Goal: Information Seeking & Learning: Learn about a topic

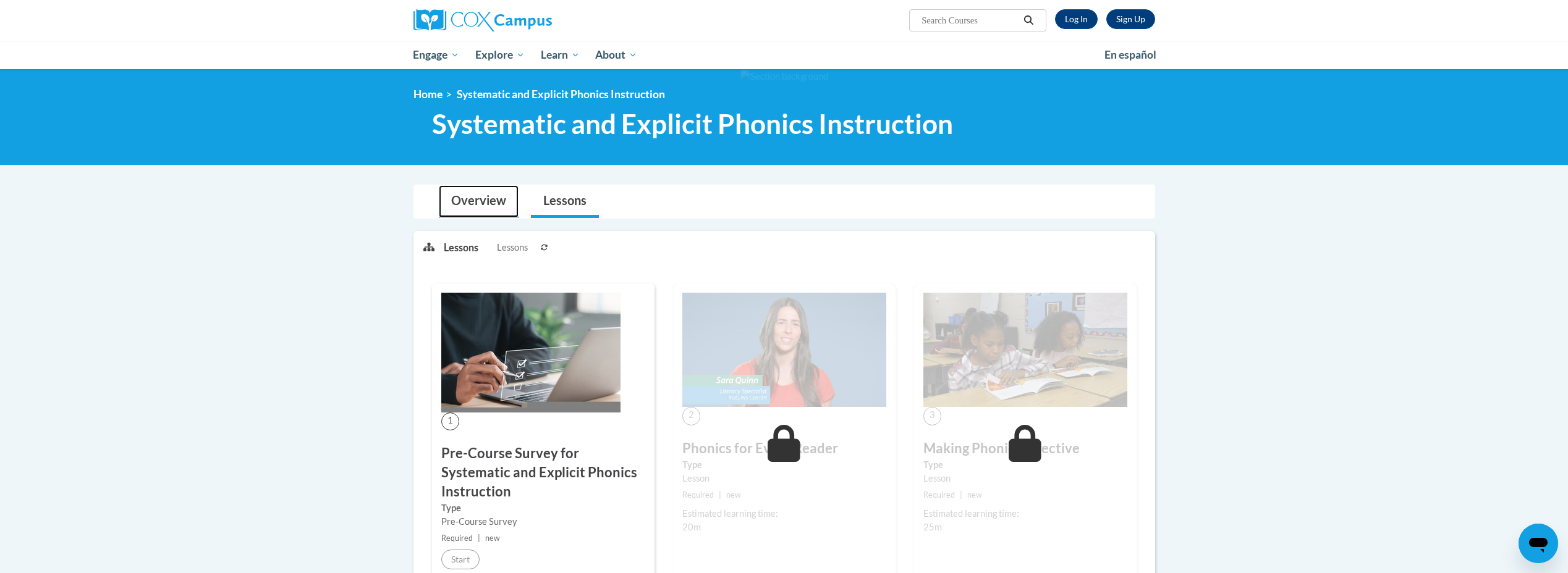
click at [487, 207] on link "Overview" at bounding box center [479, 201] width 80 height 33
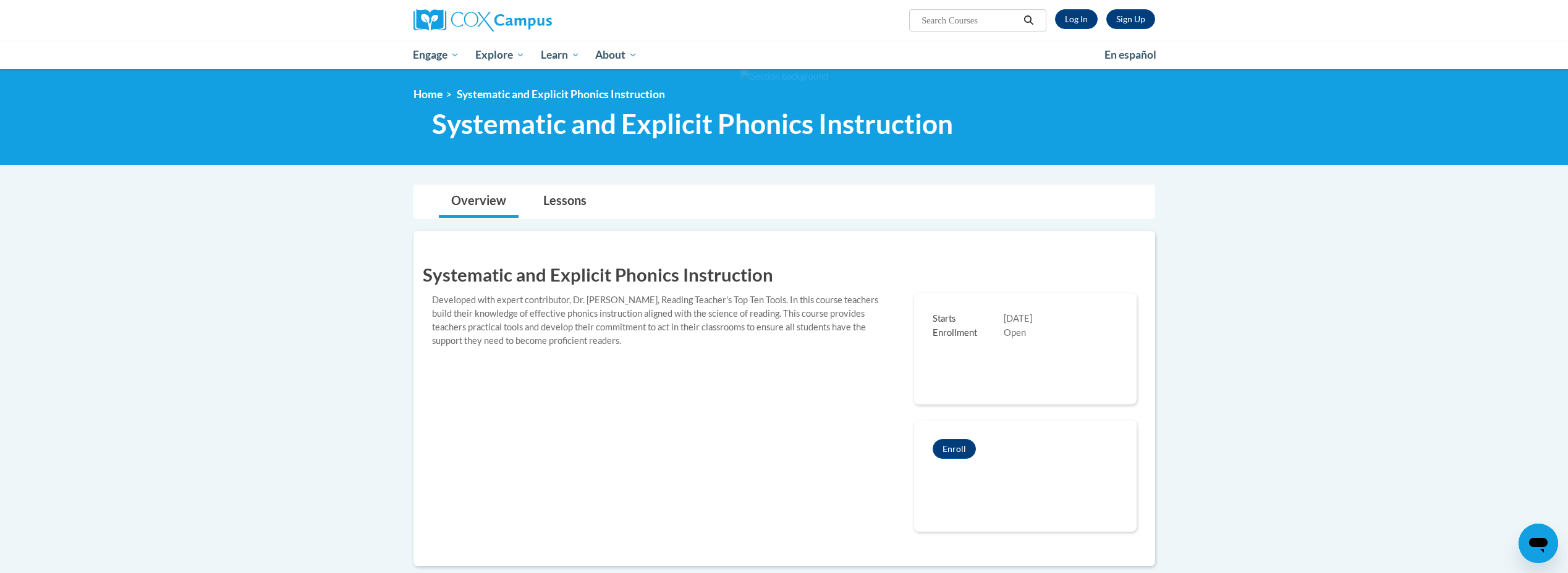
click at [575, 89] on span "Systematic and Explicit Phonics Instruction" at bounding box center [561, 94] width 208 height 13
click at [418, 87] on div at bounding box center [784, 116] width 1568 height 96
click at [420, 94] on link "Home" at bounding box center [428, 94] width 29 height 13
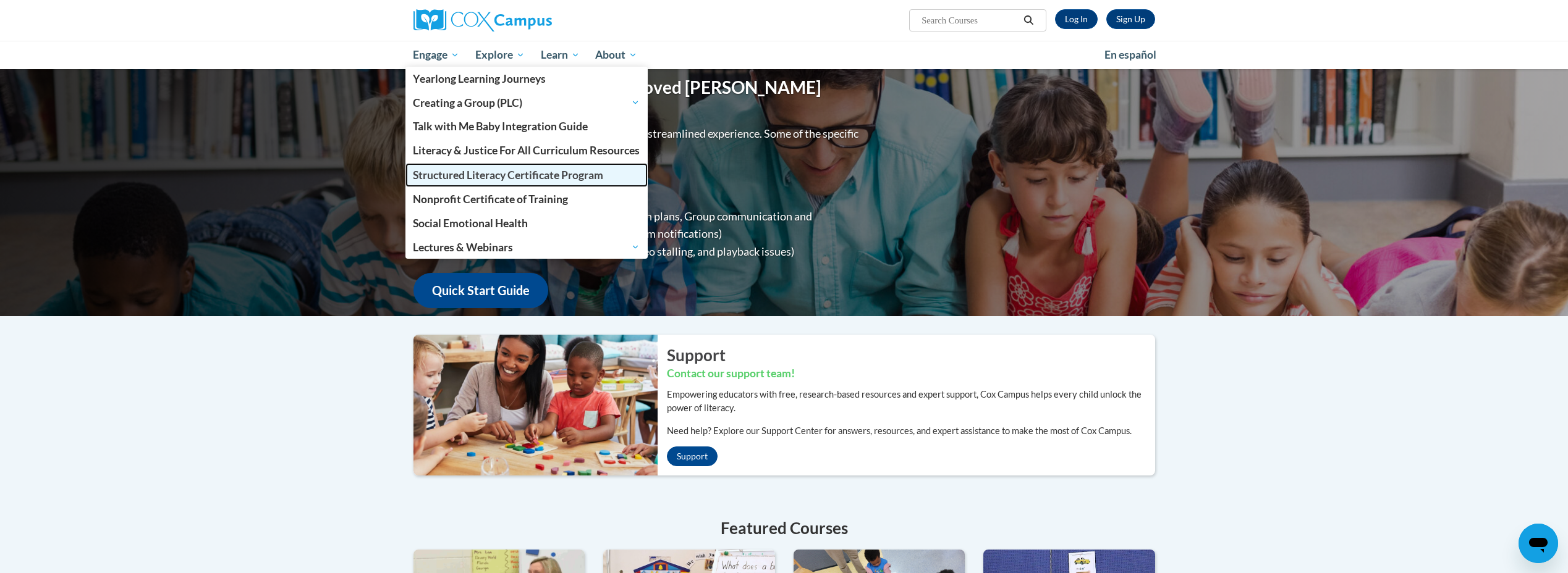
click at [465, 178] on span "Structured Literacy Certificate Program" at bounding box center [508, 174] width 191 height 13
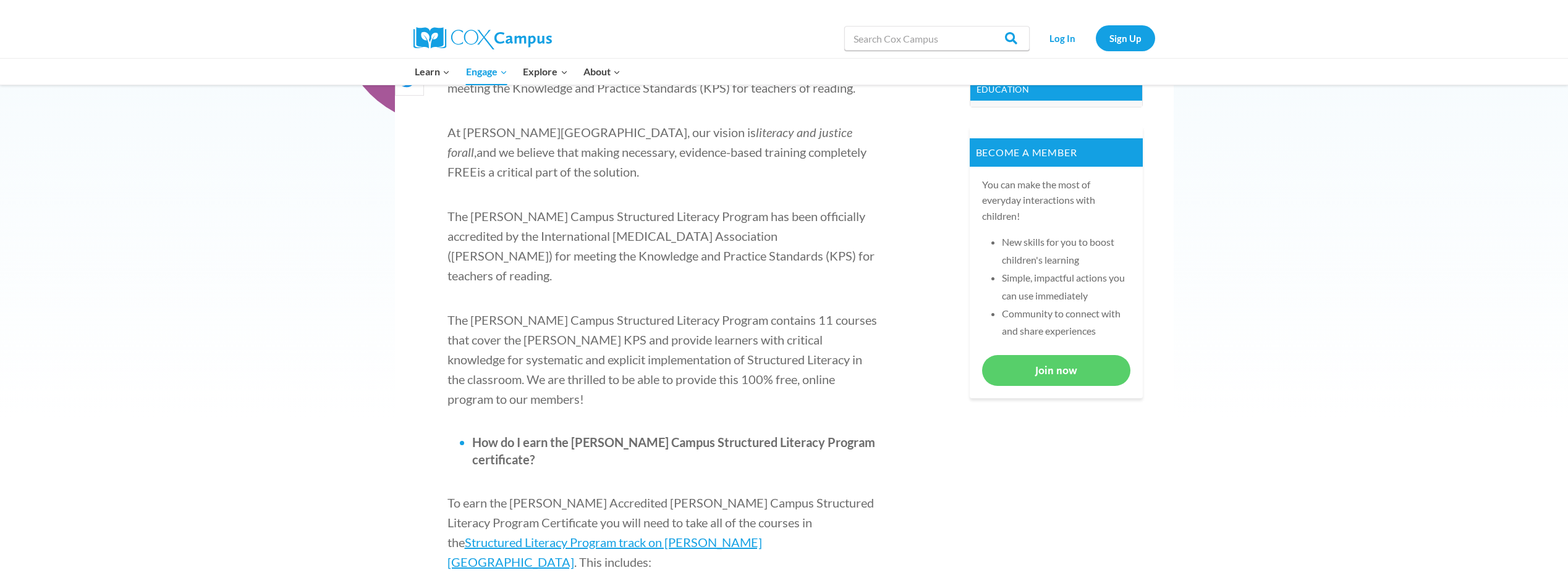
scroll to position [556, 0]
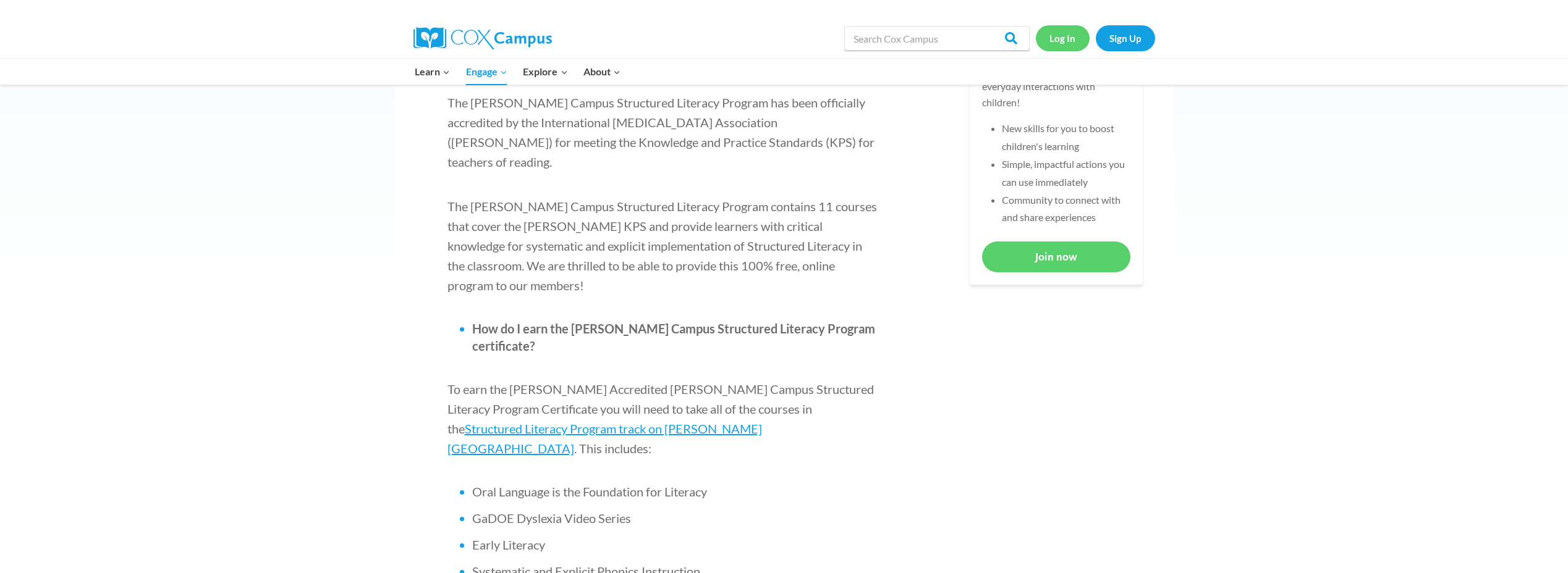
click link "Log In"
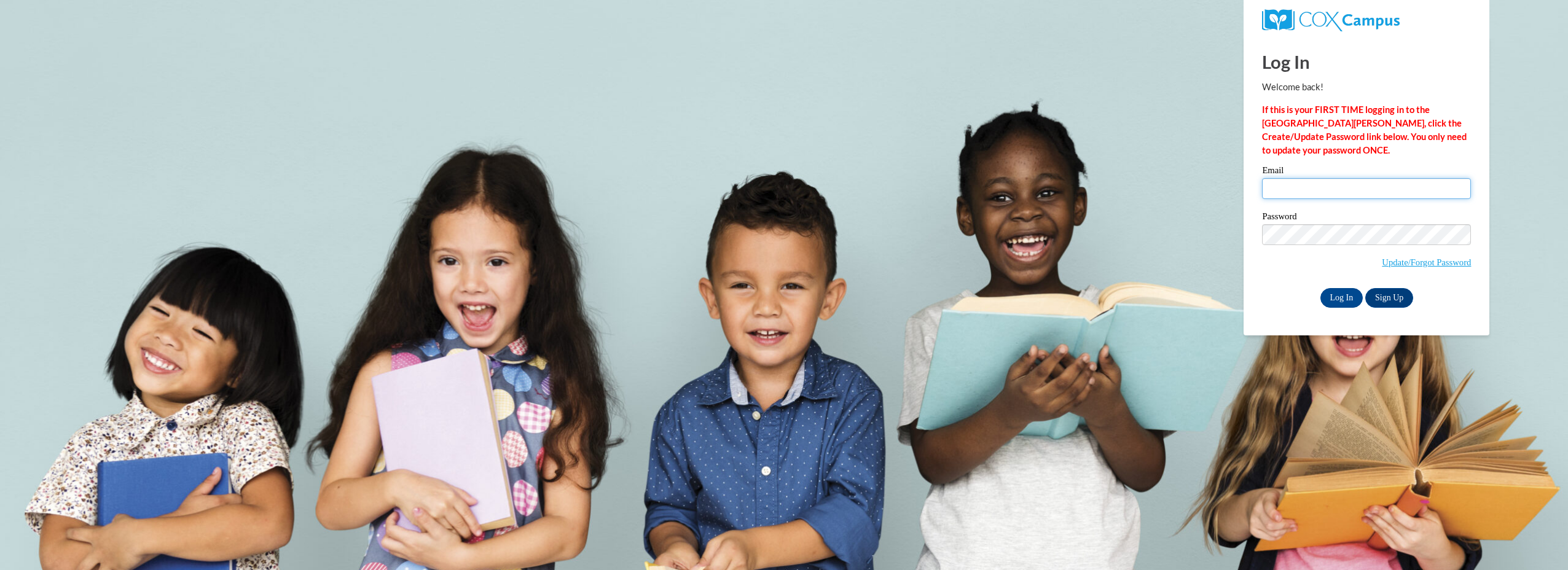
click at [1275, 187] on input "Email" at bounding box center [1366, 189] width 209 height 21
type input "[PERSON_NAME][EMAIL_ADDRESS][PERSON_NAME][PERSON_NAME][DOMAIN_NAME]"
click at [1280, 281] on div "Password Update/Forgot Password" at bounding box center [1366, 249] width 209 height 73
click at [1324, 298] on input "Log In" at bounding box center [1341, 298] width 43 height 19
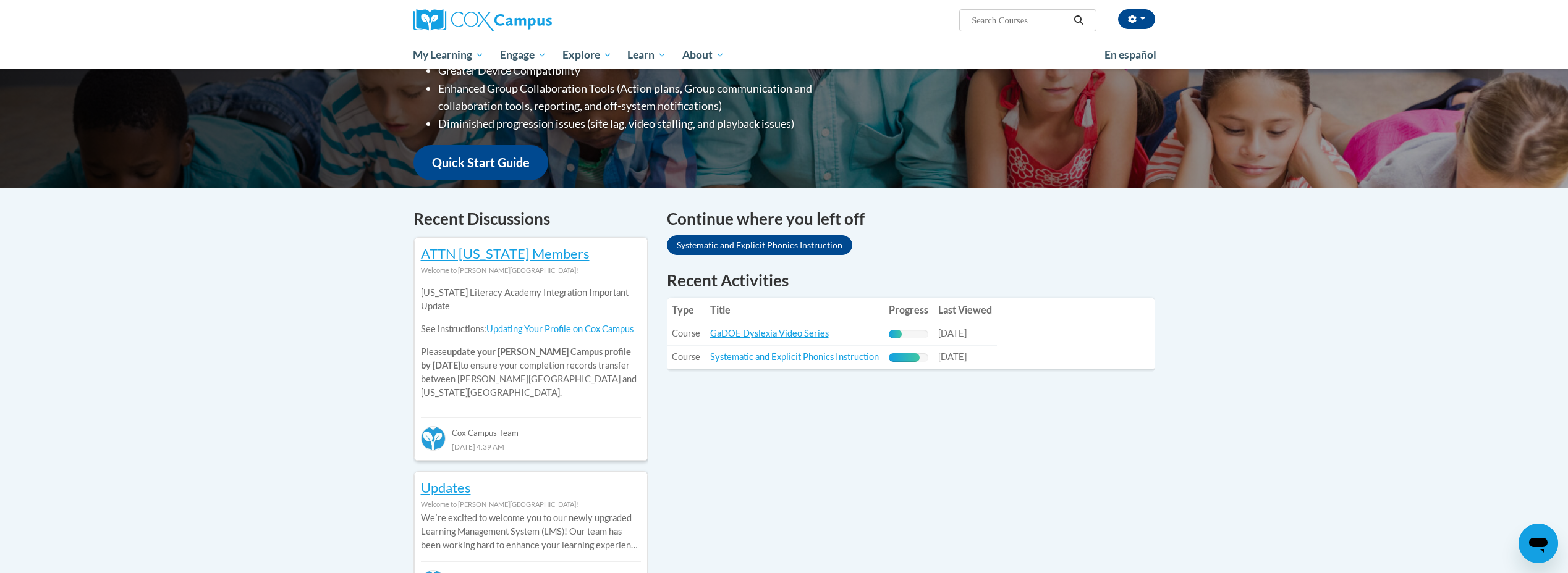
scroll to position [309, 0]
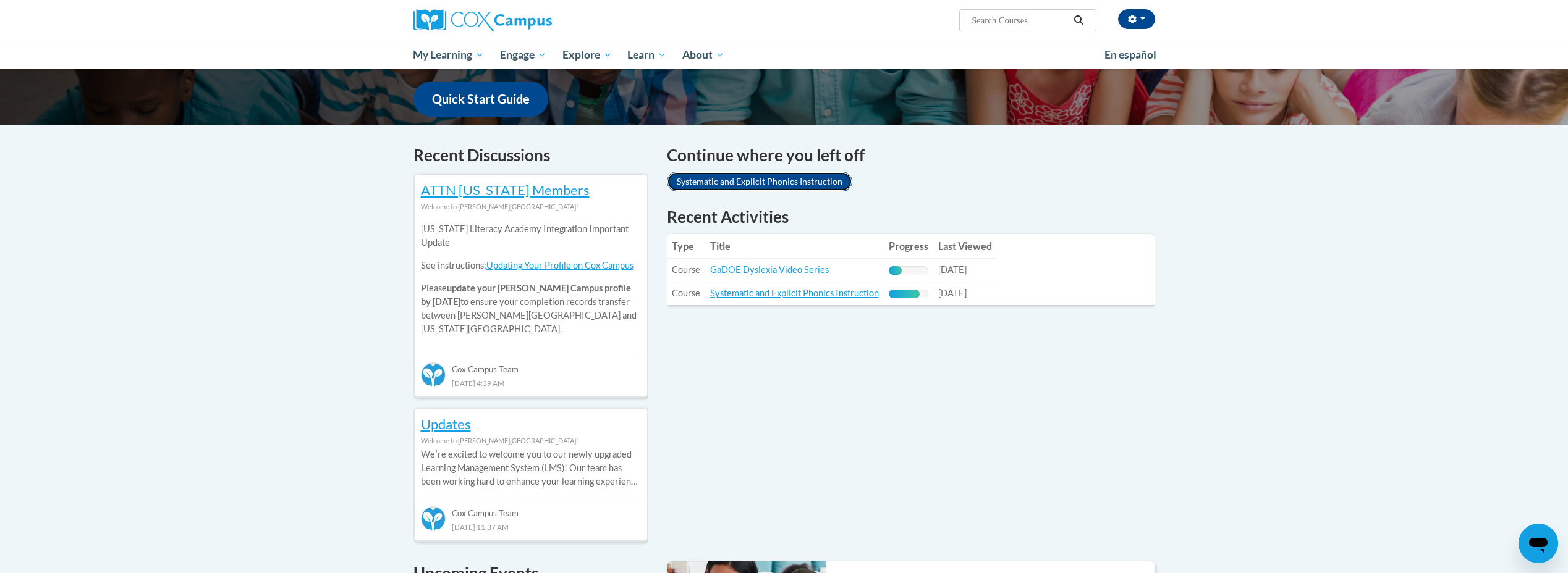
click at [795, 181] on link "Systematic and Explicit Phonics Instruction" at bounding box center [760, 181] width 185 height 20
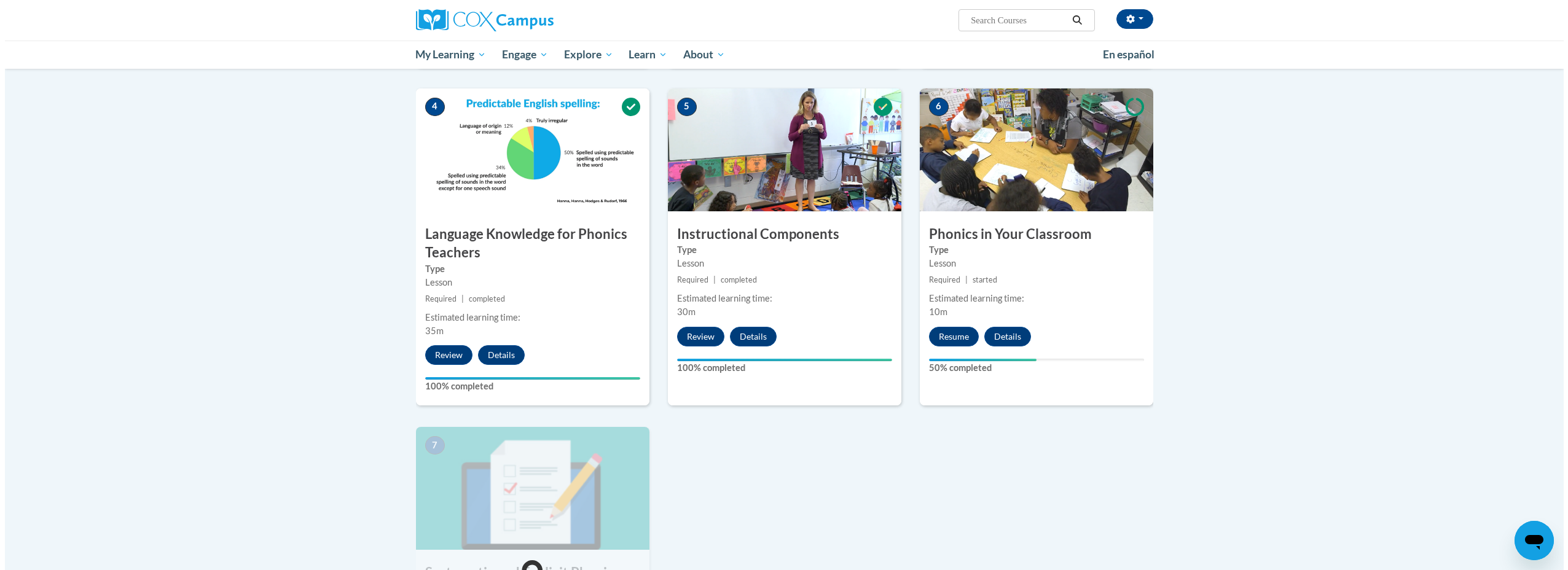
scroll to position [676, 0]
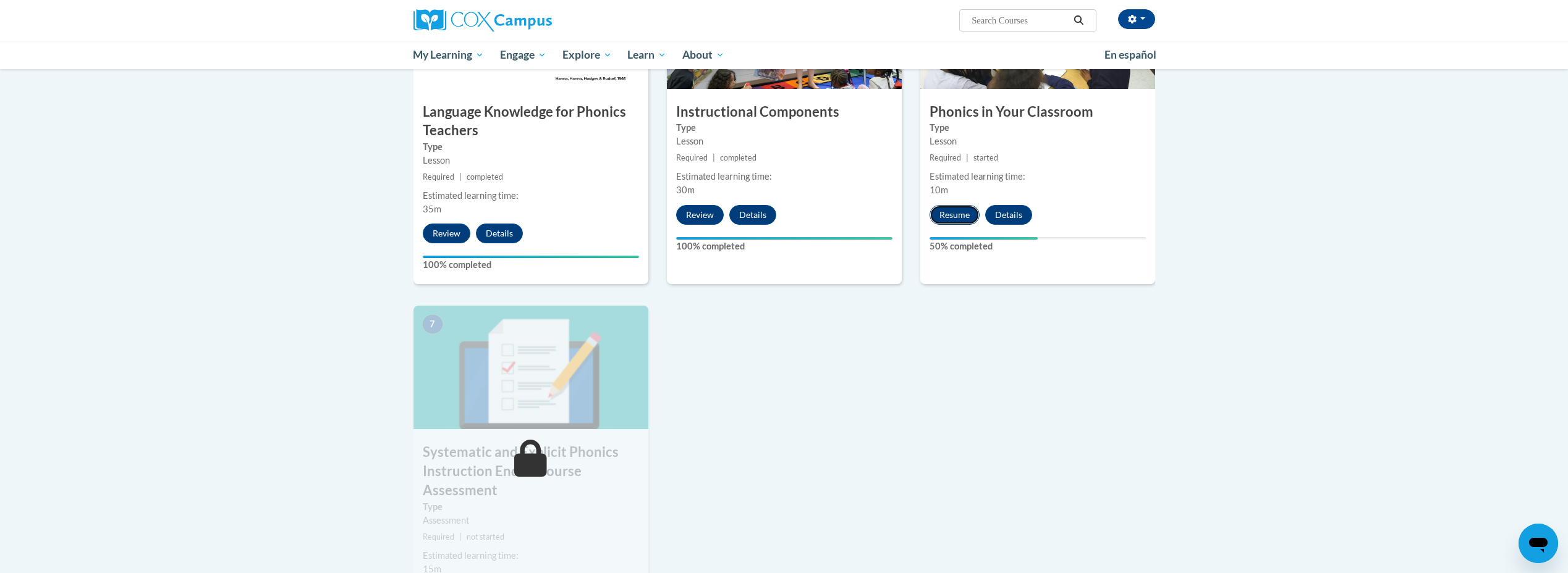
click at [955, 207] on button "Resume" at bounding box center [955, 214] width 50 height 20
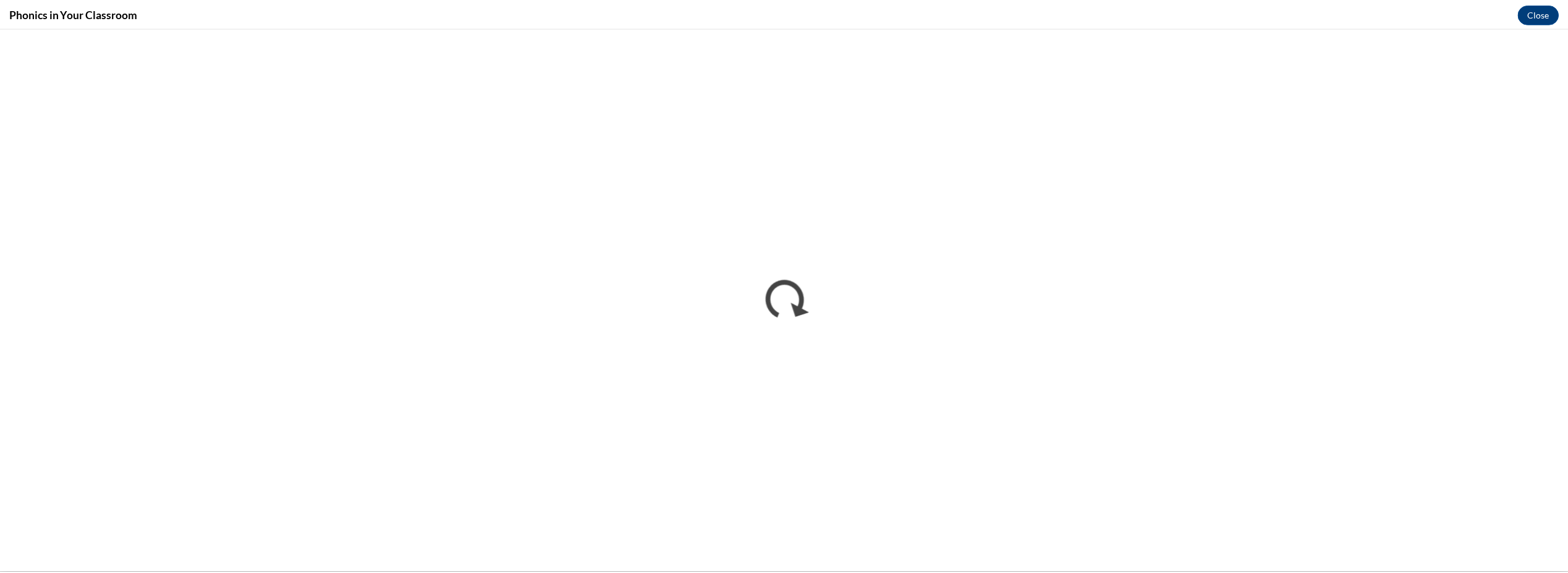
scroll to position [0, 0]
click at [1531, 12] on button "Close" at bounding box center [1547, 13] width 42 height 20
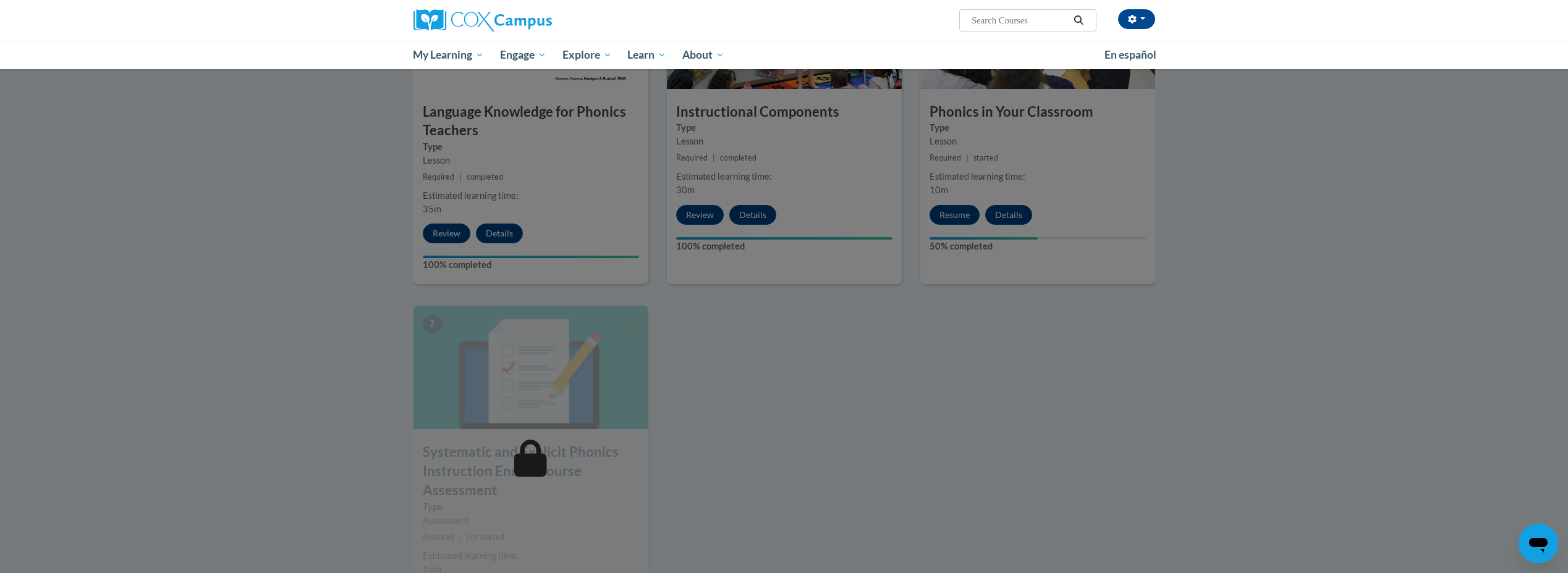
click at [1070, 457] on div at bounding box center [784, 286] width 1568 height 573
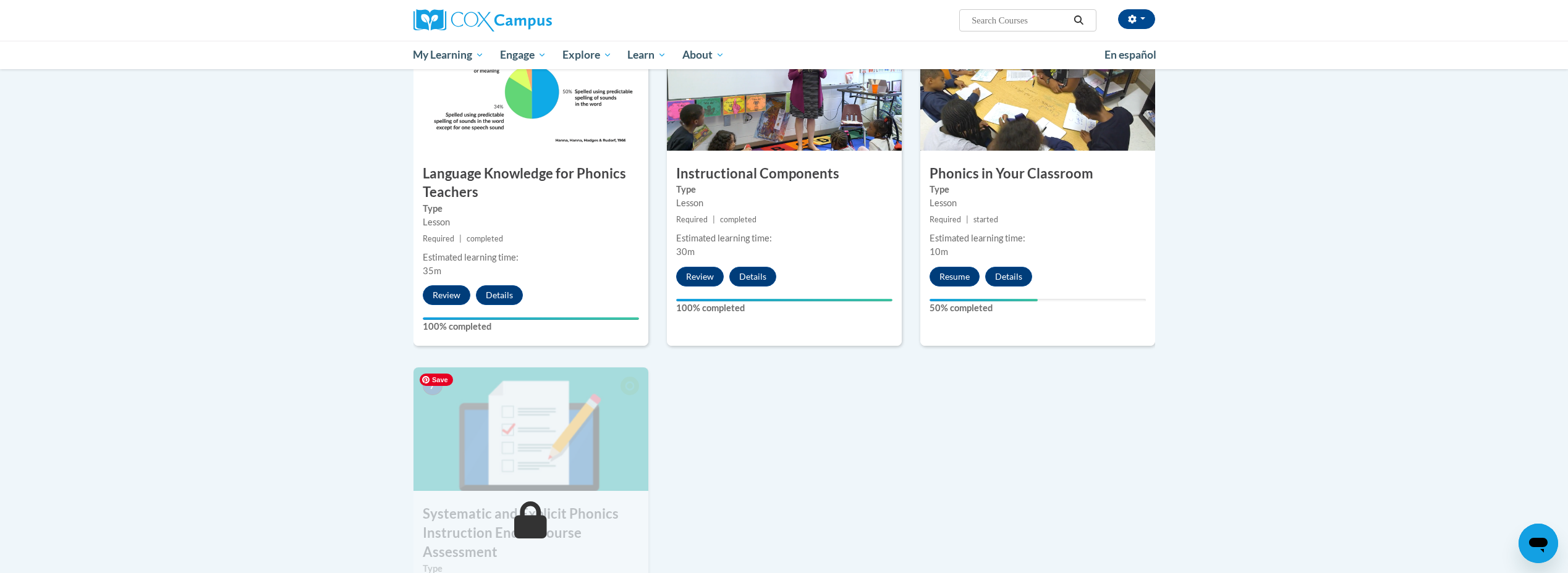
click at [496, 464] on img at bounding box center [531, 428] width 235 height 123
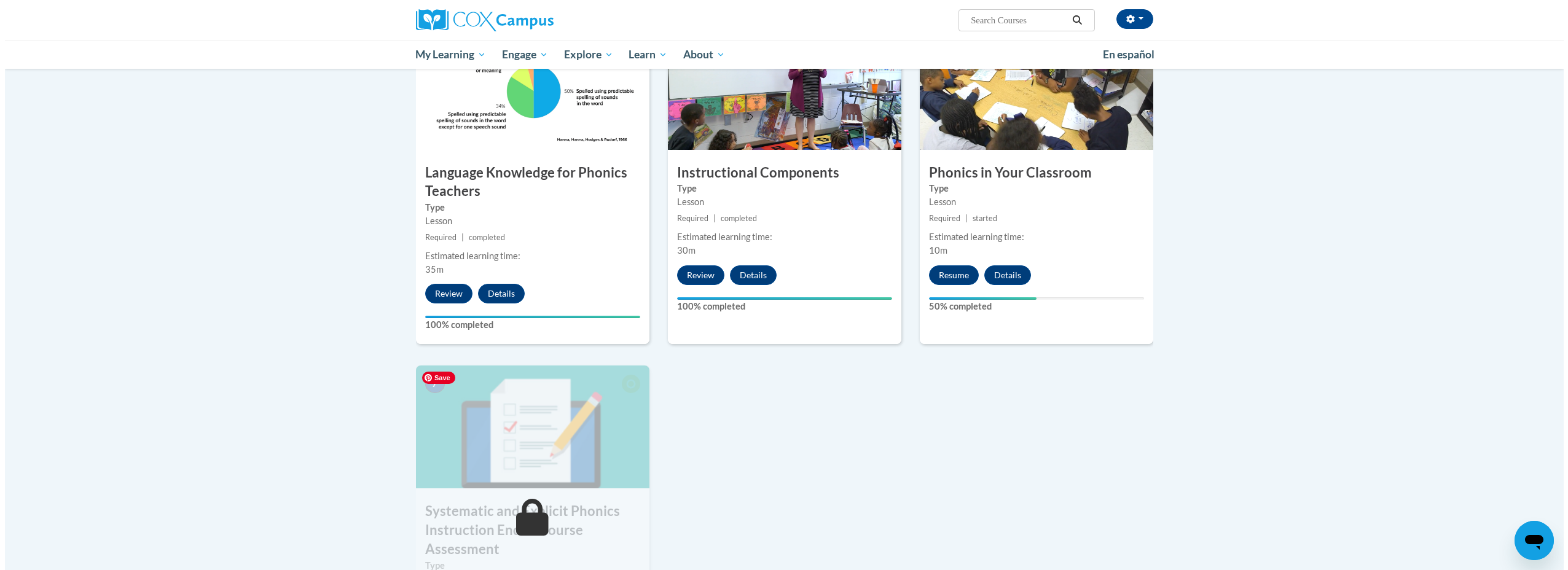
scroll to position [798, 0]
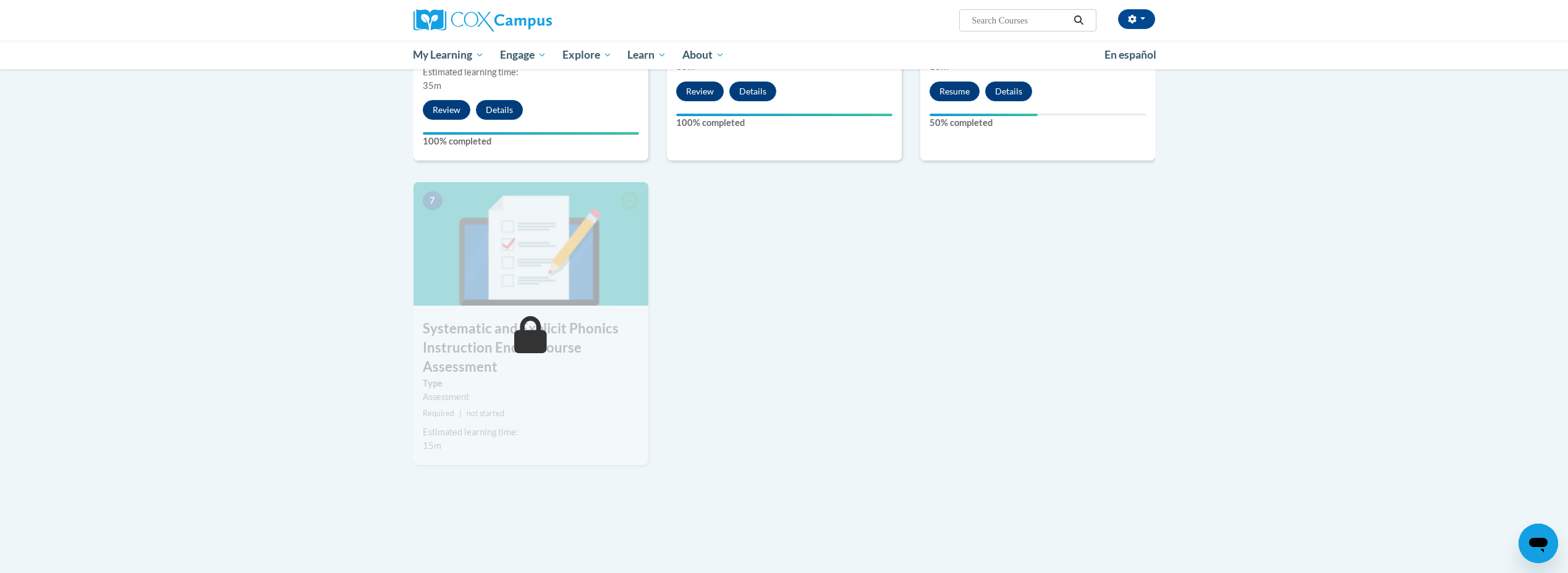
click at [488, 440] on div "Estimated learning time: 15m" at bounding box center [531, 440] width 235 height 27
click at [579, 281] on img at bounding box center [531, 243] width 235 height 123
click at [963, 89] on button "Resume" at bounding box center [955, 91] width 50 height 20
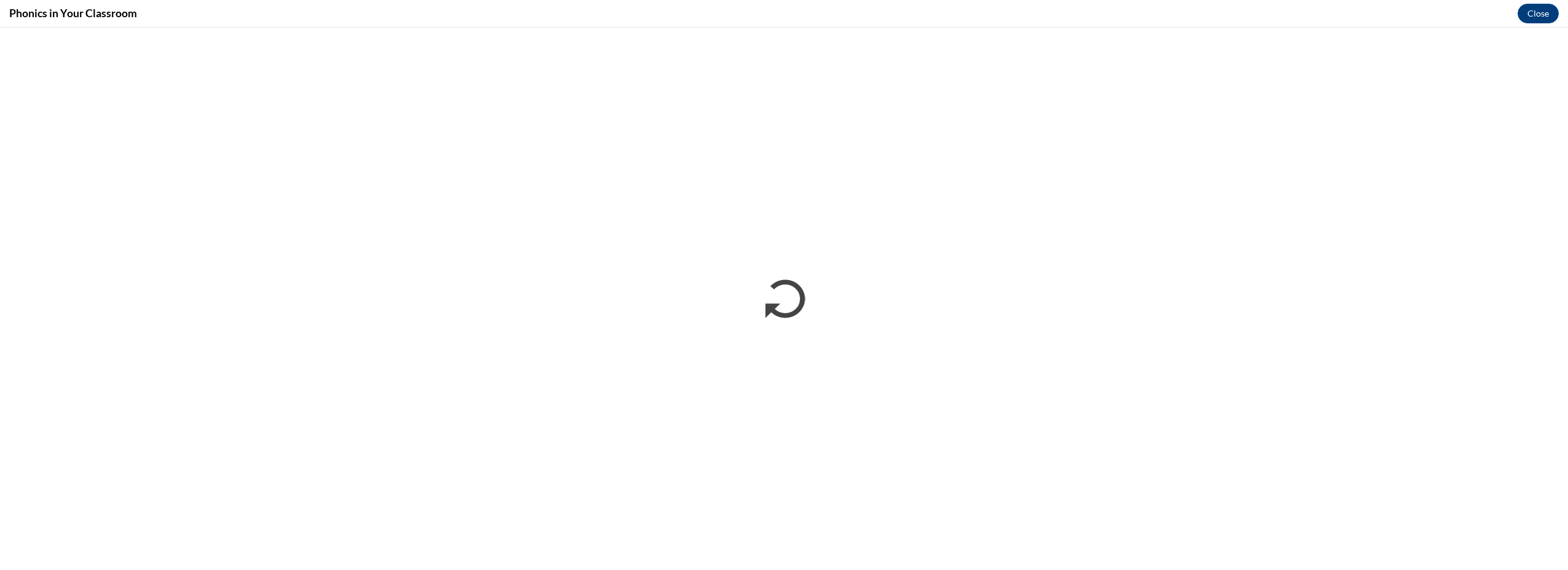
scroll to position [0, 0]
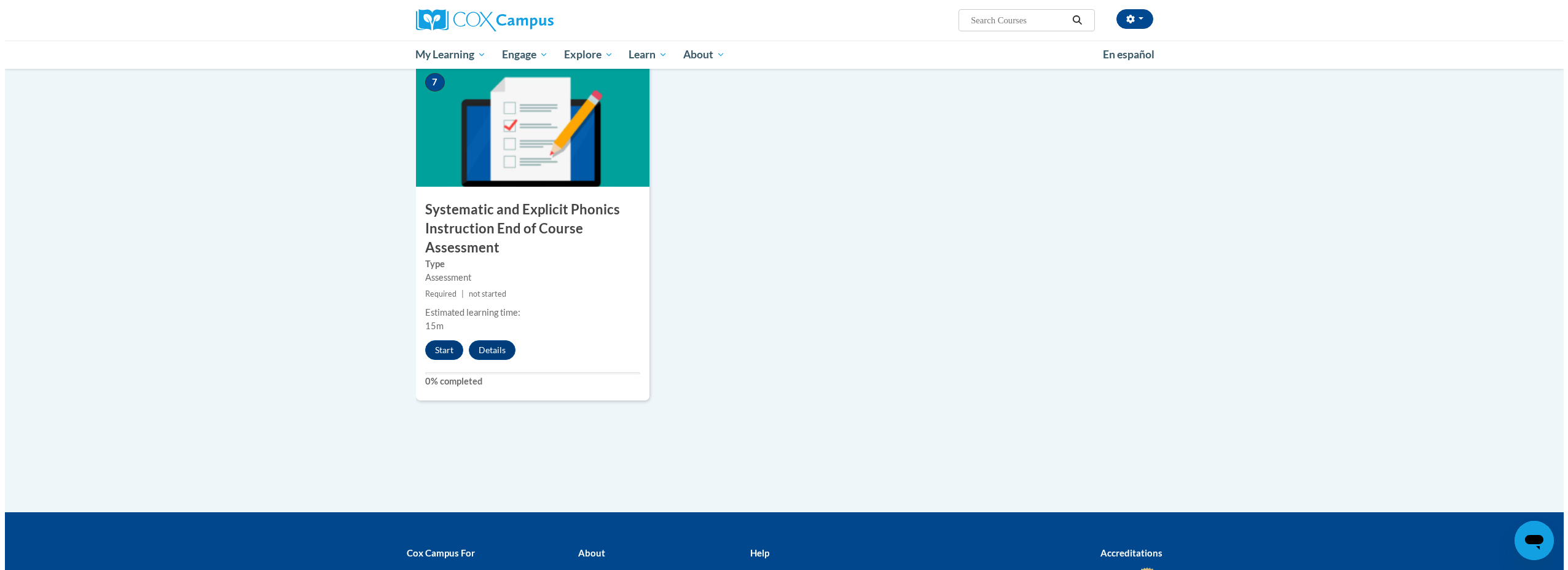
scroll to position [877, 0]
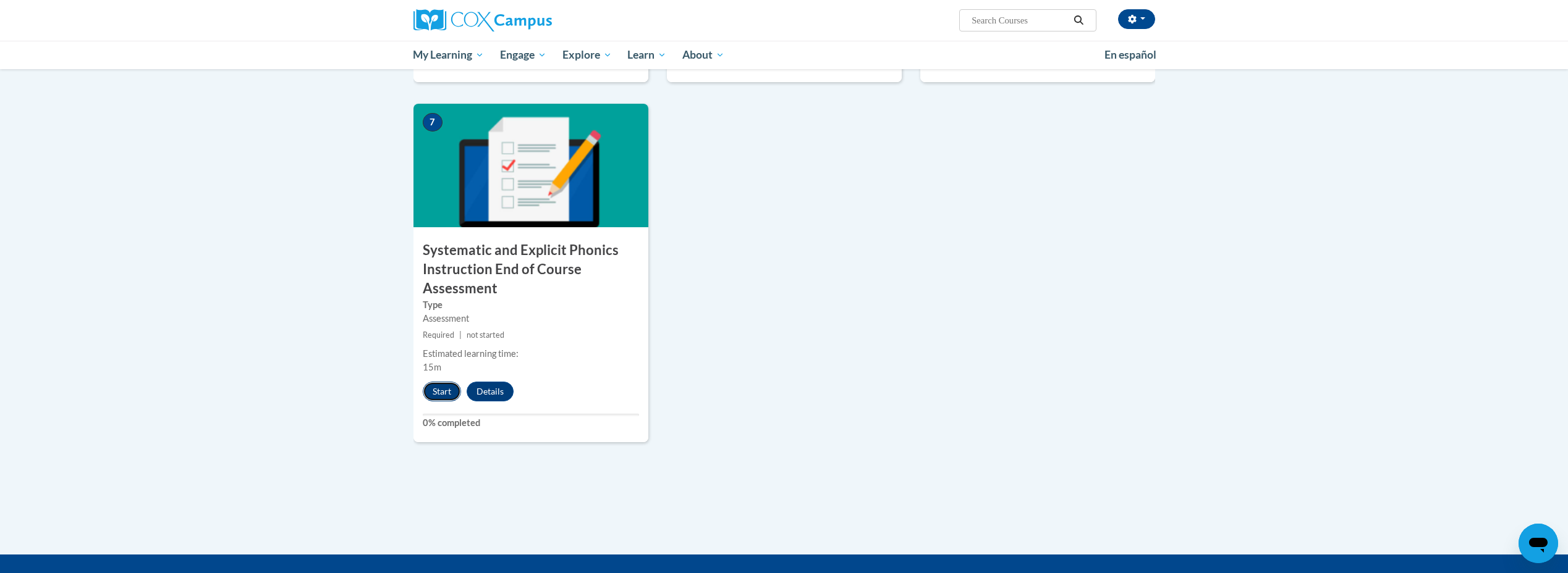
click at [441, 398] on button "Start" at bounding box center [442, 391] width 38 height 20
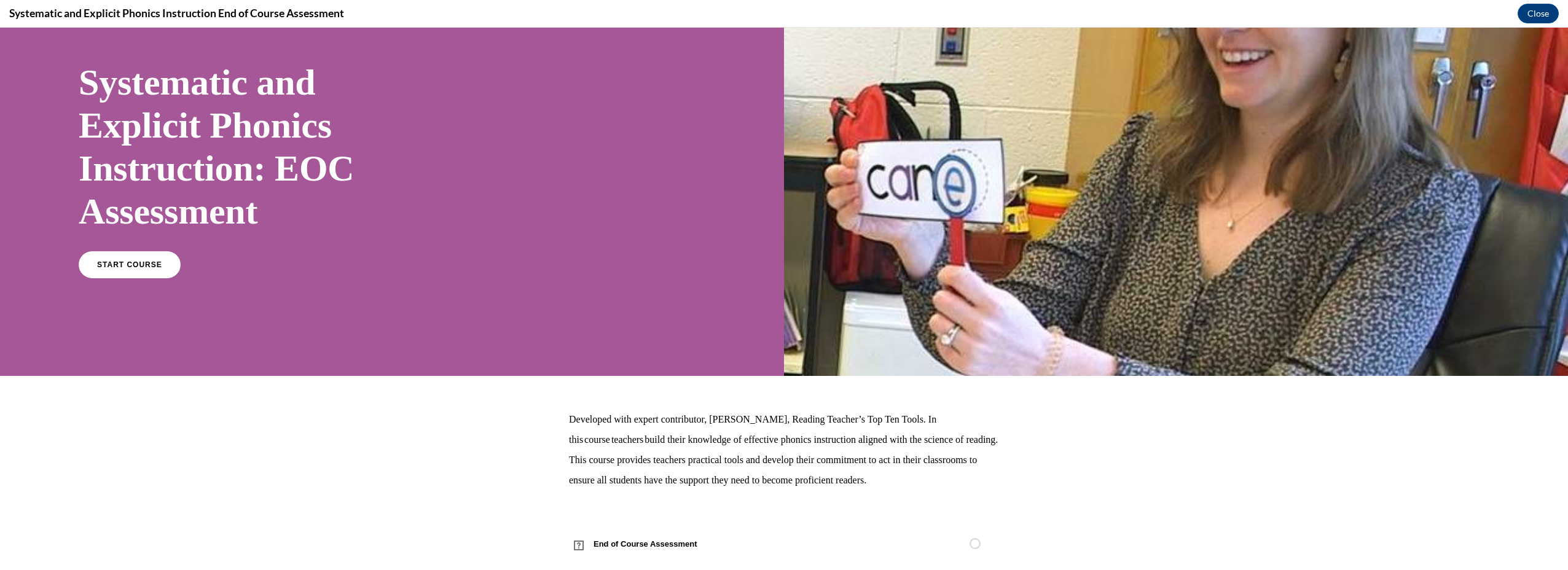
scroll to position [91, 0]
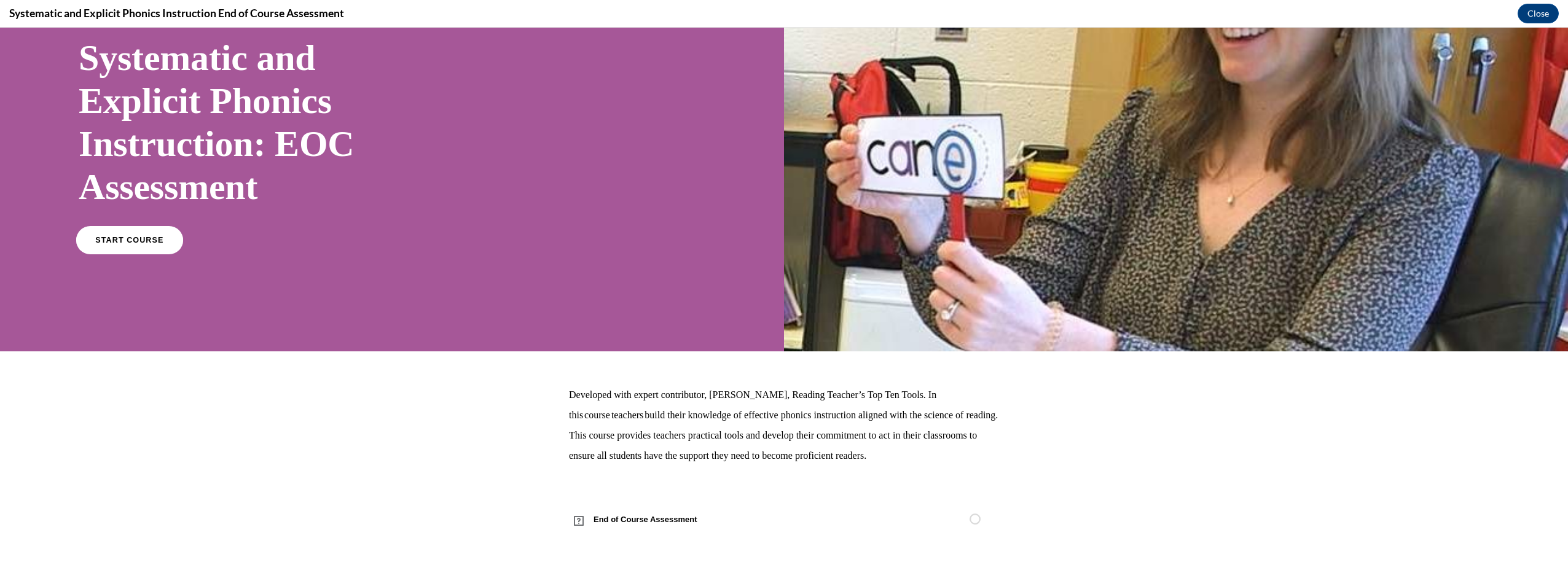
click at [138, 229] on link "START COURSE" at bounding box center [129, 239] width 107 height 28
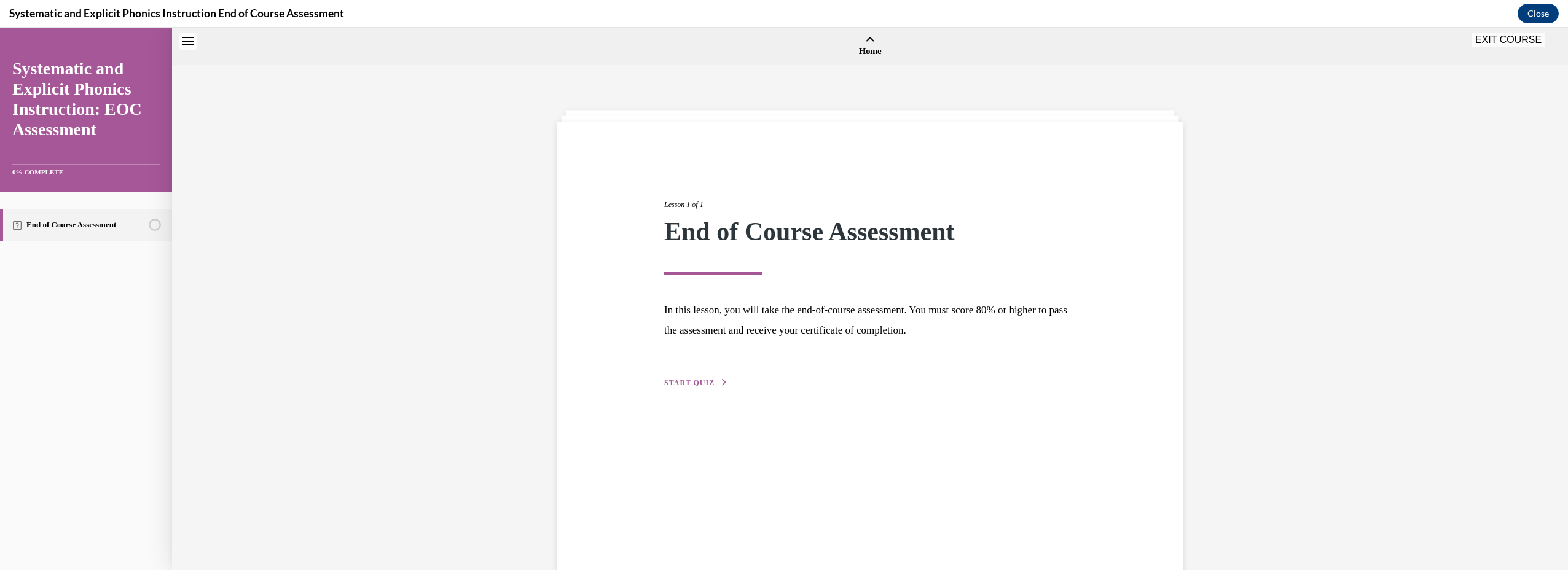
scroll to position [38, 0]
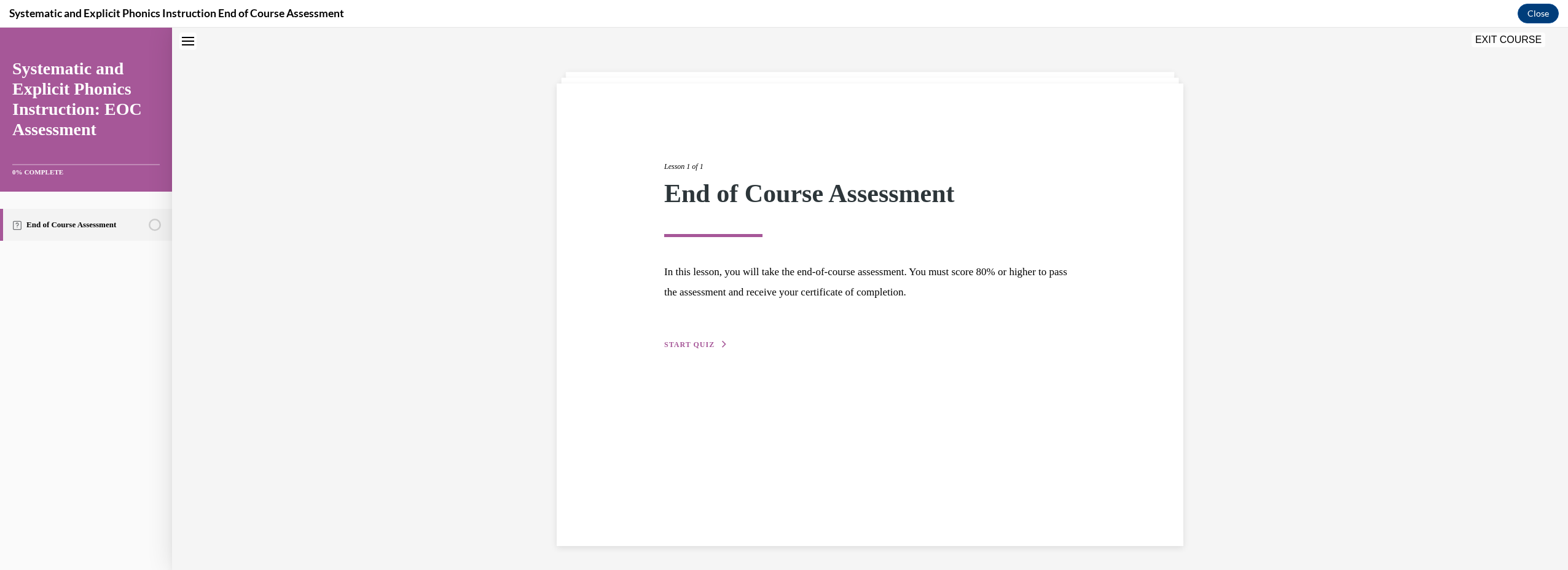
click at [699, 347] on span "START QUIZ" at bounding box center [689, 344] width 51 height 8
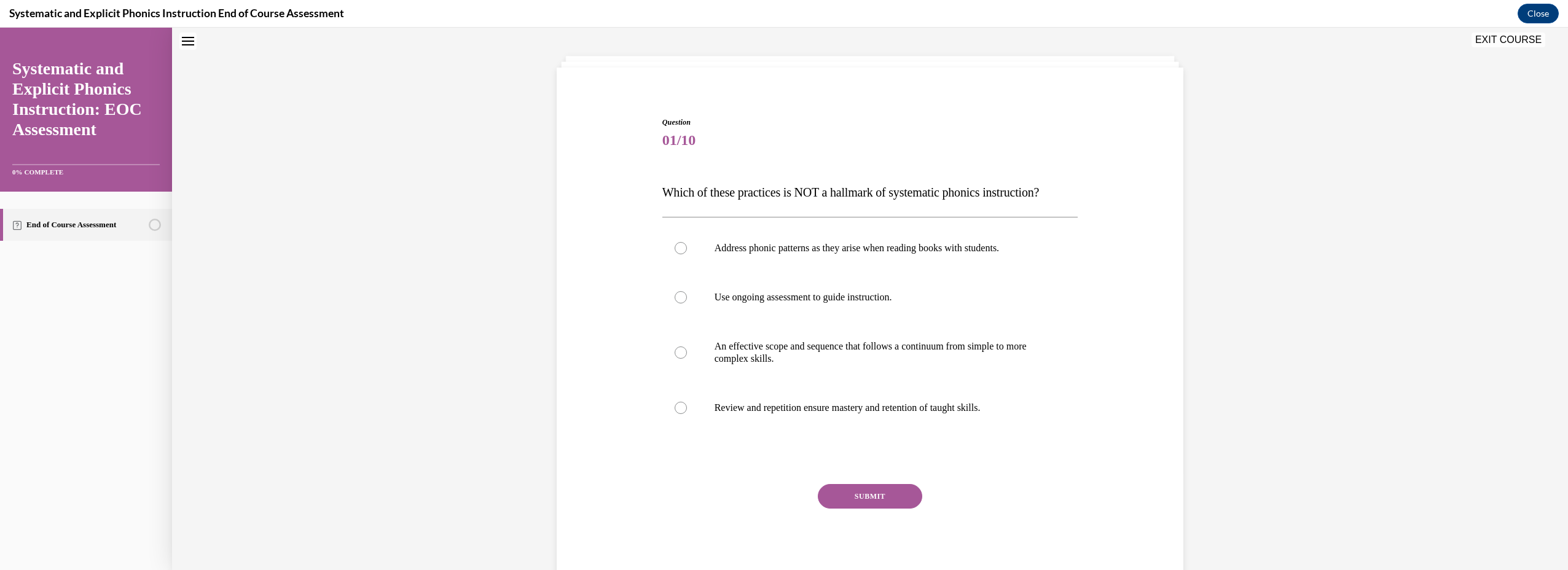
scroll to position [93, 0]
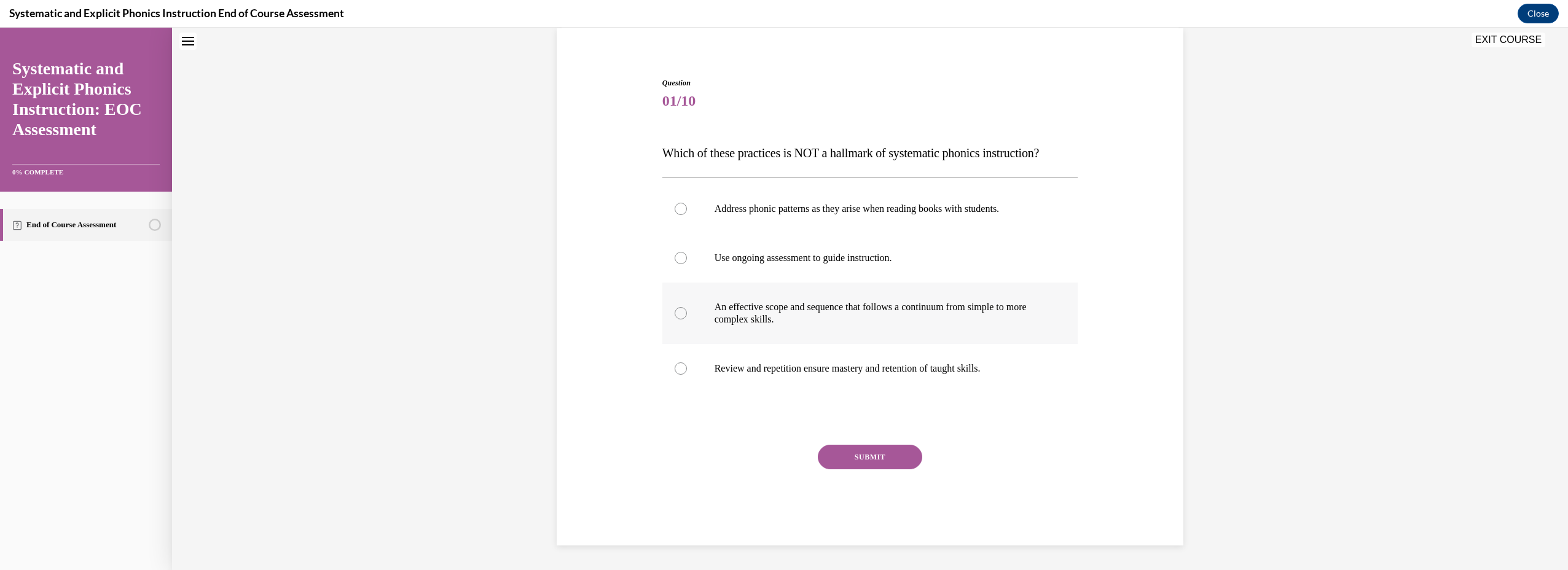
click at [812, 321] on p "An effective scope and sequence that follows a continuum from simple to more co…" at bounding box center [881, 313] width 333 height 25
click at [772, 265] on div at bounding box center [870, 258] width 416 height 49
click at [772, 212] on p "Address phonic patterns as they arise when reading books with students." at bounding box center [881, 209] width 333 height 13
click at [885, 458] on button "SUBMIT" at bounding box center [870, 457] width 105 height 25
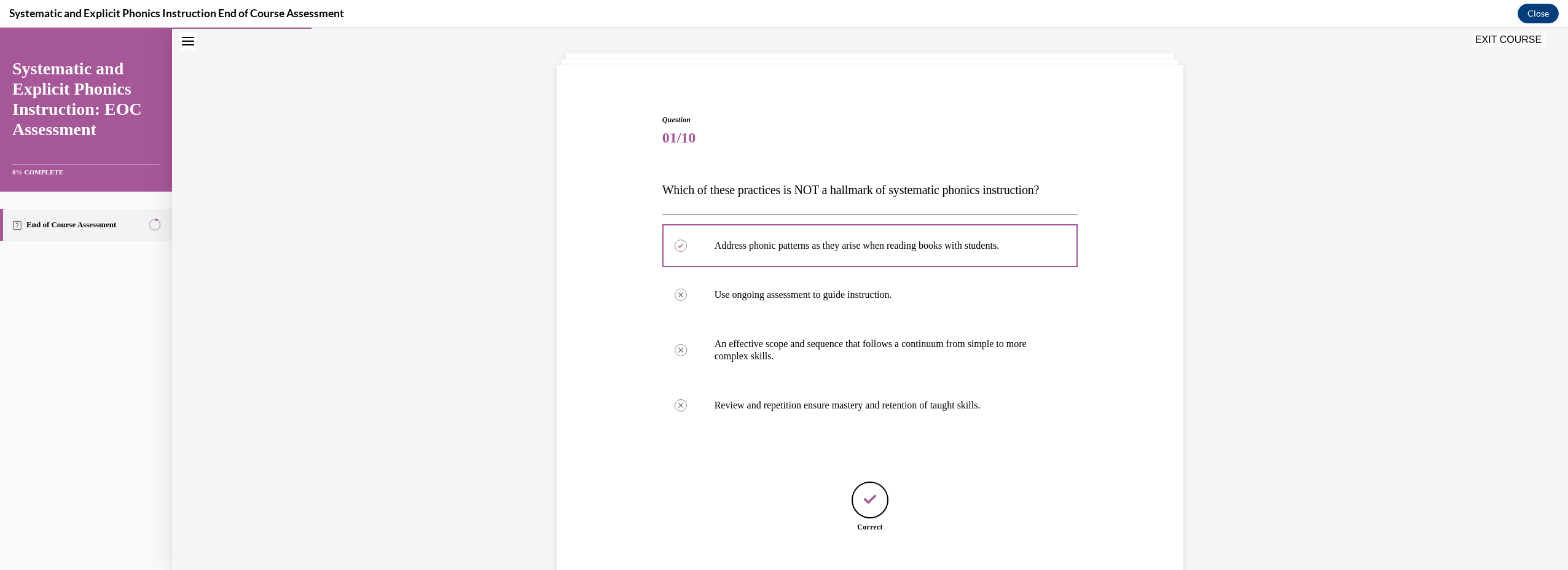
scroll to position [132, 0]
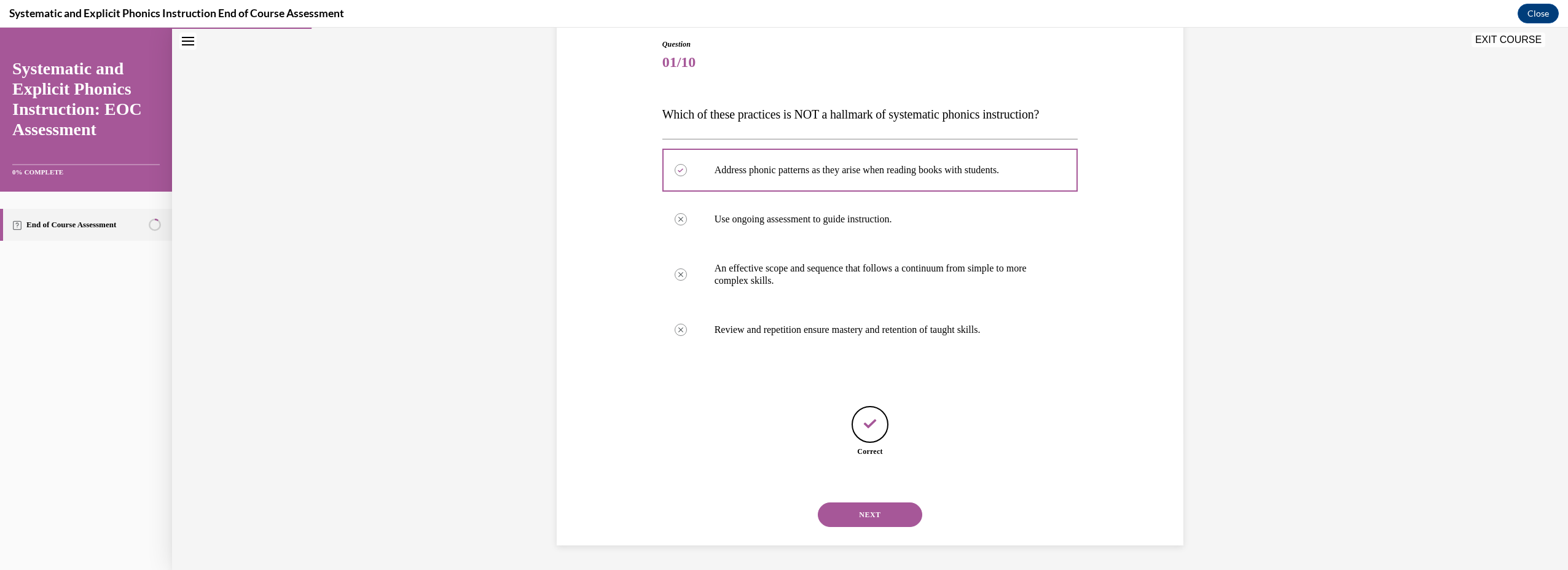
click at [879, 513] on button "NEXT" at bounding box center [870, 514] width 105 height 25
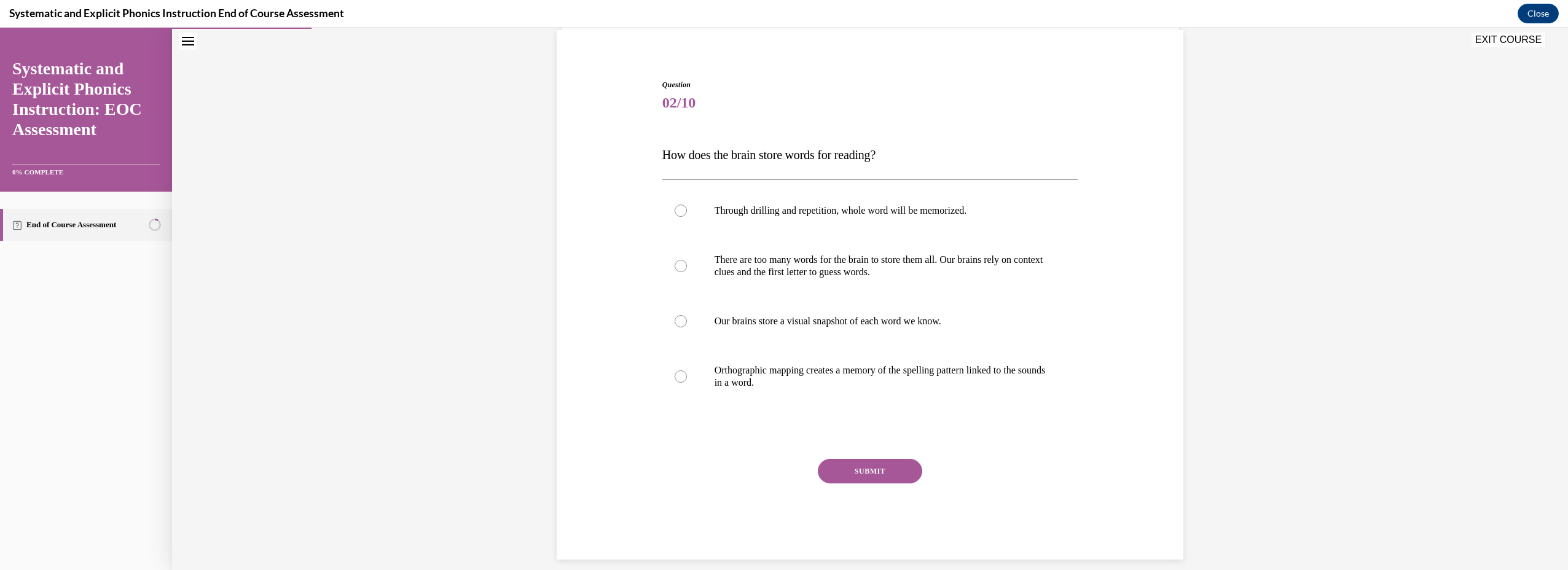
scroll to position [93, 0]
click at [845, 380] on p "Orthographic mapping creates a memory of the spelling pattern linked to the sou…" at bounding box center [881, 375] width 333 height 25
click at [875, 469] on button "SUBMIT" at bounding box center [870, 469] width 105 height 25
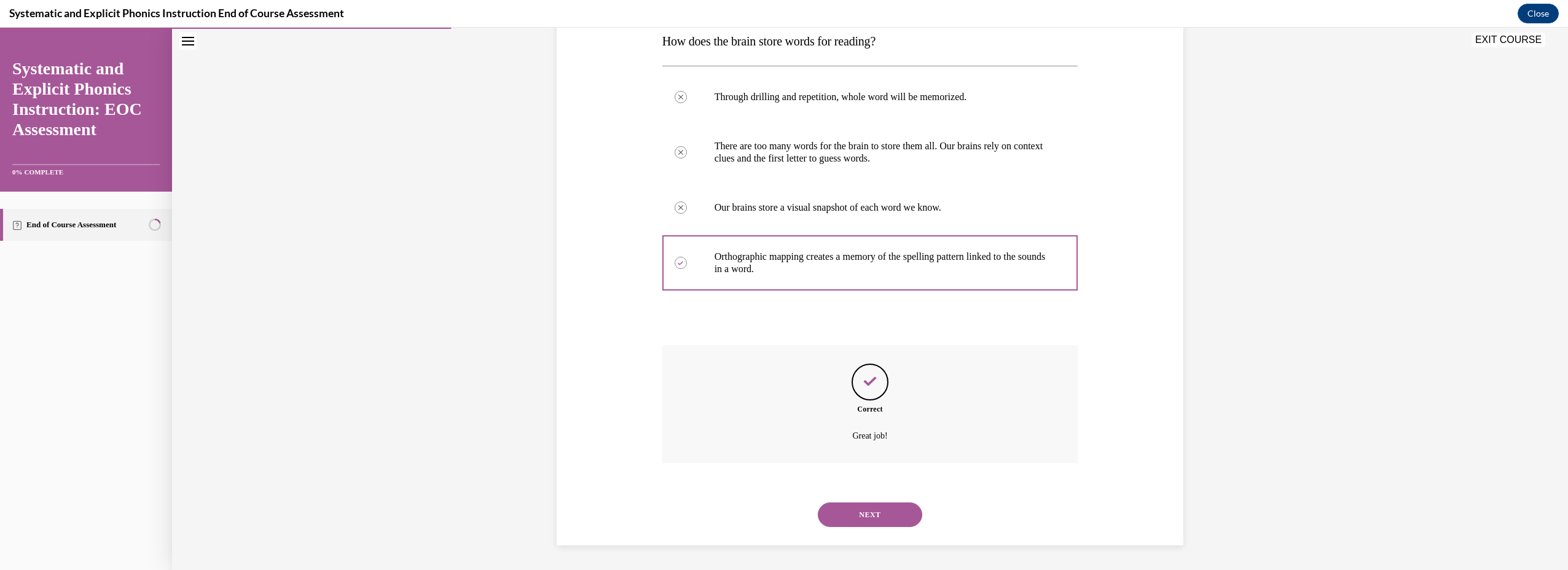
click at [869, 521] on button "NEXT" at bounding box center [870, 514] width 105 height 25
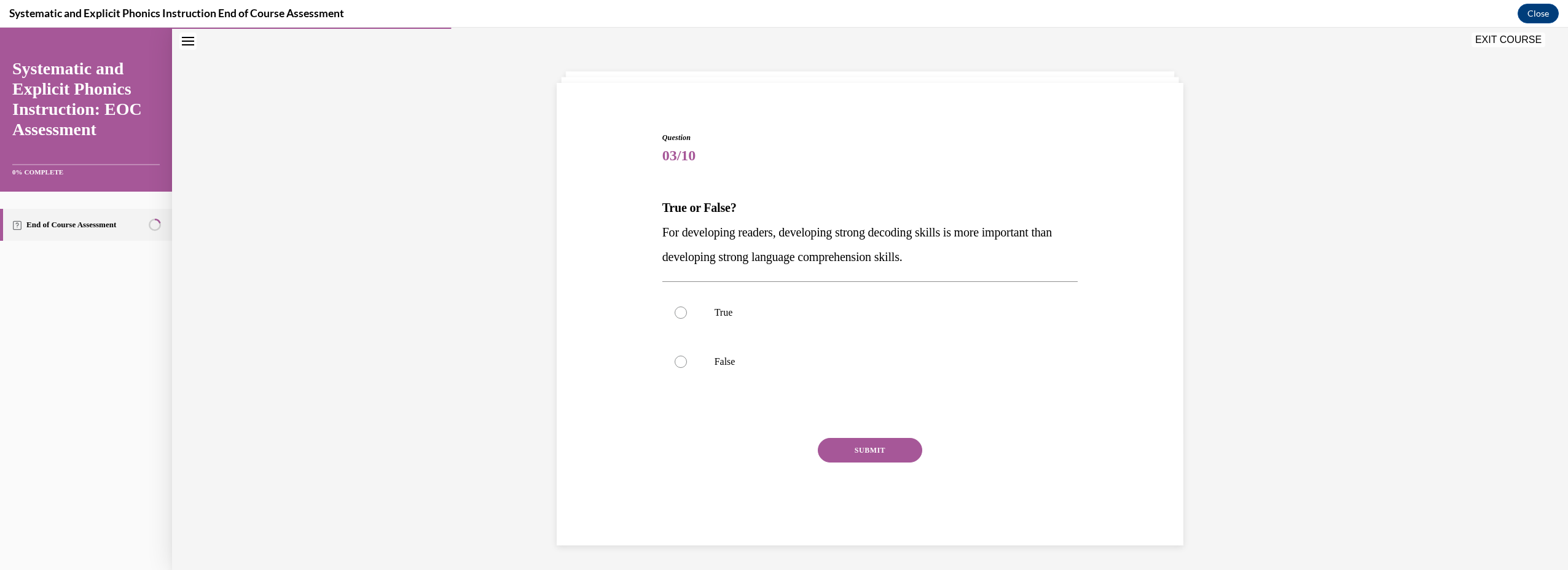
scroll to position [39, 0]
click at [721, 369] on div at bounding box center [870, 362] width 416 height 49
click at [876, 445] on button "SUBMIT" at bounding box center [870, 450] width 105 height 25
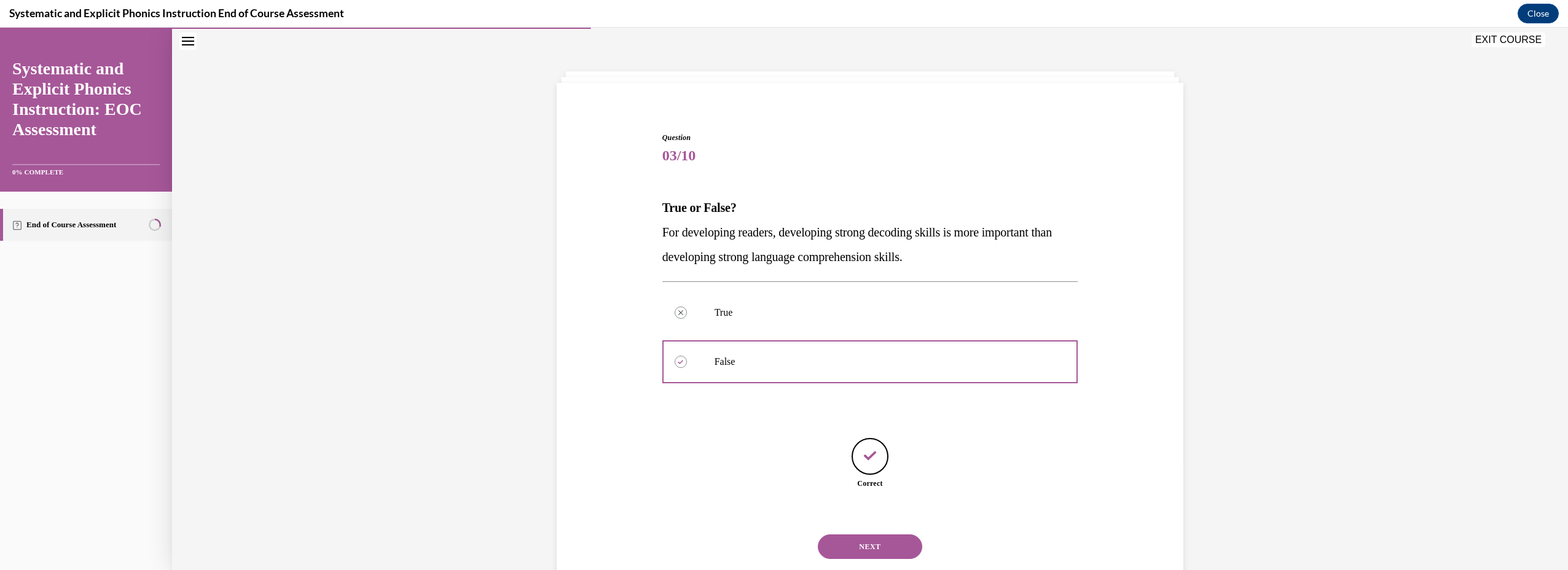
scroll to position [71, 0]
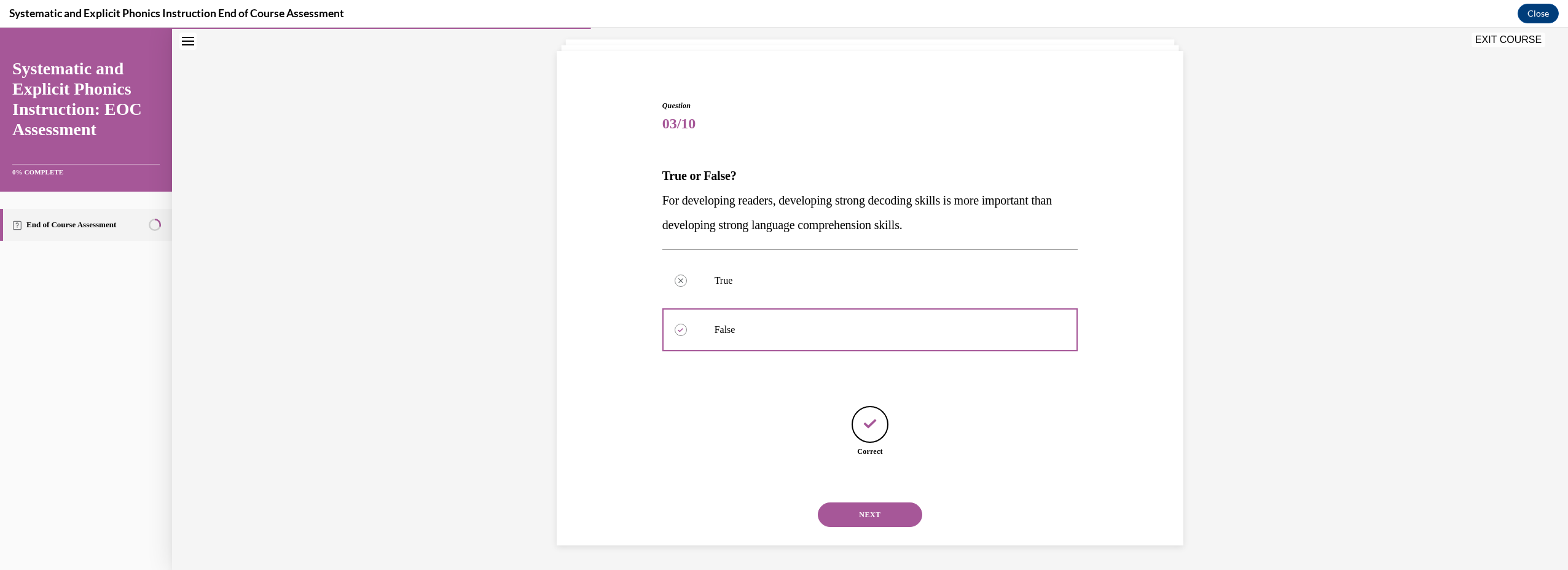
click at [882, 524] on button "NEXT" at bounding box center [870, 514] width 105 height 25
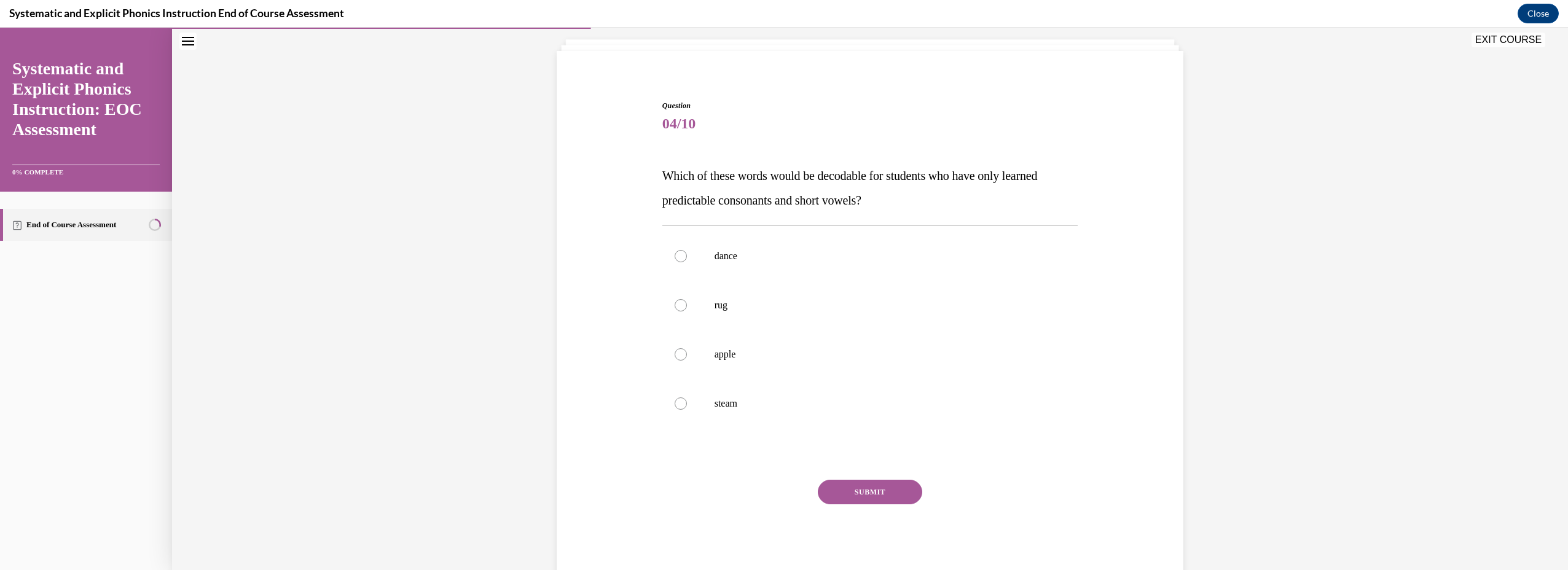
scroll to position [64, 0]
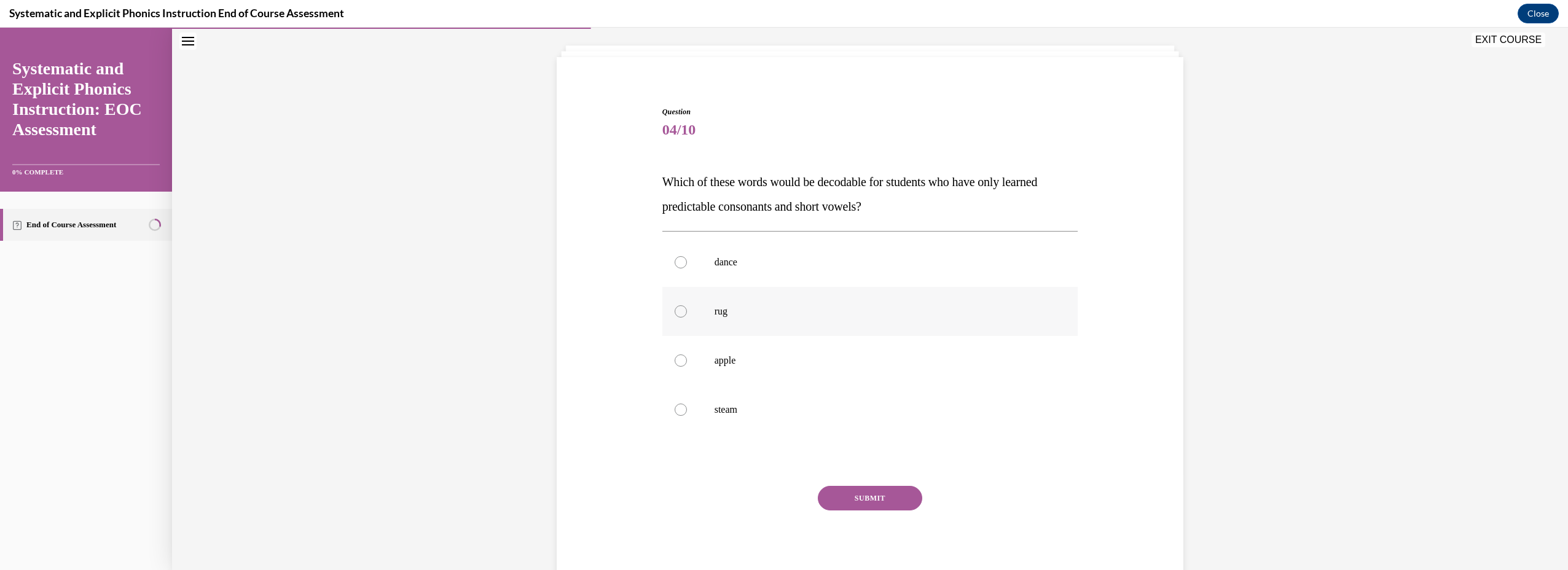
drag, startPoint x: 792, startPoint y: 280, endPoint x: 792, endPoint y: 304, distance: 24.0
click at [792, 304] on div "dance rug apple steam" at bounding box center [870, 336] width 416 height 196
click at [792, 304] on div at bounding box center [870, 311] width 416 height 49
click at [906, 506] on button "SUBMIT" at bounding box center [870, 498] width 105 height 25
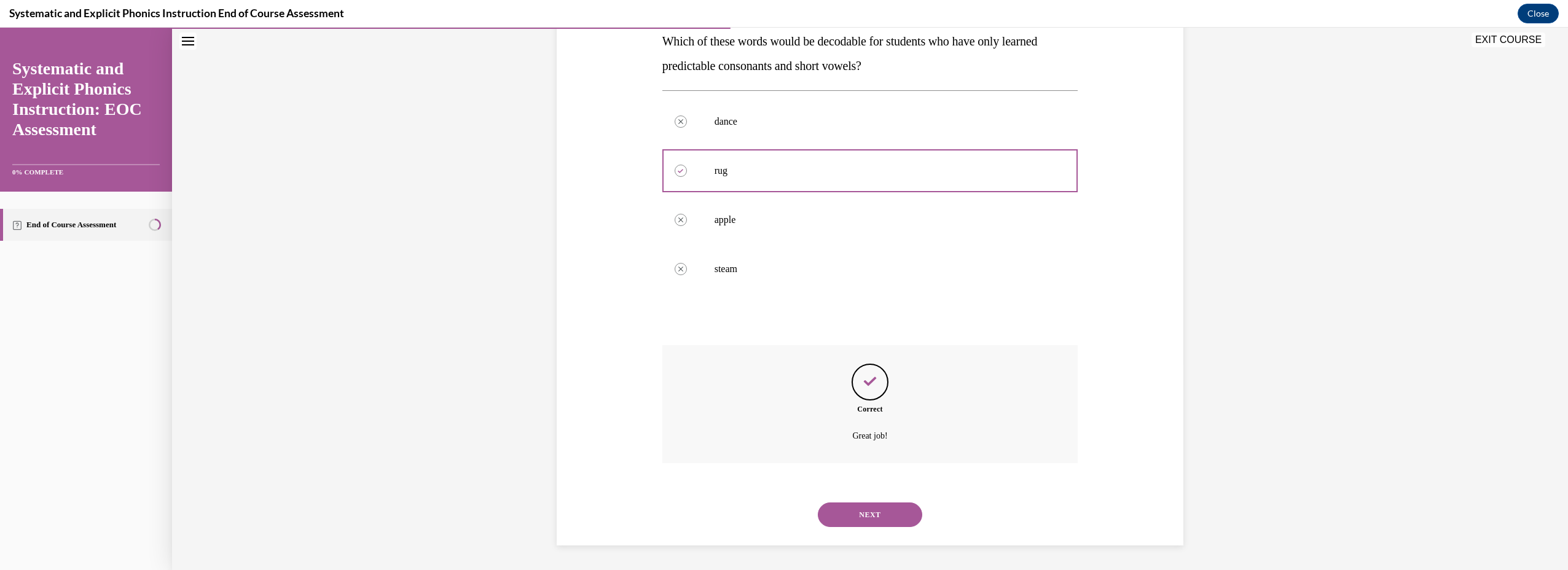
drag, startPoint x: 880, startPoint y: 516, endPoint x: 879, endPoint y: 522, distance: 6.1
click at [880, 516] on button "NEXT" at bounding box center [870, 514] width 105 height 25
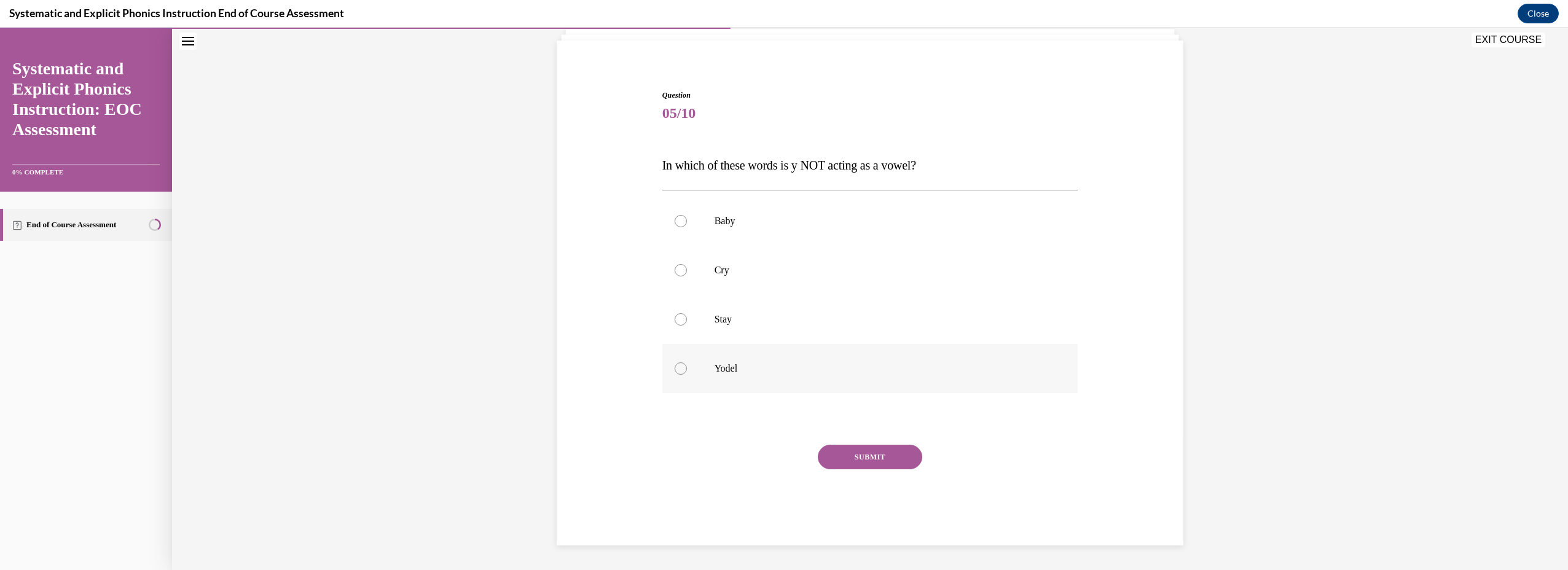
click at [718, 356] on div at bounding box center [870, 369] width 416 height 49
click at [885, 462] on button "SUBMIT" at bounding box center [870, 457] width 105 height 25
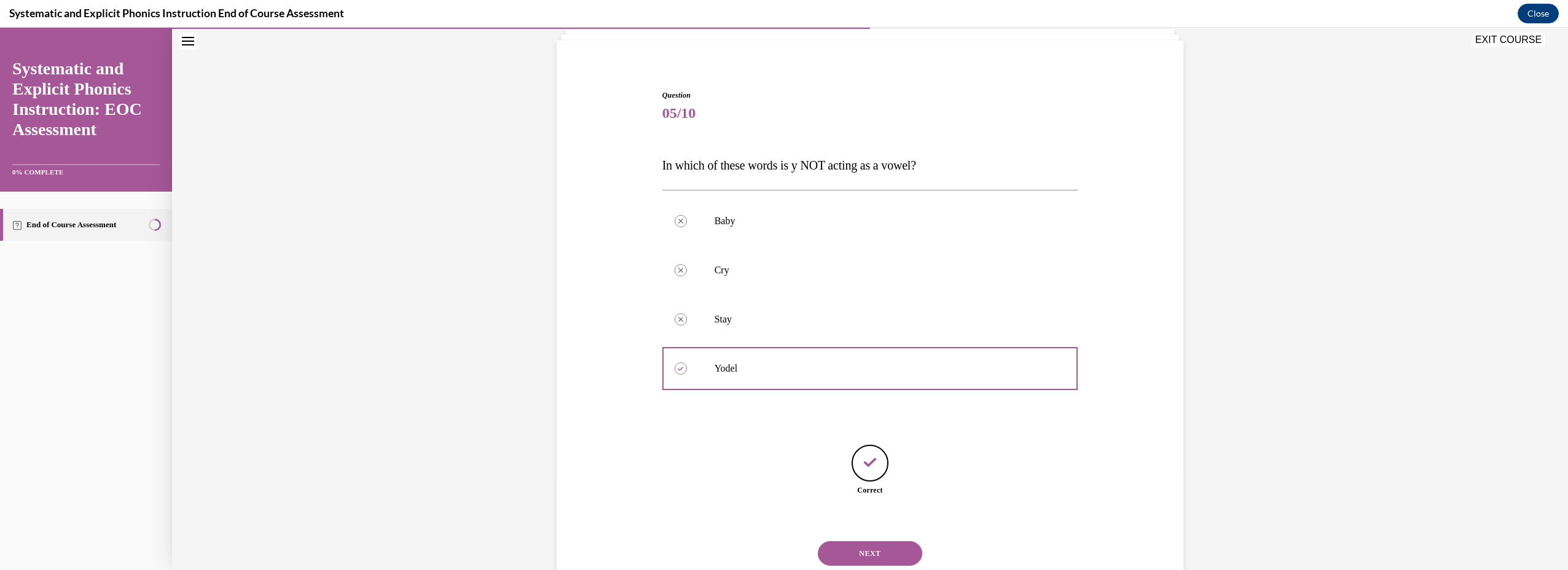
scroll to position [120, 0]
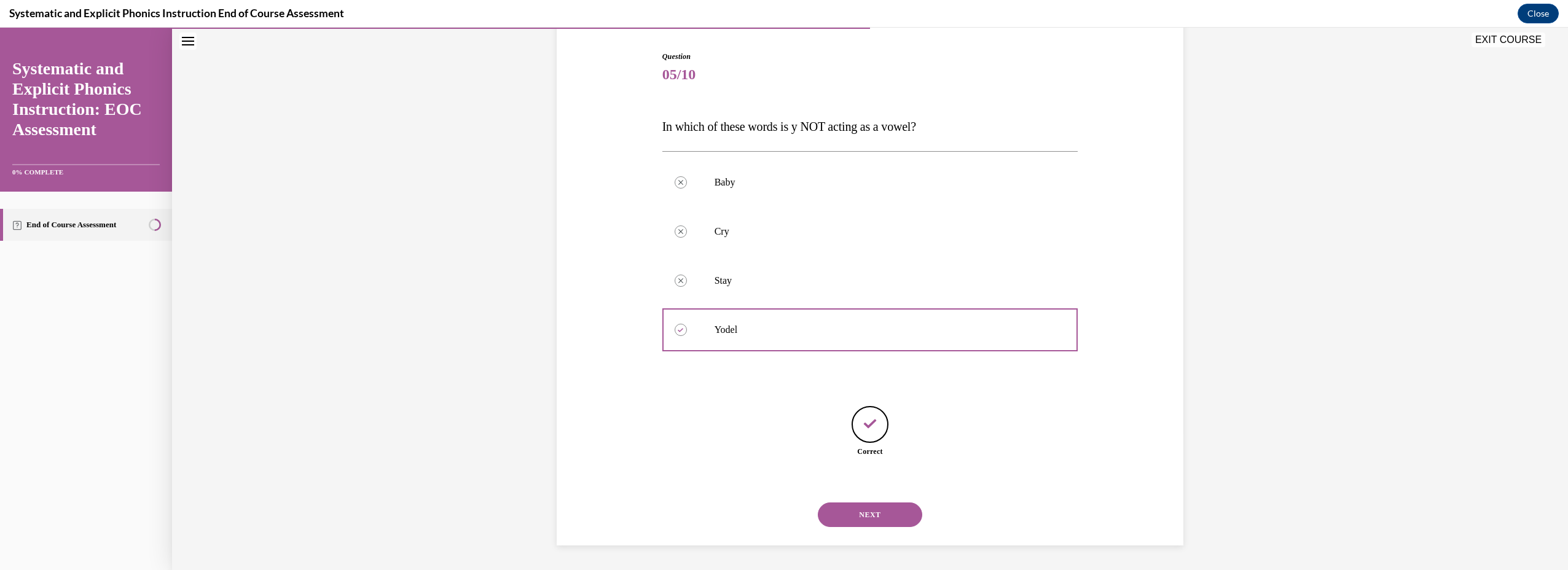
click at [869, 508] on button "NEXT" at bounding box center [870, 514] width 105 height 25
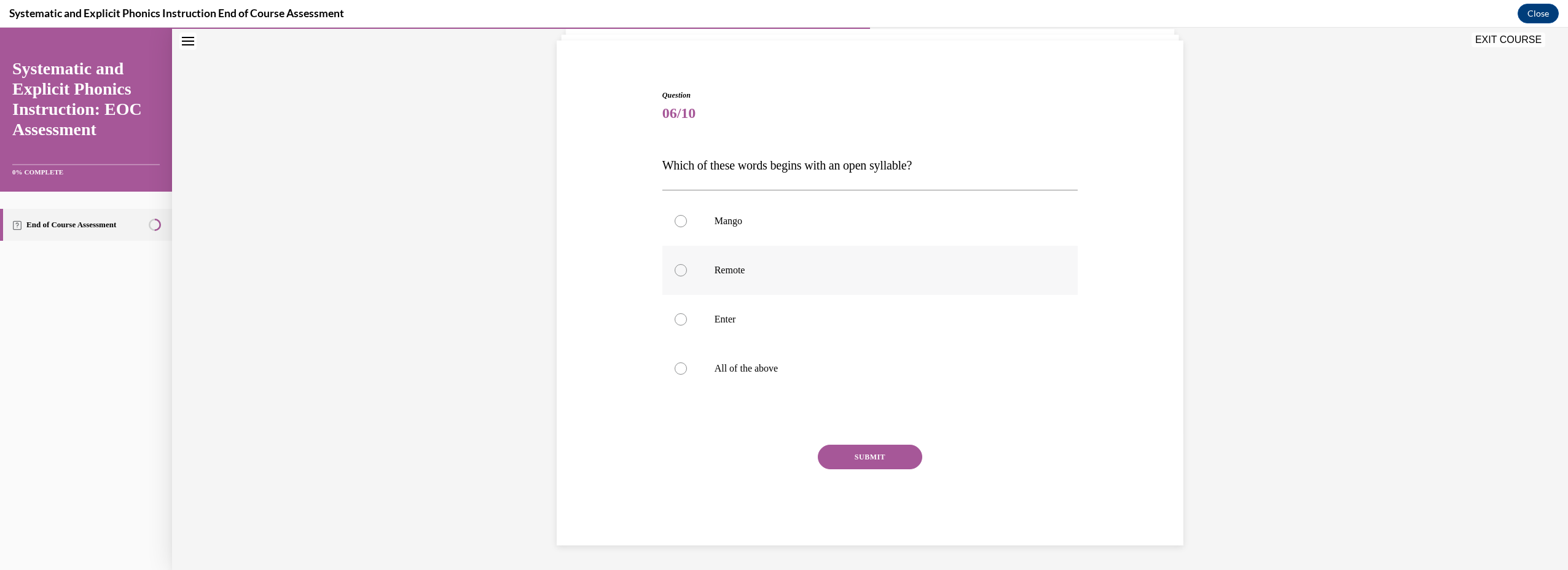
click at [729, 266] on p "Remote" at bounding box center [881, 270] width 333 height 13
click at [965, 466] on div "SUBMIT" at bounding box center [870, 475] width 416 height 62
click at [858, 451] on button "SUBMIT" at bounding box center [870, 457] width 105 height 25
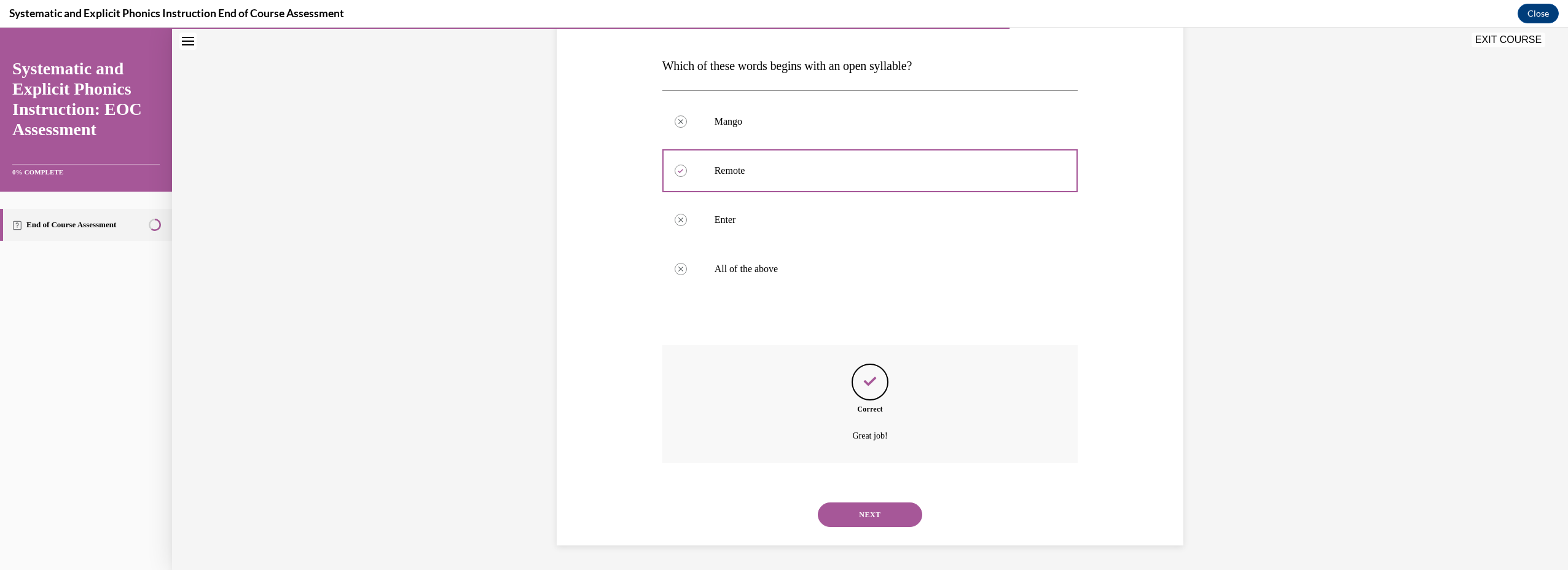
click at [900, 511] on button "NEXT" at bounding box center [870, 514] width 105 height 25
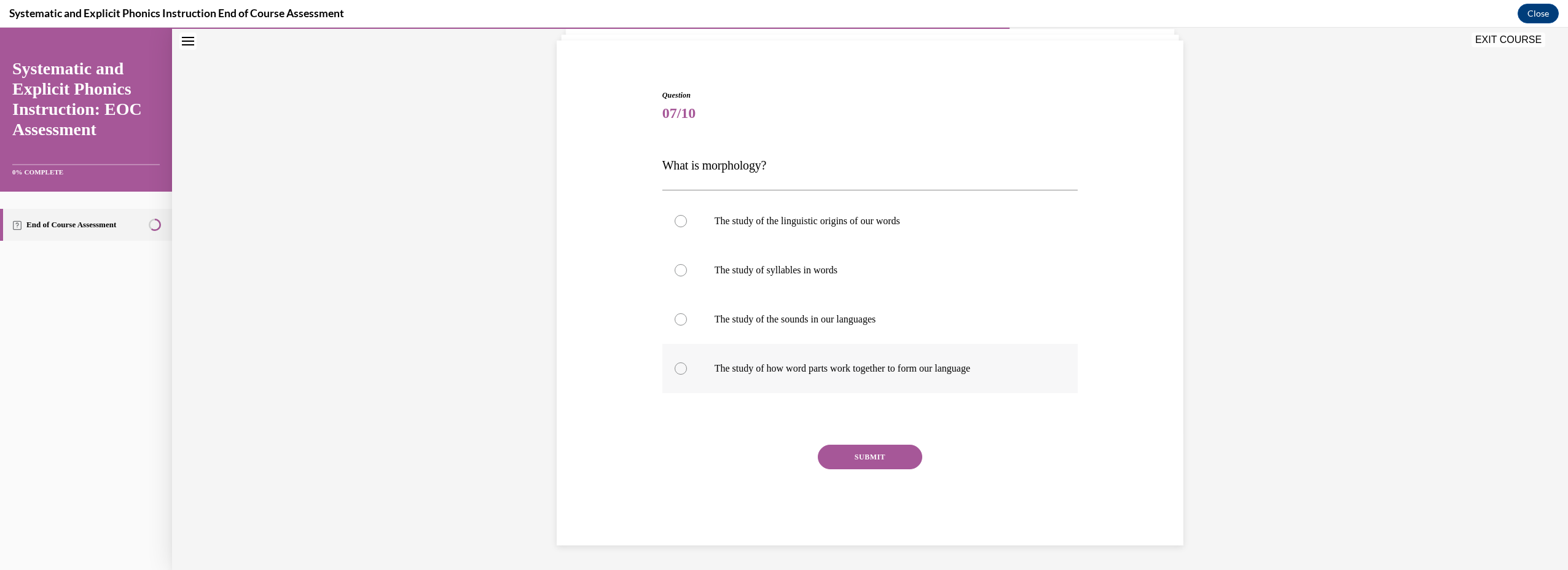
click at [781, 370] on p "The study of how word parts work together to form our language" at bounding box center [881, 369] width 333 height 13
click at [871, 450] on button "SUBMIT" at bounding box center [870, 457] width 105 height 25
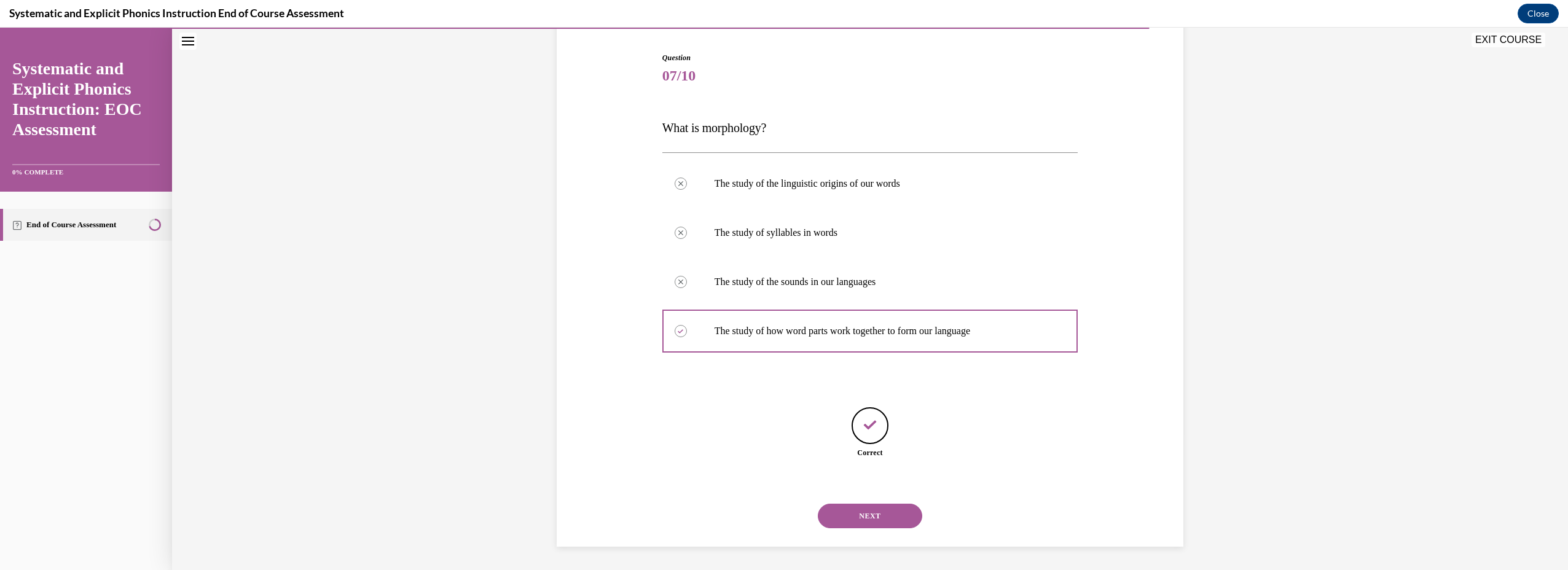
scroll to position [120, 0]
click at [868, 510] on button "NEXT" at bounding box center [870, 514] width 105 height 25
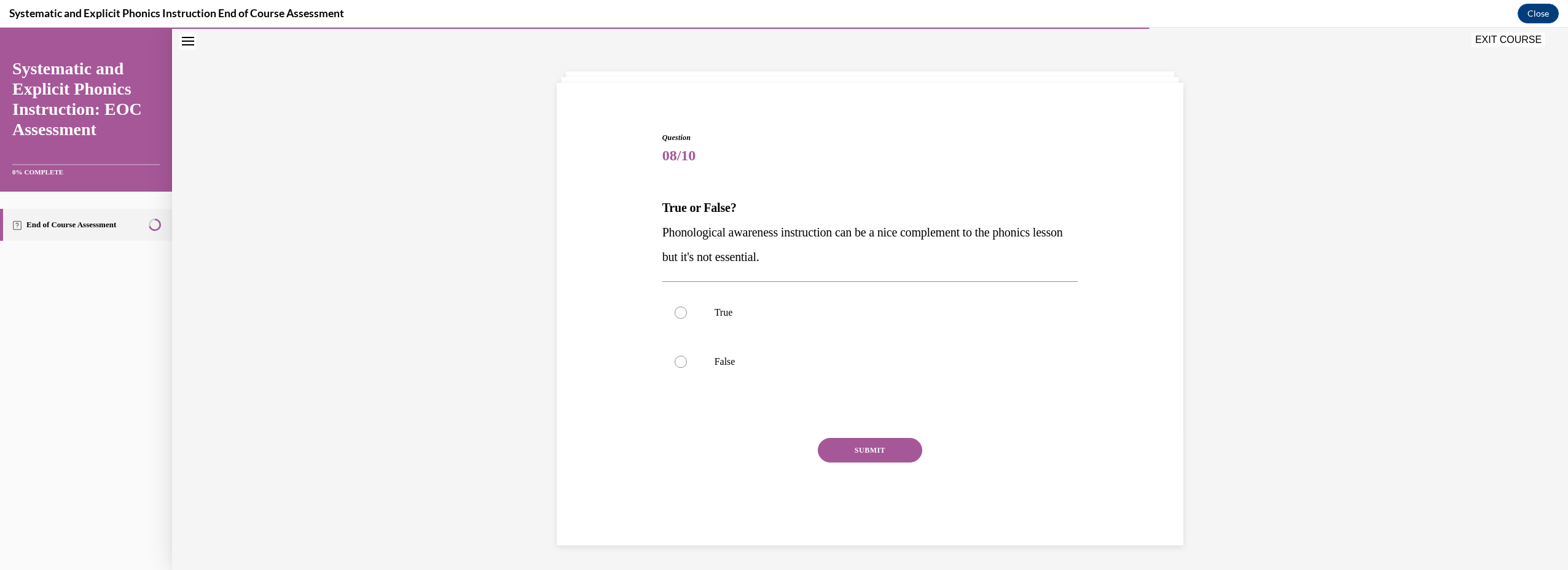
drag, startPoint x: 721, startPoint y: 381, endPoint x: 789, endPoint y: 392, distance: 68.9
click at [721, 381] on div at bounding box center [870, 362] width 416 height 49
click at [877, 455] on button "SUBMIT" at bounding box center [870, 450] width 105 height 25
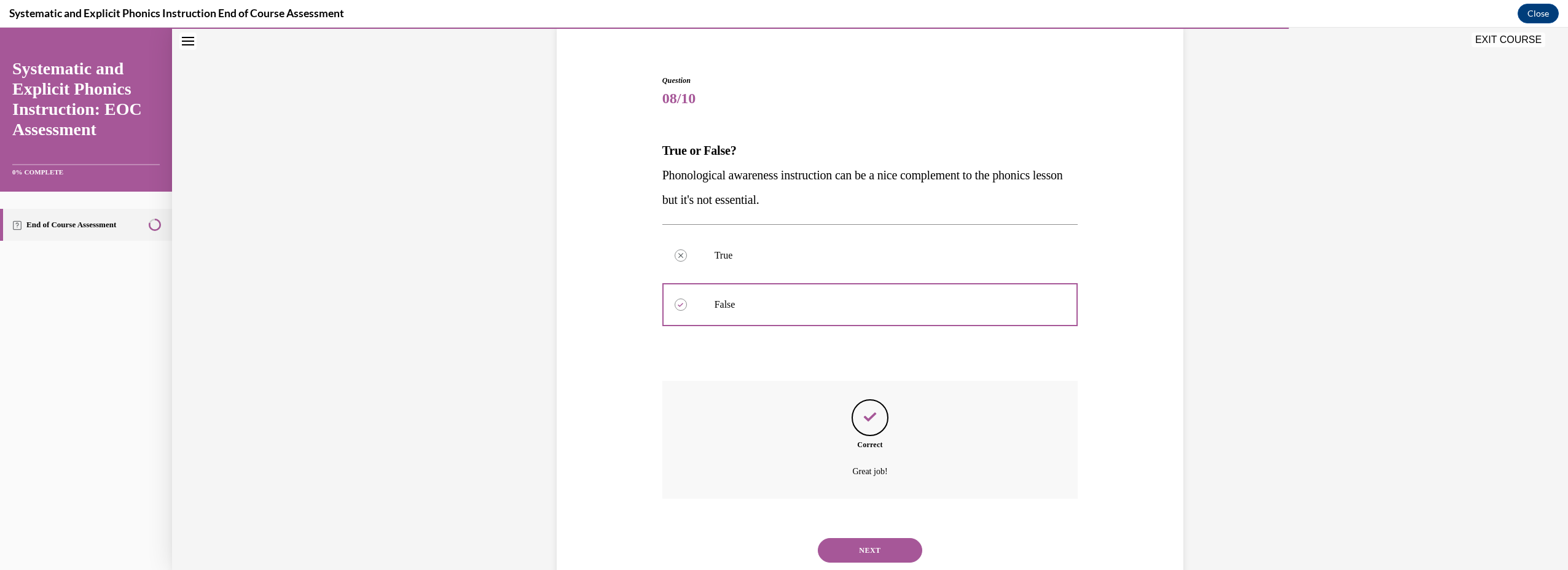
scroll to position [131, 0]
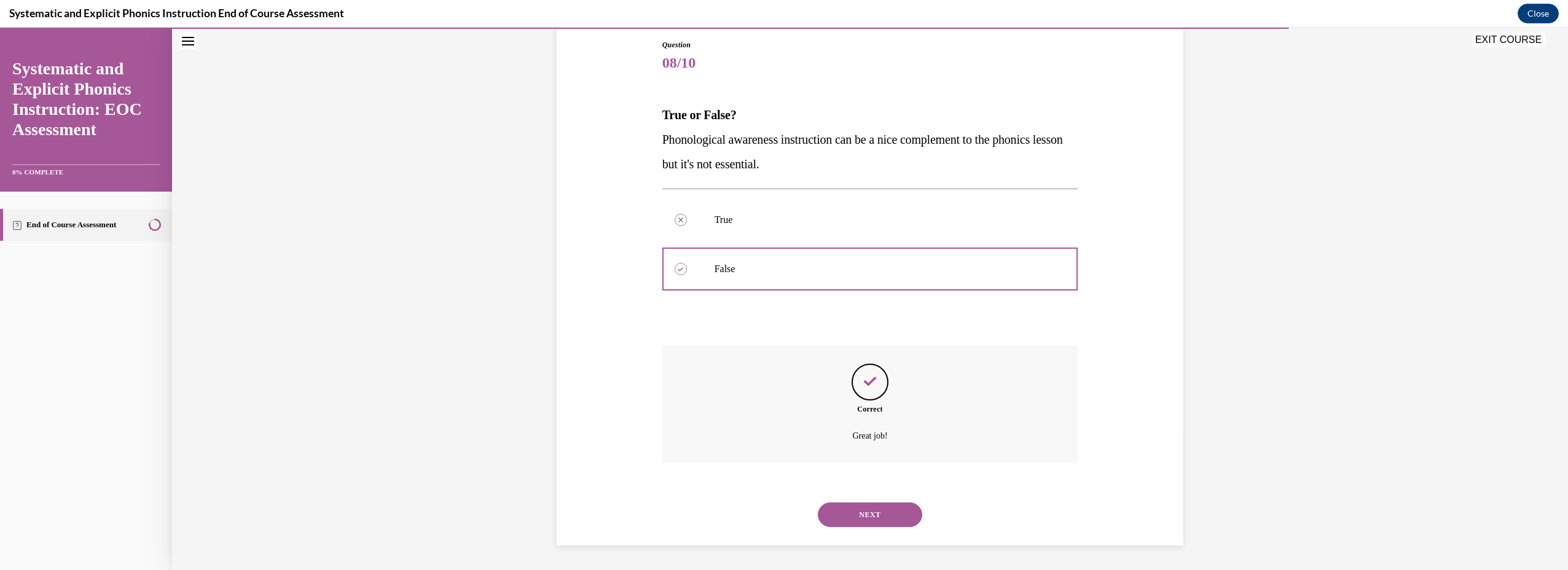
click at [880, 514] on button "NEXT" at bounding box center [870, 514] width 105 height 25
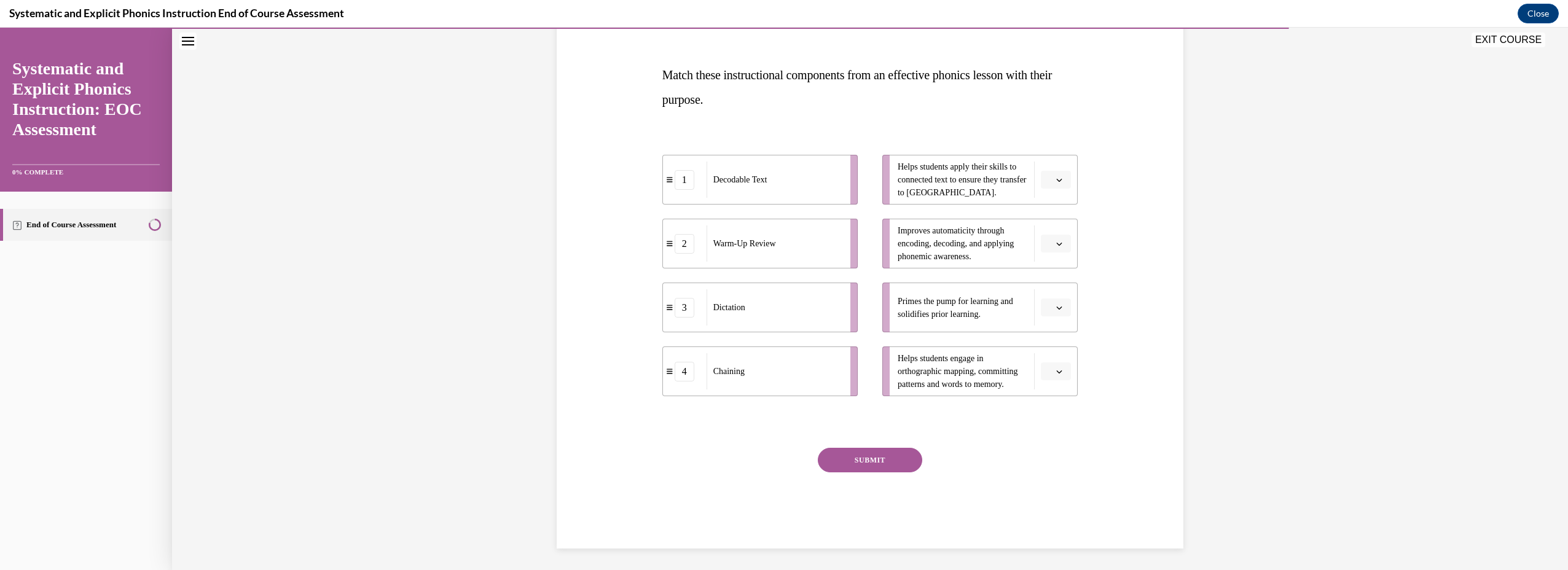
scroll to position [174, 0]
click at [1048, 365] on span "Please select an option" at bounding box center [1050, 369] width 4 height 13
click at [1152, 291] on div "Question 09/10 Match these instructional components from an effective phonics l…" at bounding box center [870, 252] width 633 height 586
click at [1056, 238] on icon "button" at bounding box center [1059, 240] width 6 height 6
click at [1101, 188] on div "Question 09/10 Match these instructional components from an effective phonics l…" at bounding box center [870, 252] width 633 height 586
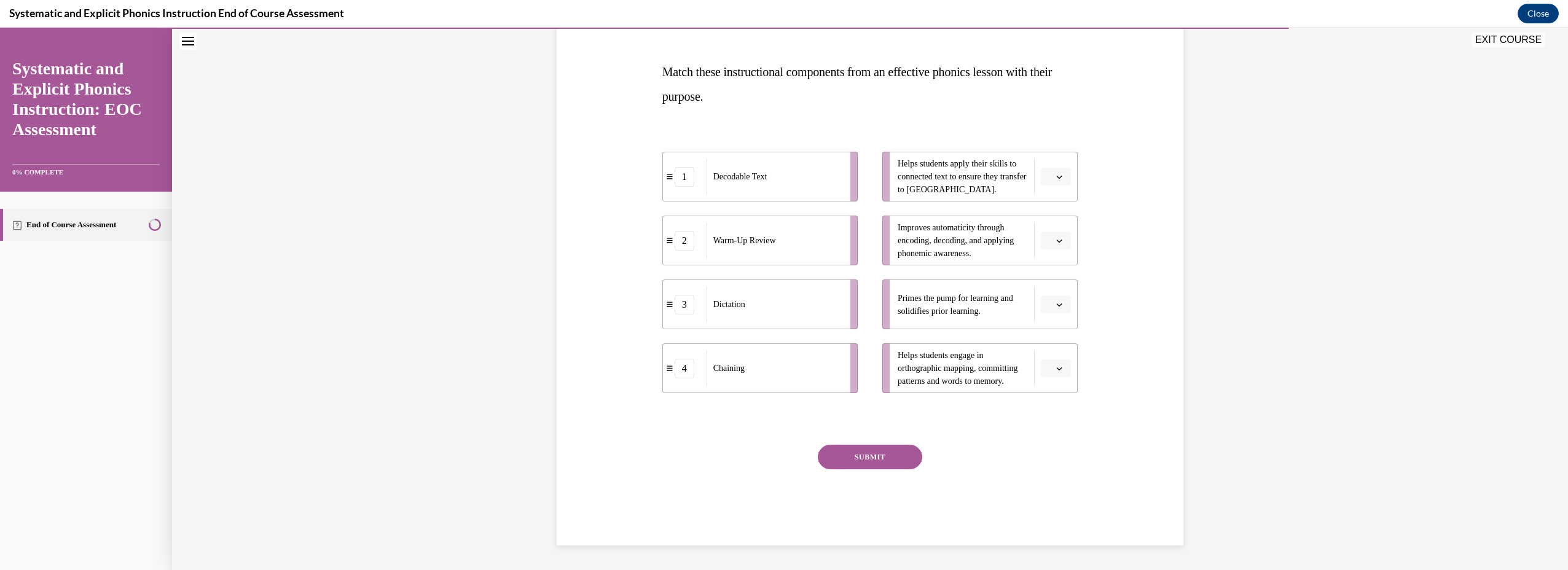
click at [1049, 302] on button "button" at bounding box center [1056, 304] width 30 height 19
click at [1053, 383] on div "2" at bounding box center [1050, 381] width 30 height 25
click at [1074, 244] on div "Question 09/10 Match these instructional components from an effective phonics l…" at bounding box center [870, 261] width 422 height 567
click at [1059, 246] on button "button" at bounding box center [1056, 241] width 30 height 19
click at [1042, 298] on div "1" at bounding box center [1050, 292] width 30 height 25
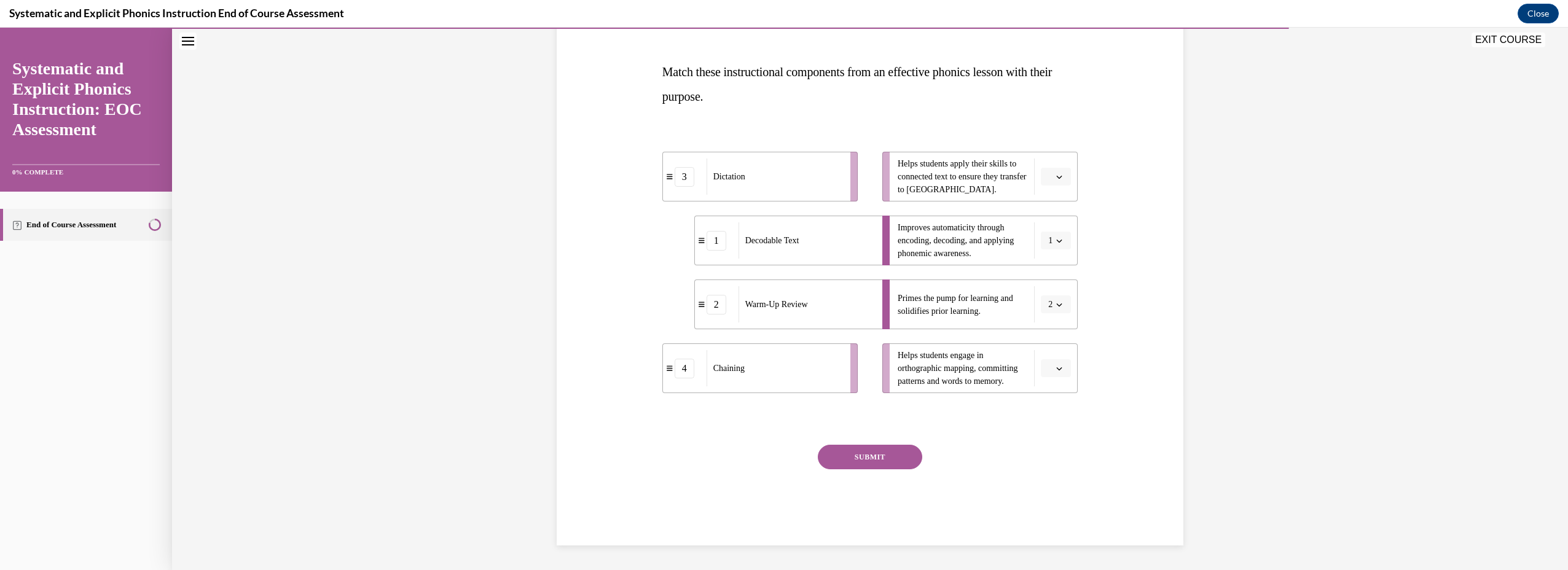
click at [1057, 175] on icon "button" at bounding box center [1059, 177] width 6 height 6
click at [1057, 296] on div "4" at bounding box center [1050, 302] width 30 height 25
click at [1058, 370] on span "button" at bounding box center [1059, 369] width 8 height 8
click at [1048, 462] on div "3" at bounding box center [1050, 469] width 30 height 25
click at [897, 459] on button "SUBMIT" at bounding box center [870, 457] width 105 height 25
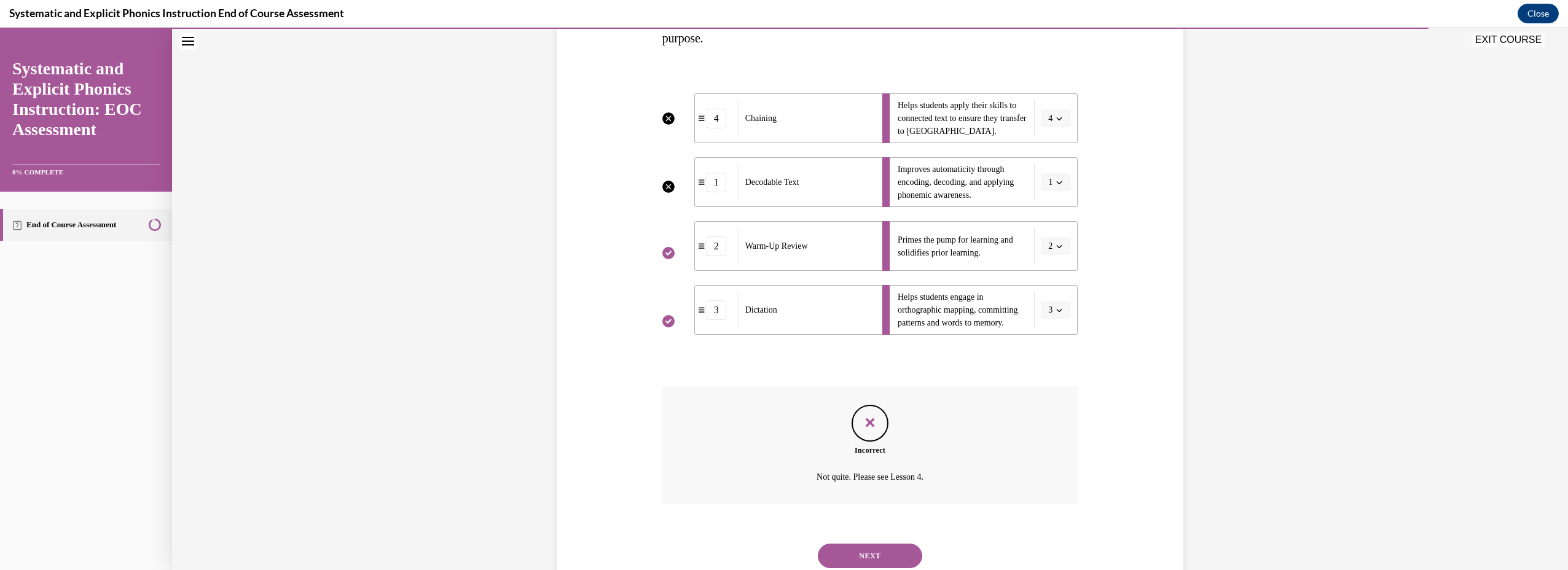
scroll to position [274, 0]
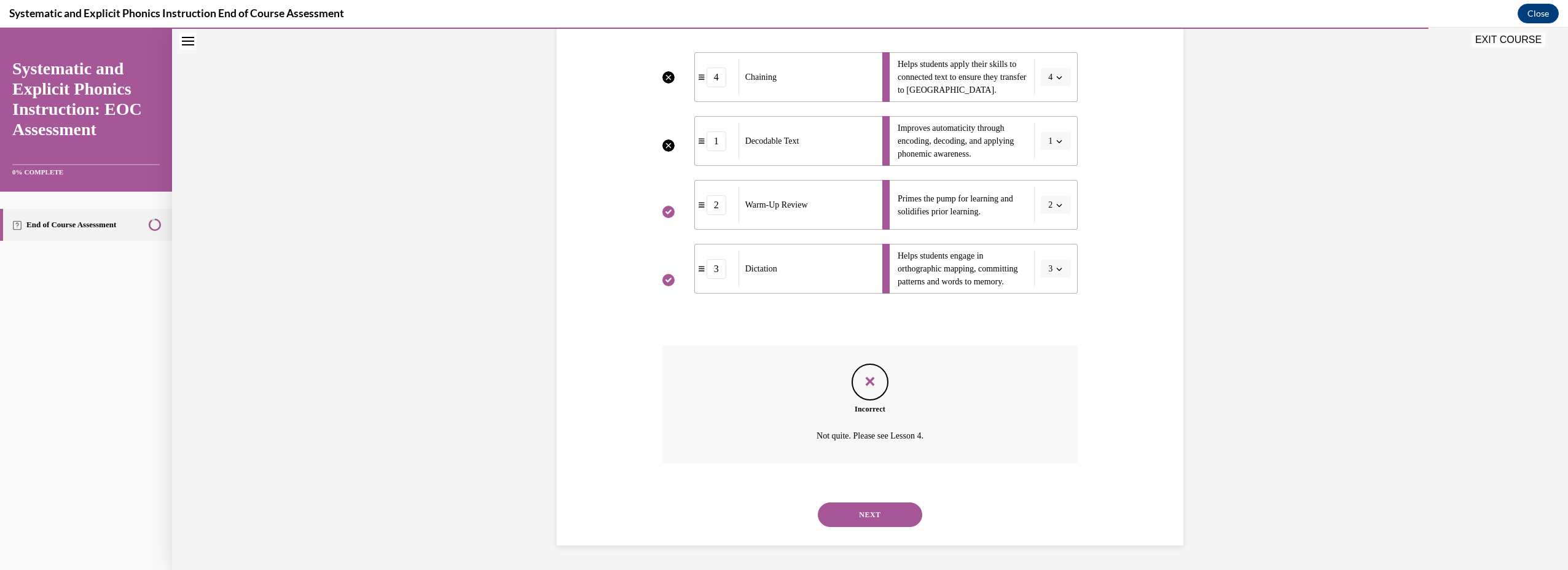
click at [870, 509] on button "NEXT" at bounding box center [870, 514] width 105 height 25
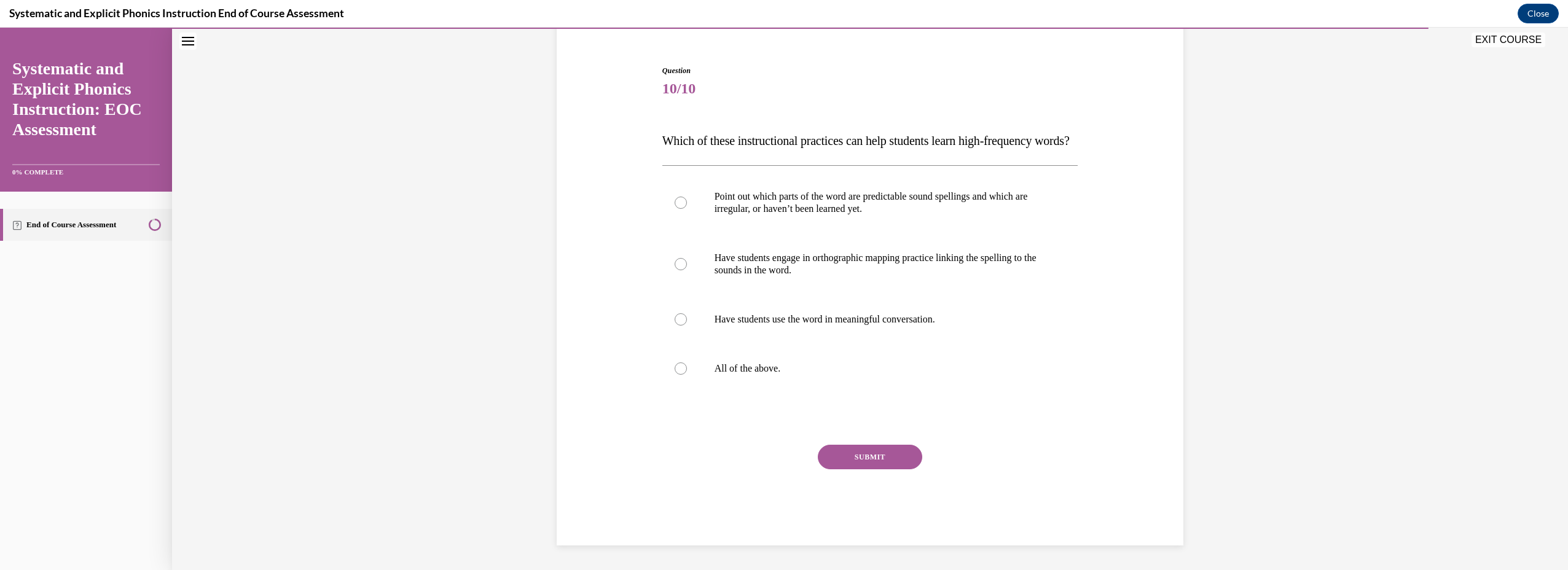
scroll to position [130, 0]
click at [756, 373] on p "All of the above." at bounding box center [881, 369] width 333 height 13
click at [848, 472] on div "SUBMIT" at bounding box center [870, 475] width 416 height 62
click at [847, 457] on button "SUBMIT" at bounding box center [870, 457] width 105 height 25
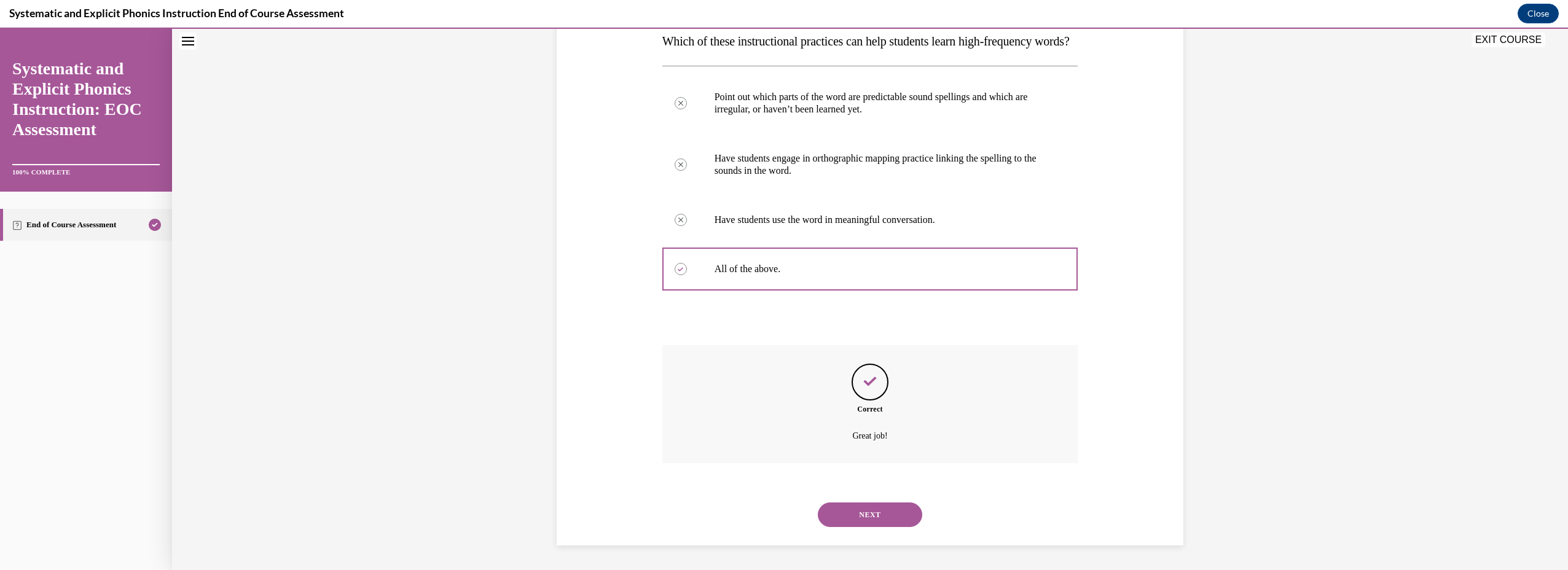
click at [870, 523] on button "NEXT" at bounding box center [870, 514] width 105 height 25
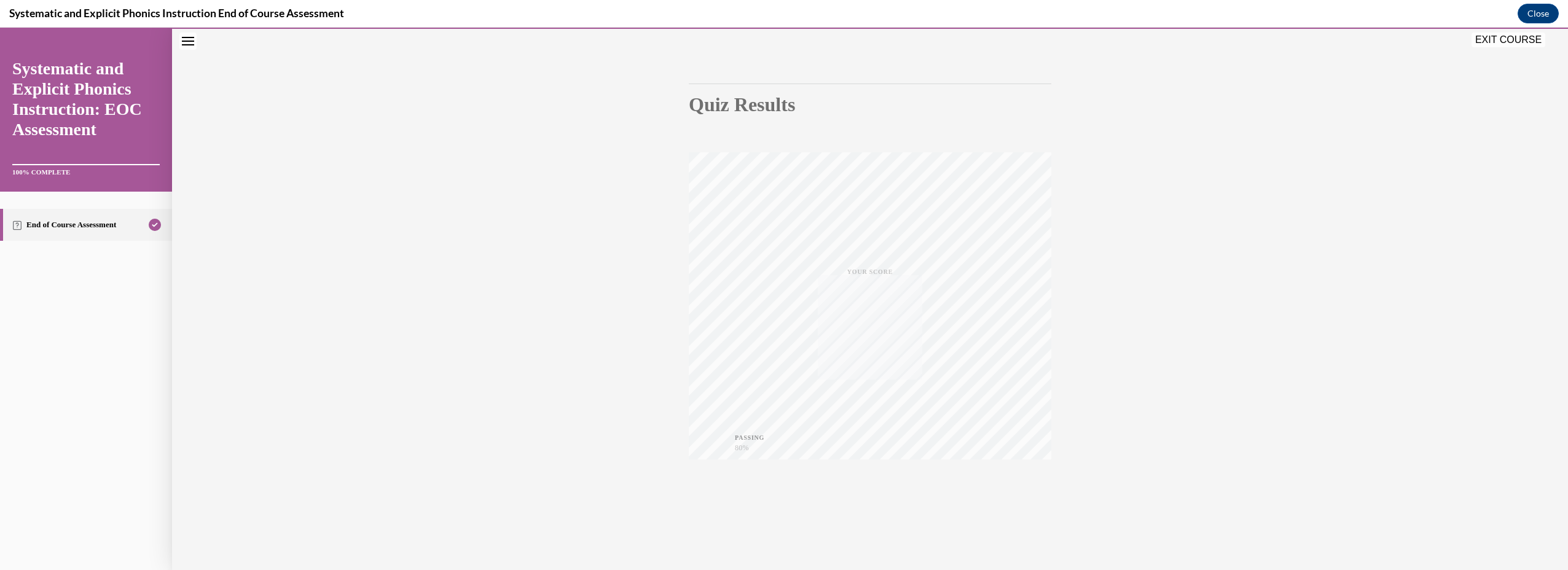
scroll to position [87, 0]
click at [1493, 37] on button "EXIT COURSE" at bounding box center [1508, 40] width 74 height 14
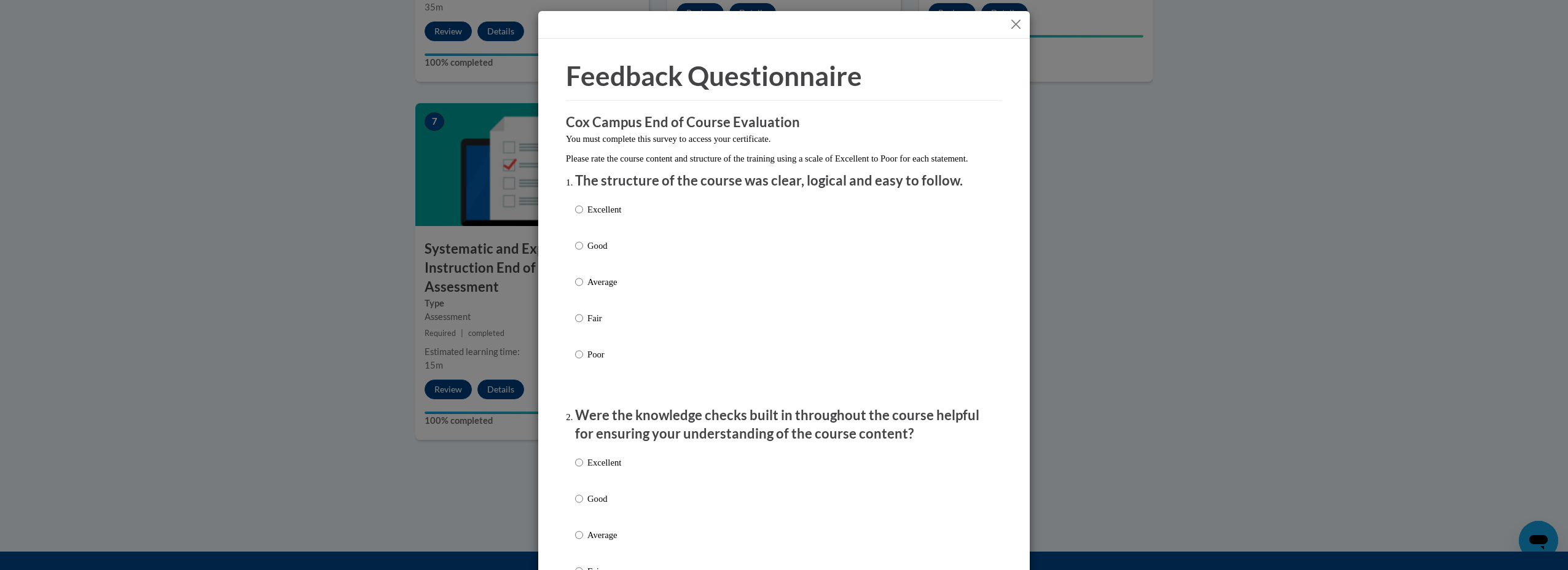
click at [588, 216] on p "Excellent" at bounding box center [605, 210] width 34 height 14
click at [583, 216] on input "Excellent" at bounding box center [578, 210] width 8 height 14
radio input "true"
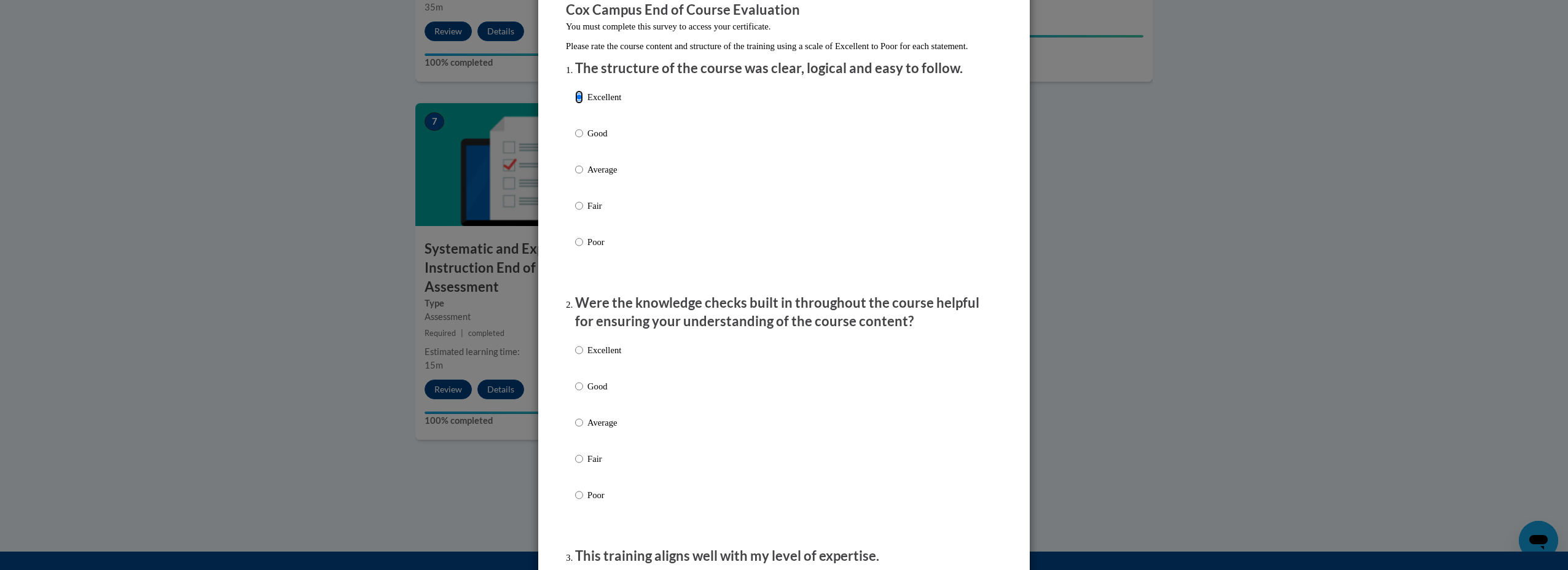
scroll to position [184, 0]
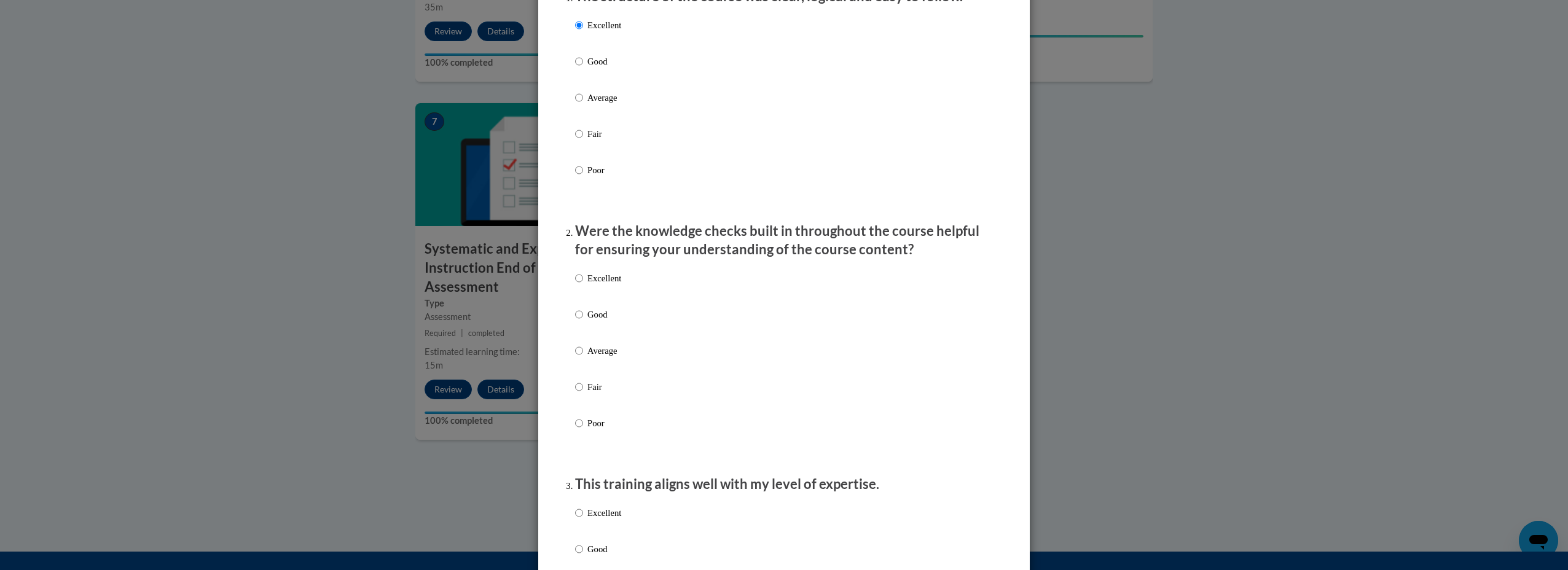
click at [586, 283] on div "Excellent Good Average Fair Poor" at bounding box center [598, 360] width 46 height 190
click at [598, 285] on p "Excellent" at bounding box center [605, 278] width 34 height 14
click at [583, 285] on input "Excellent" at bounding box center [578, 278] width 8 height 14
radio input "true"
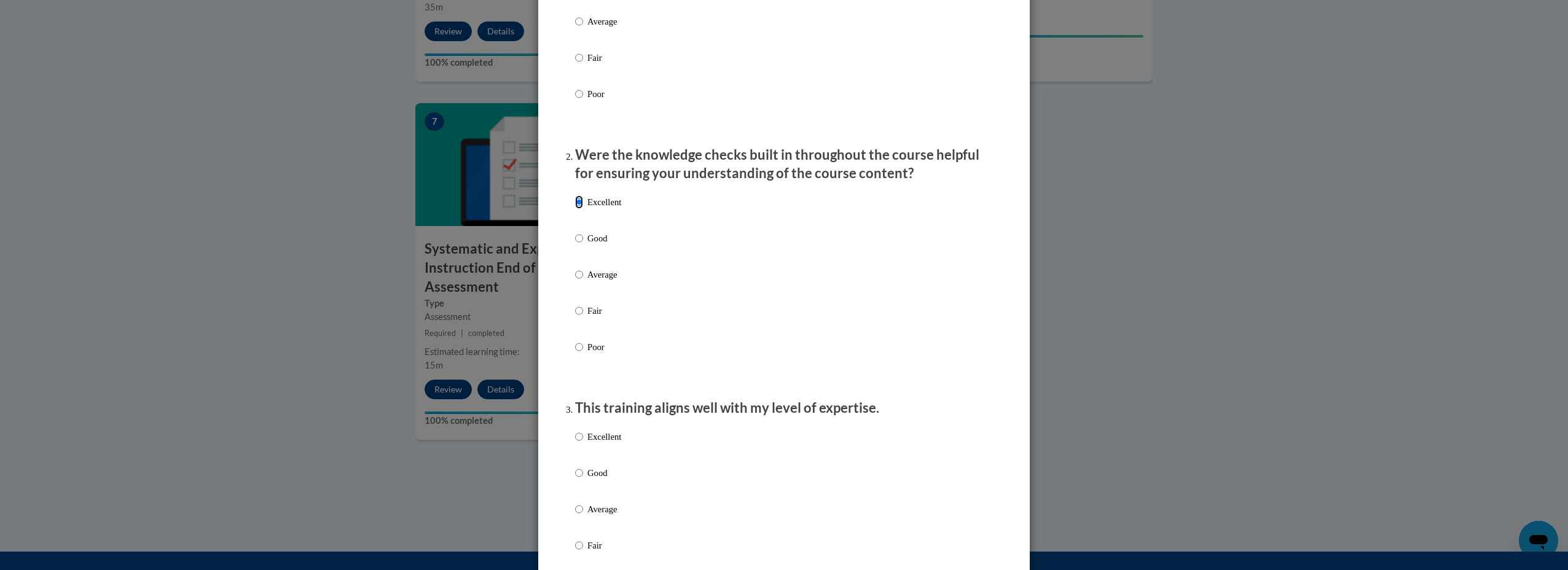
scroll to position [369, 0]
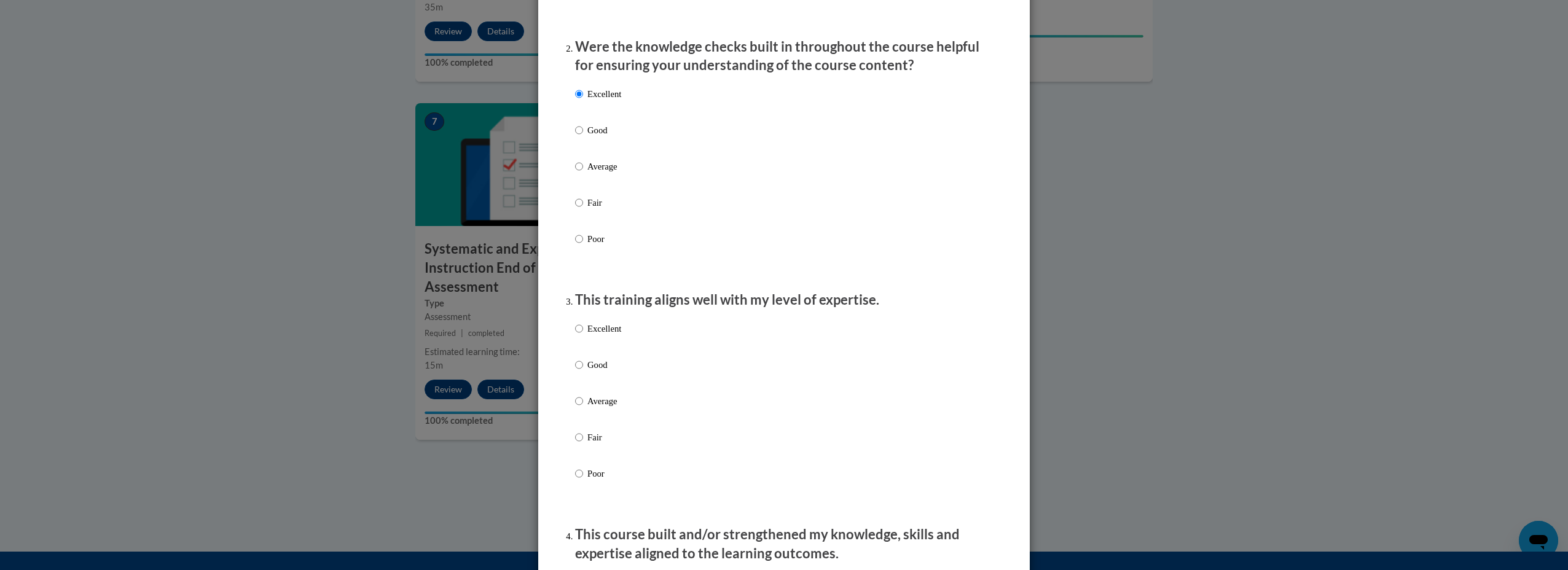
click at [590, 336] on p "Excellent" at bounding box center [605, 329] width 34 height 14
click at [583, 336] on input "Excellent" at bounding box center [578, 329] width 8 height 14
radio input "true"
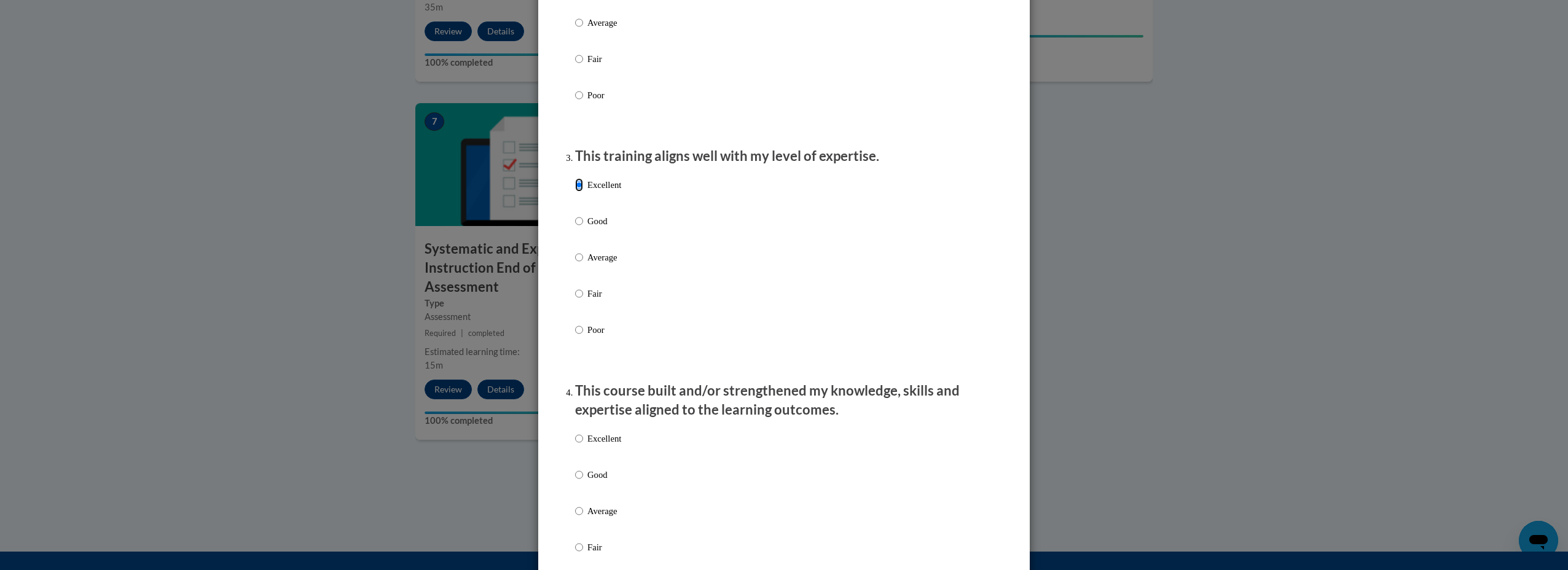
scroll to position [614, 0]
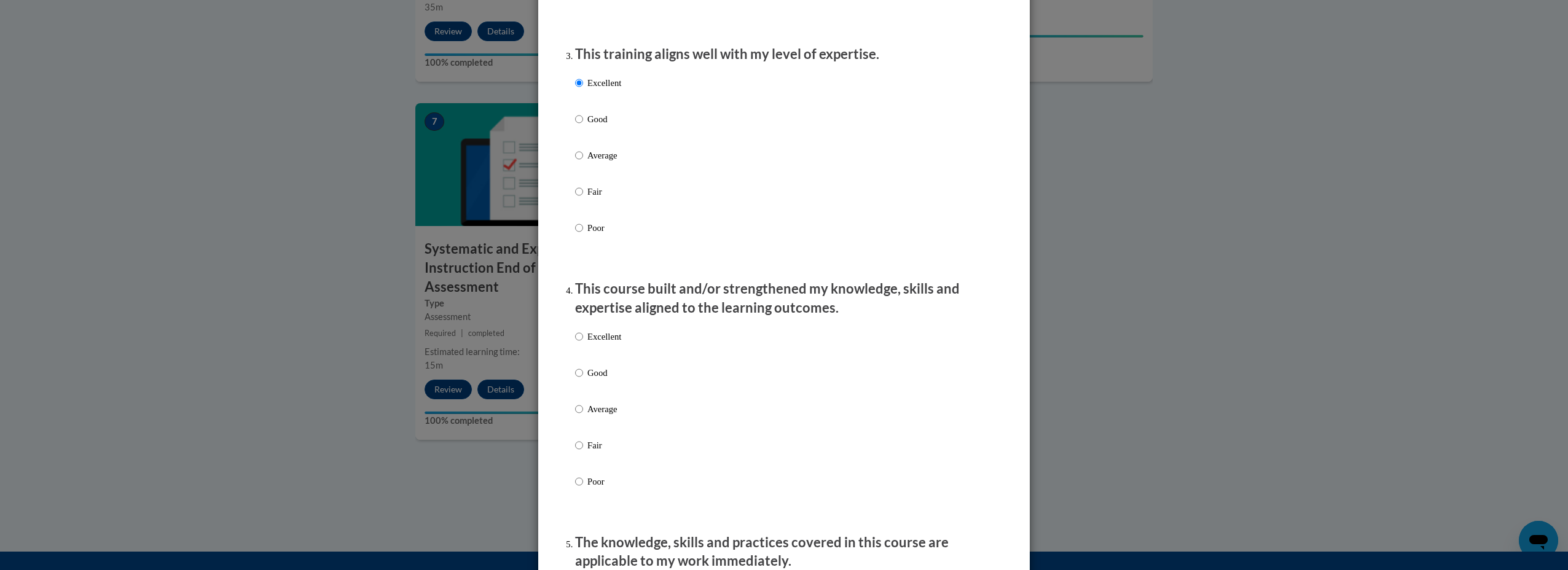
click at [588, 343] on p "Excellent" at bounding box center [605, 337] width 34 height 14
click at [583, 343] on input "Excellent" at bounding box center [578, 337] width 8 height 14
radio input "true"
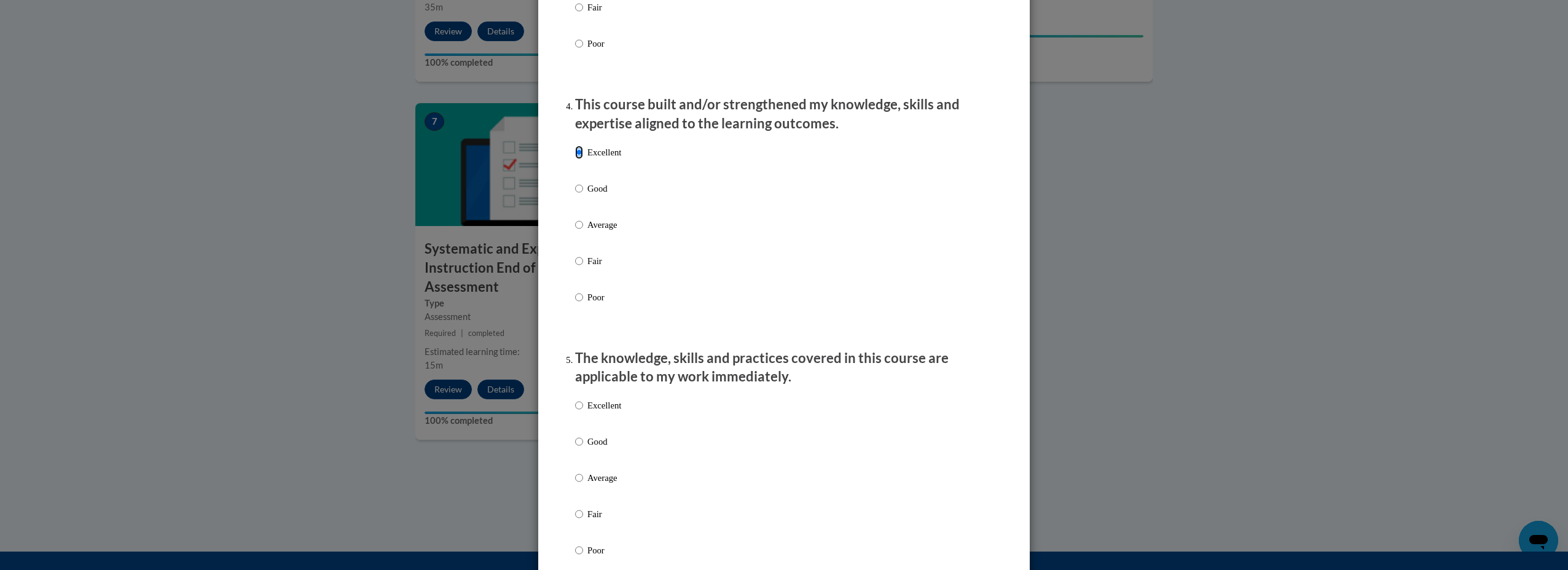
scroll to position [983, 0]
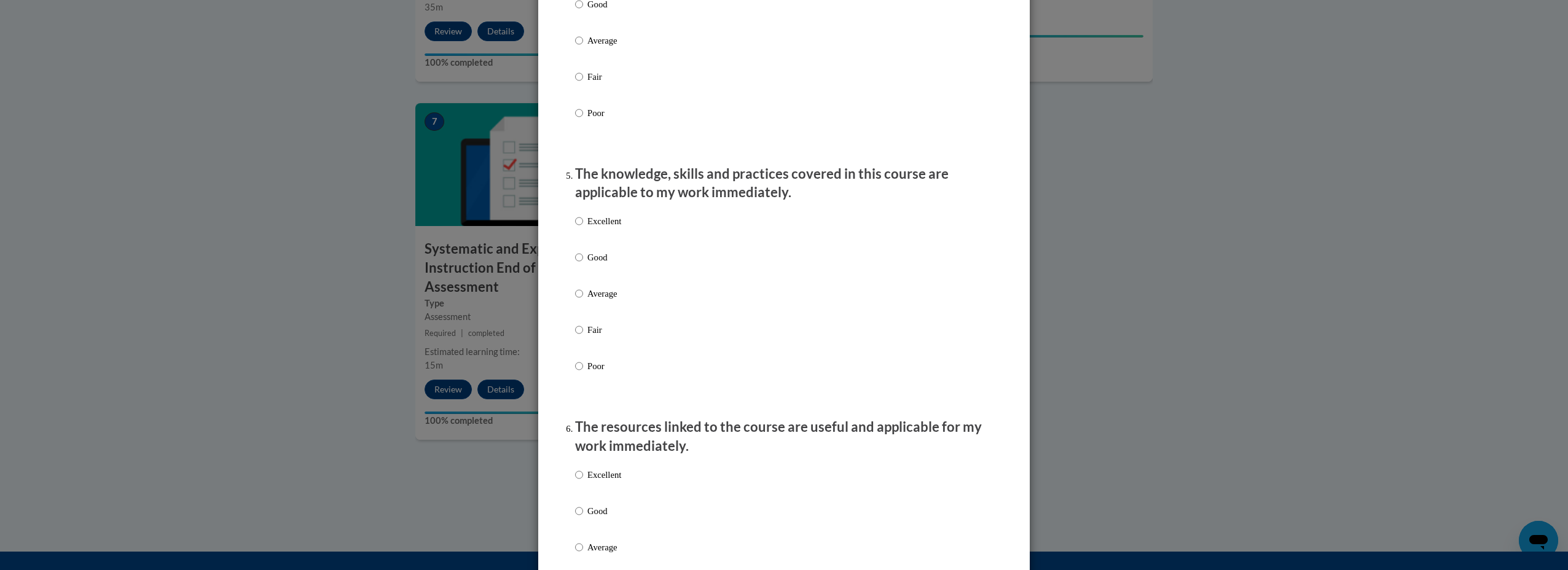
click at [598, 228] on p "Excellent" at bounding box center [605, 222] width 34 height 14
click at [583, 228] on input "Excellent" at bounding box center [578, 222] width 8 height 14
radio input "true"
click at [606, 482] on p "Excellent" at bounding box center [605, 475] width 34 height 14
click at [583, 482] on input "Excellent" at bounding box center [578, 475] width 8 height 14
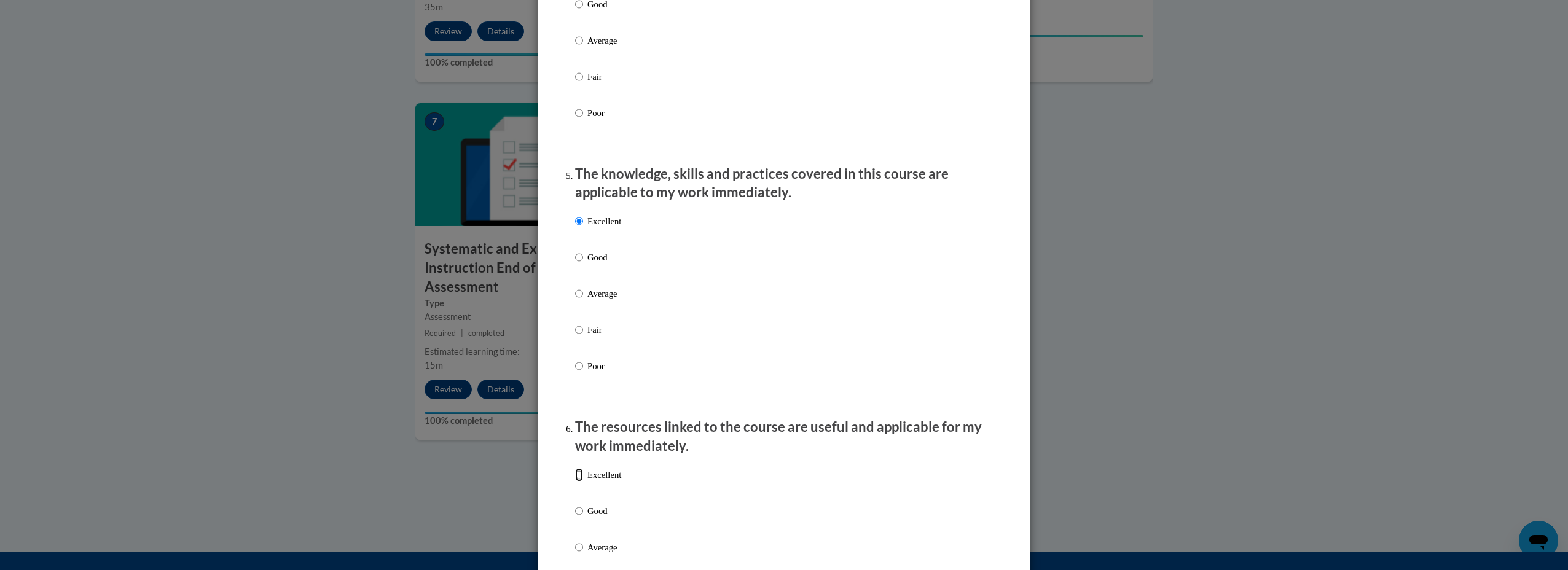
radio input "true"
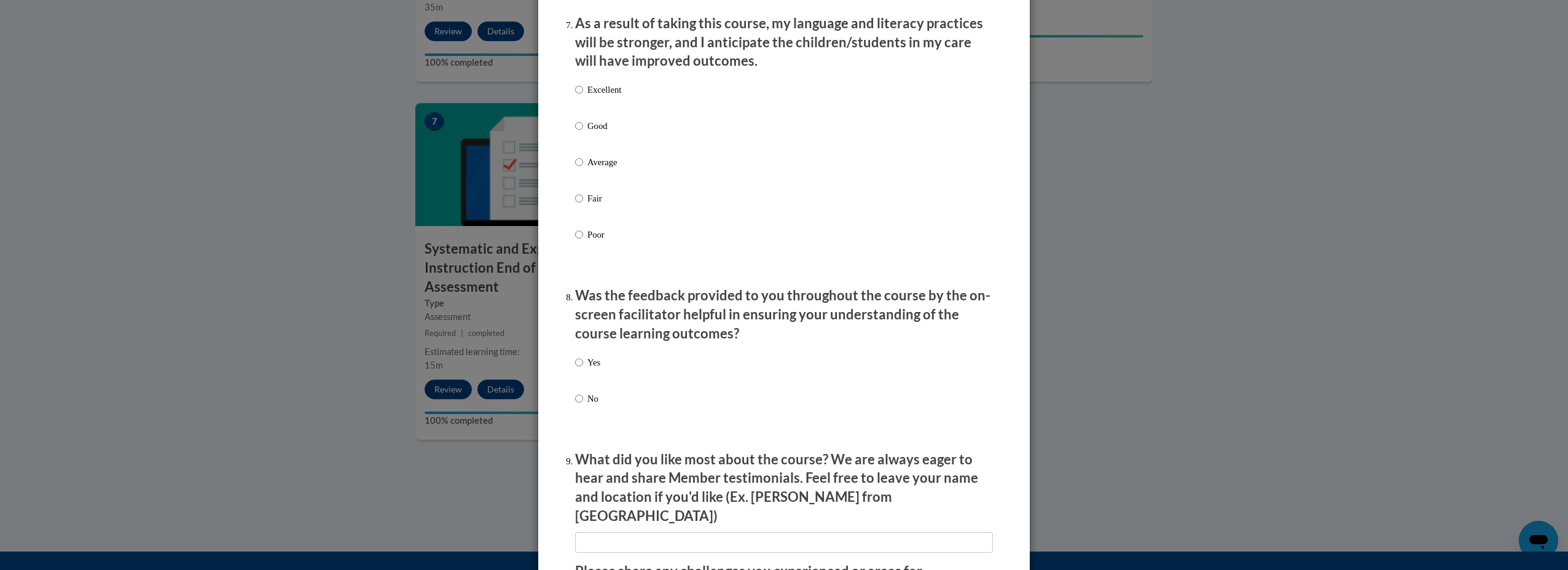
scroll to position [1659, 0]
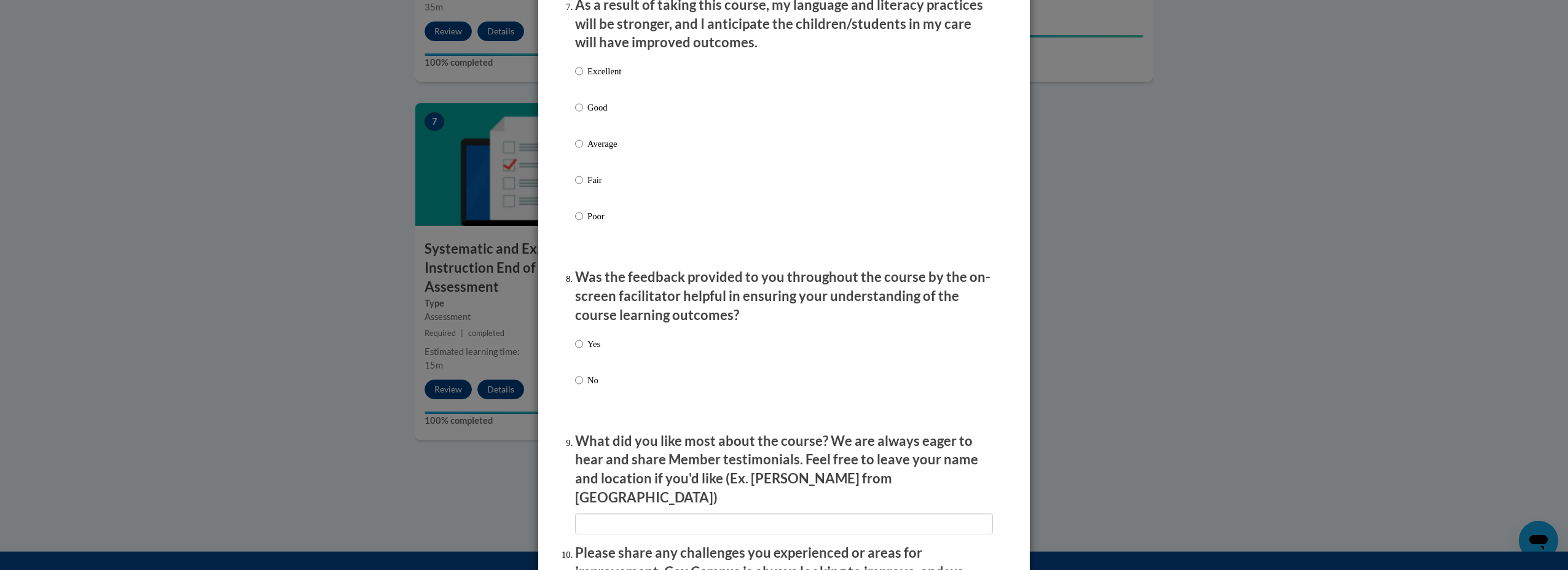
drag, startPoint x: 593, startPoint y: 78, endPoint x: 599, endPoint y: 160, distance: 82.2
click at [594, 78] on p "Excellent" at bounding box center [605, 71] width 34 height 14
click at [583, 78] on input "Excellent" at bounding box center [578, 71] width 8 height 14
radio input "true"
click at [584, 360] on label "Yes" at bounding box center [588, 354] width 25 height 33
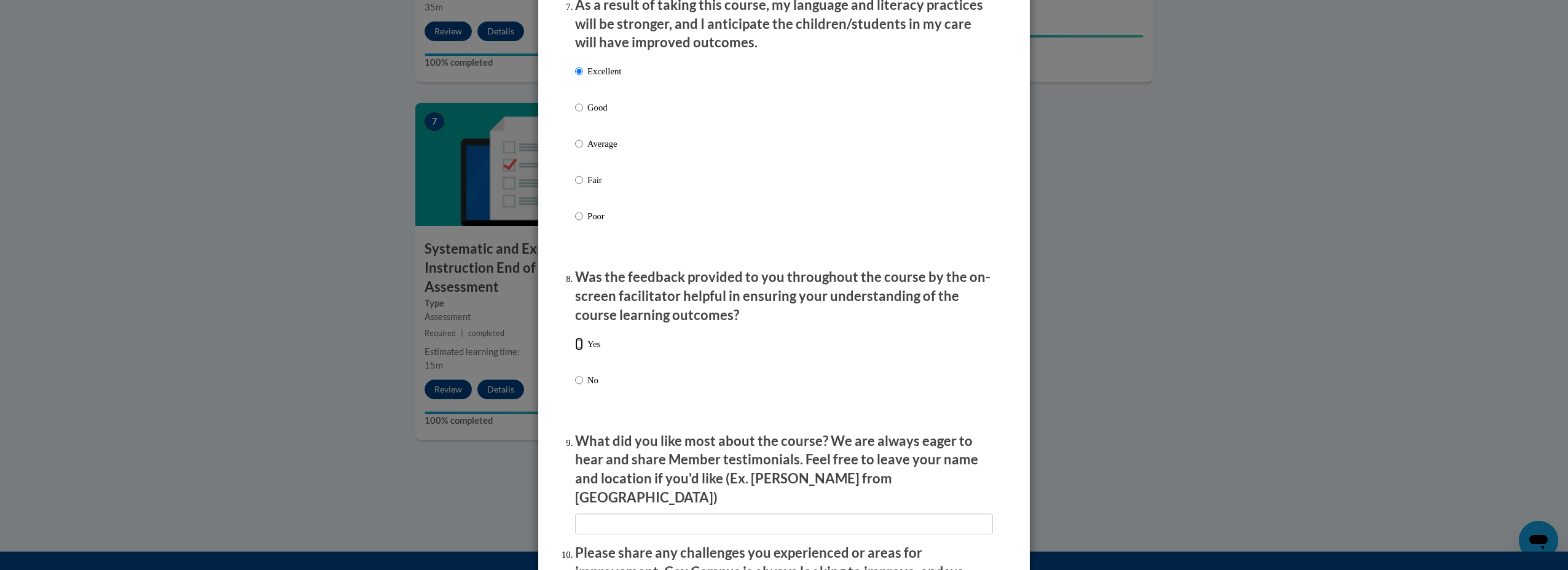
click at [583, 351] on input "Yes" at bounding box center [578, 344] width 8 height 14
radio input "true"
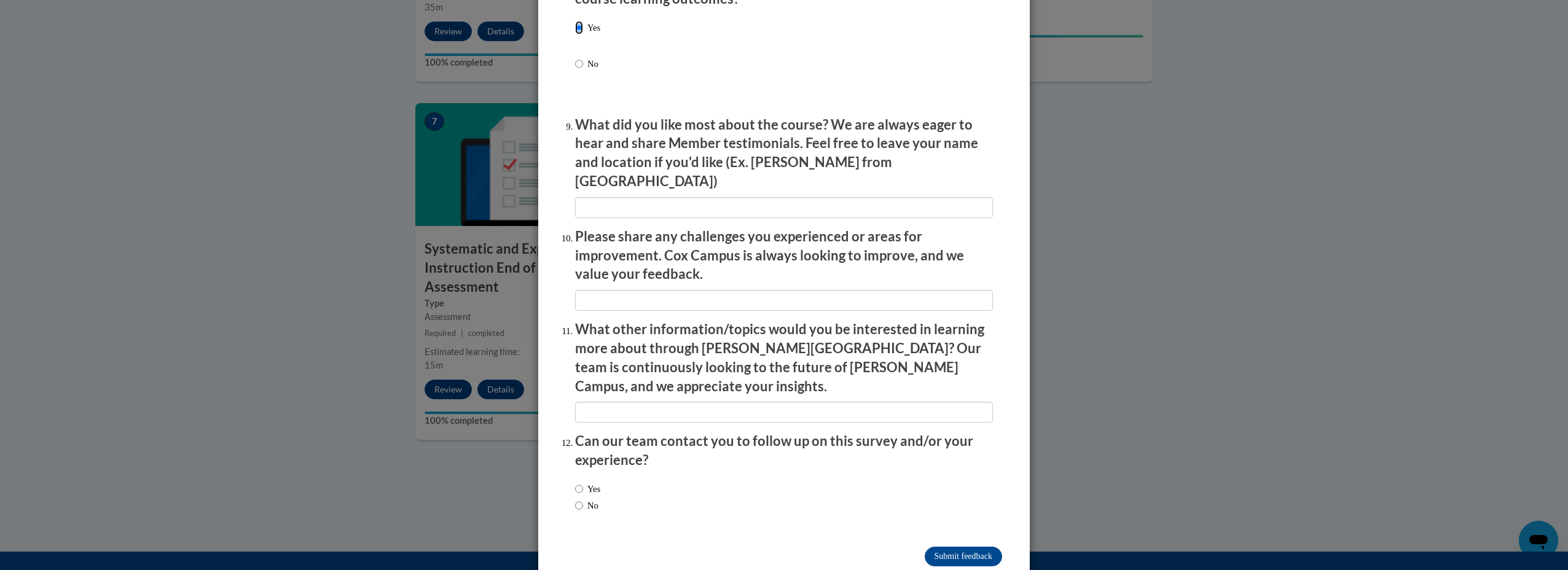
scroll to position [1982, 0]
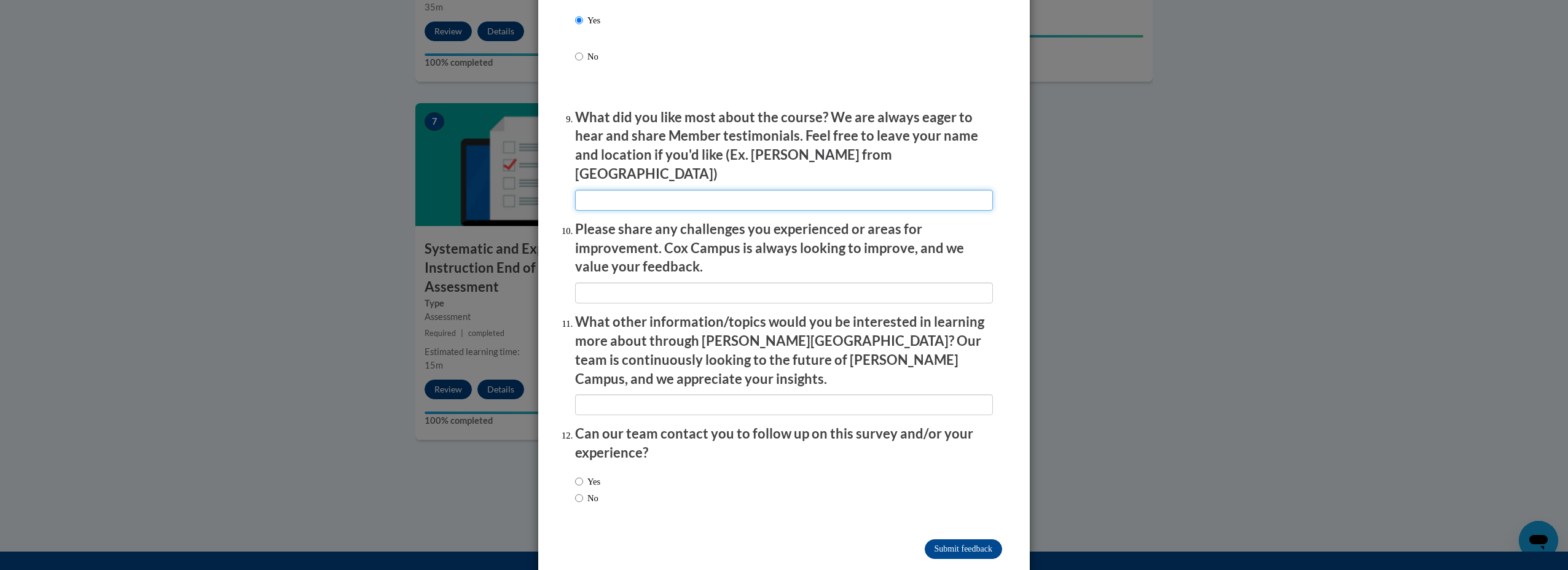
click at [633, 189] on input "textbox" at bounding box center [784, 200] width 418 height 21
type input "A"
type input "Using videos from the classroom so I can see exactly what it looks like in prac…"
click at [588, 475] on label "Yes" at bounding box center [588, 482] width 25 height 14
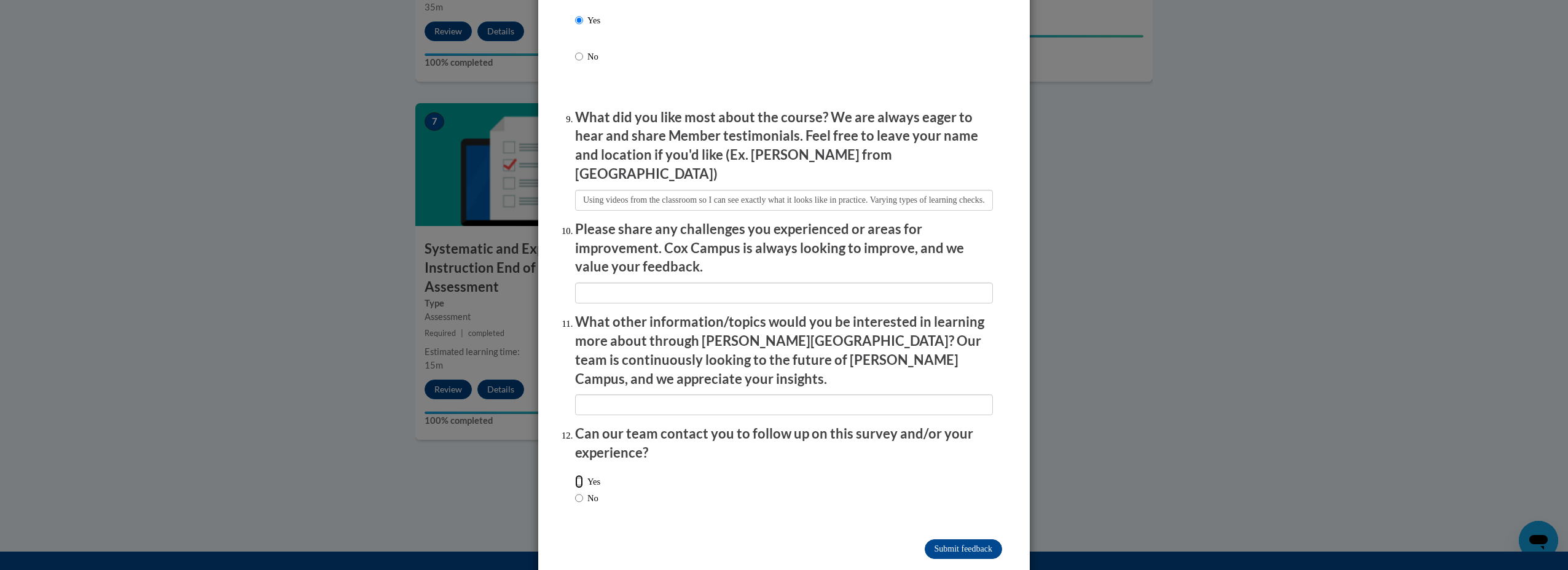
click at [583, 475] on input "Yes" at bounding box center [578, 482] width 8 height 14
radio input "true"
click at [939, 540] on input "Submit feedback" at bounding box center [963, 549] width 78 height 19
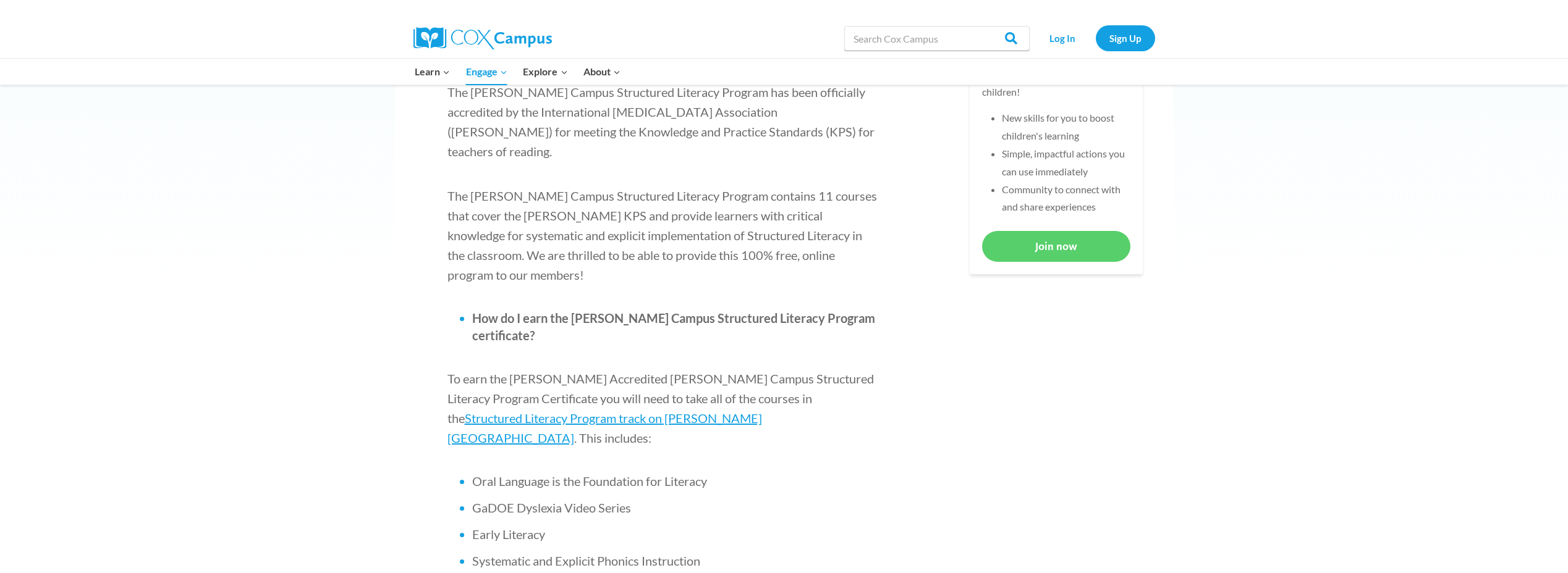
scroll to position [679, 0]
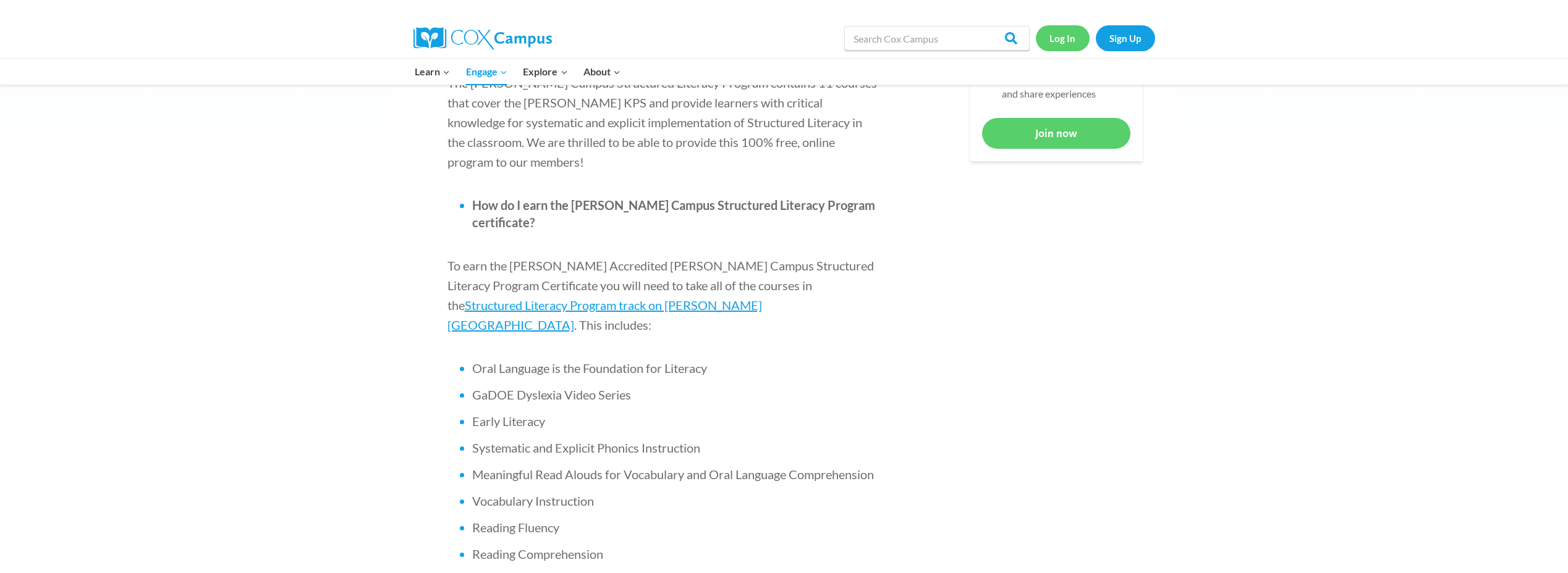
drag, startPoint x: 1056, startPoint y: 35, endPoint x: 1063, endPoint y: 55, distance: 21.2
click at [1056, 35] on link "Log In" at bounding box center [1063, 38] width 54 height 26
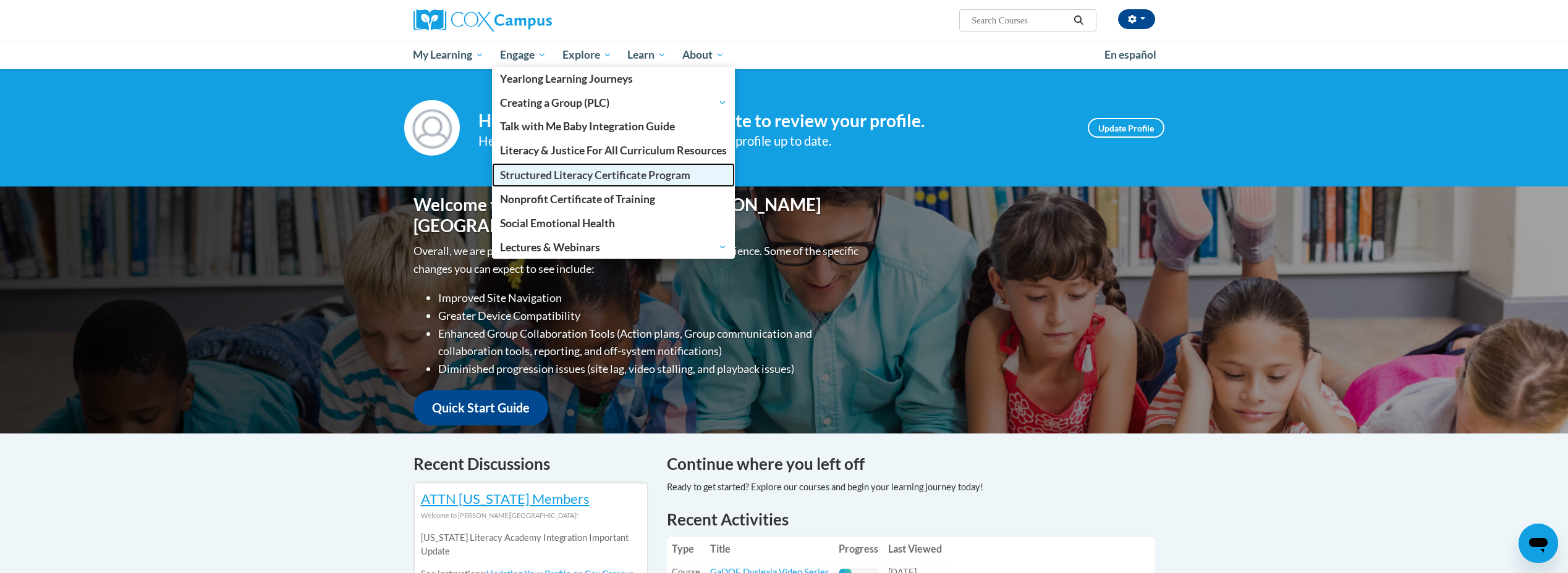
click at [590, 182] on link "Structured Literacy Certificate Program" at bounding box center [613, 175] width 243 height 24
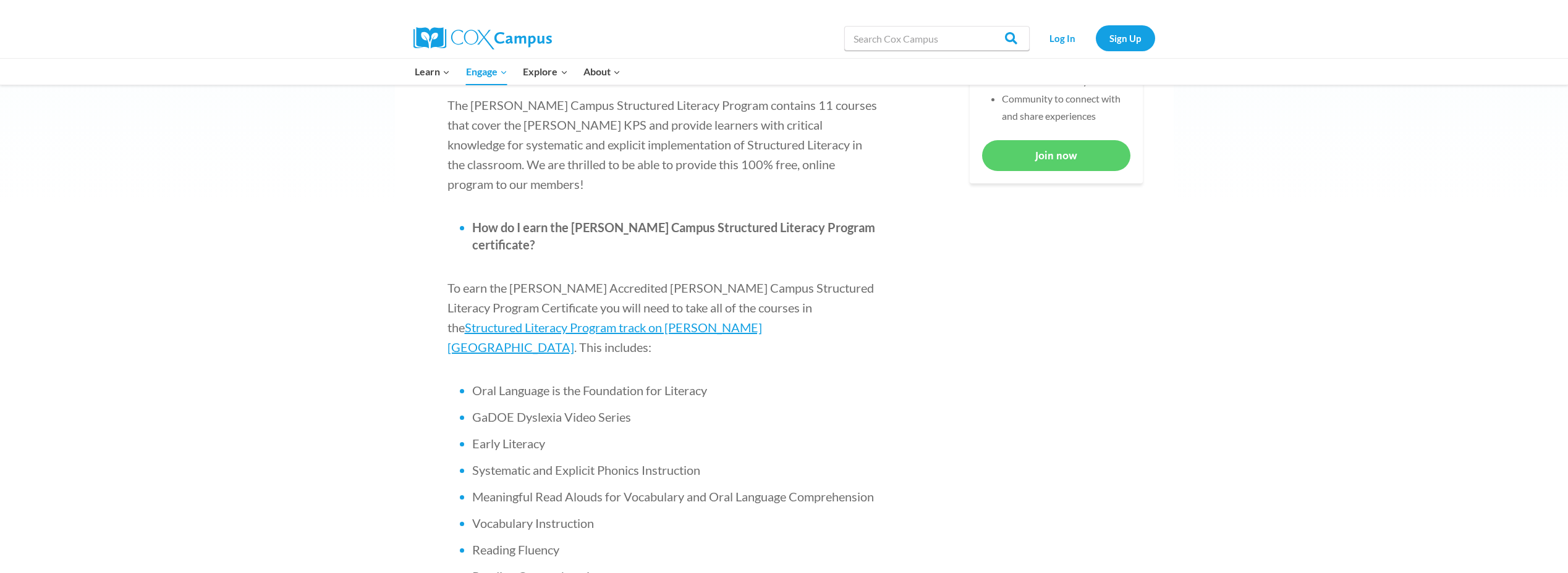
scroll to position [617, 0]
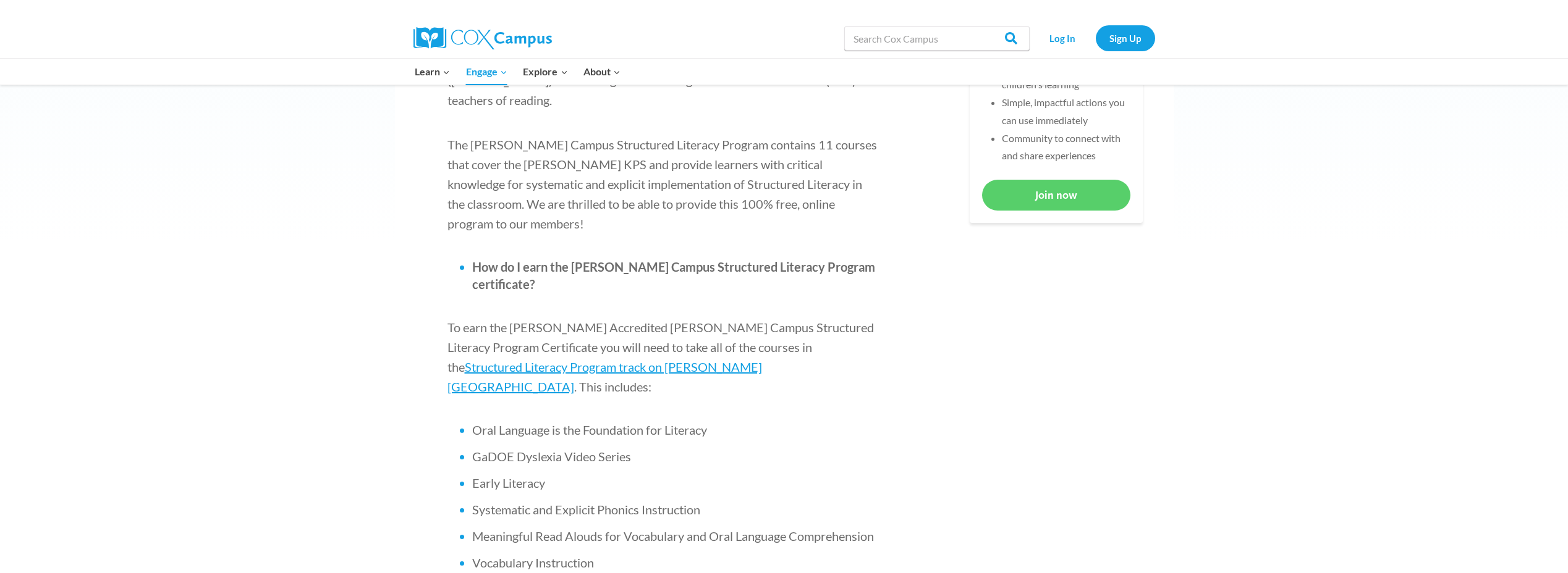
click at [1051, 155] on li "Community to connect with and share experiences" at bounding box center [1066, 148] width 128 height 36
click at [1052, 44] on link "Log In" at bounding box center [1063, 38] width 54 height 26
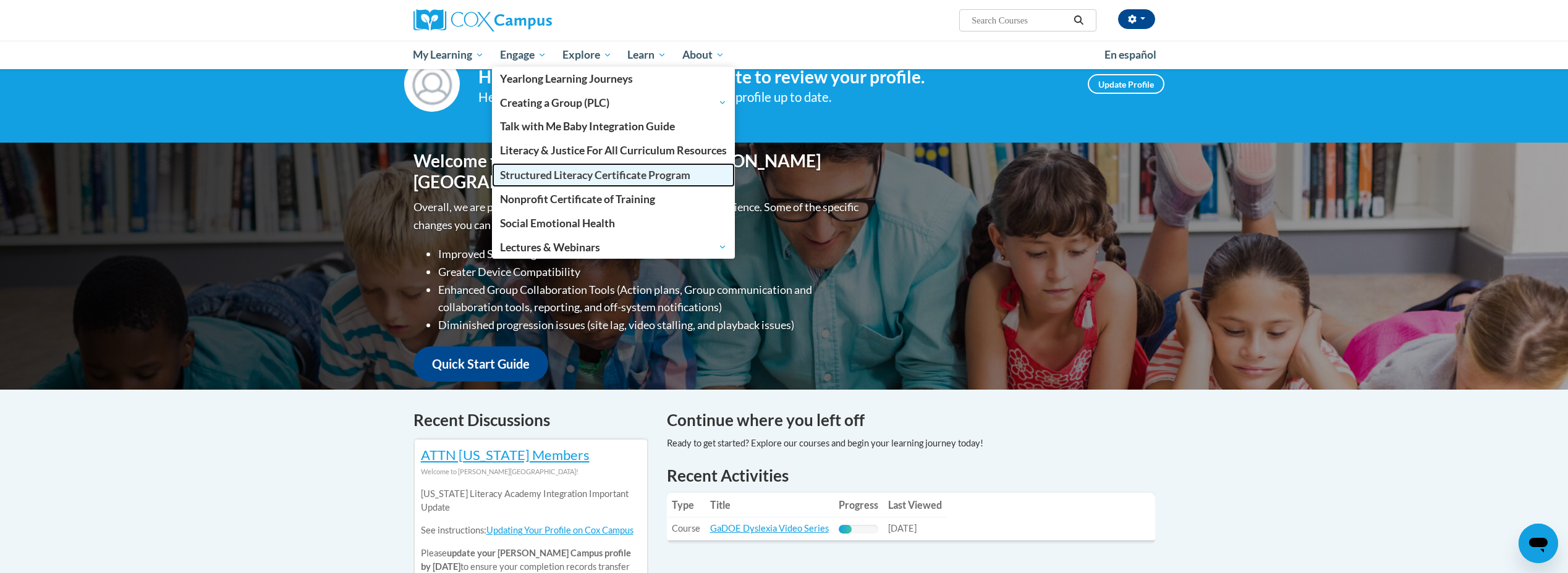
scroll to position [62, 0]
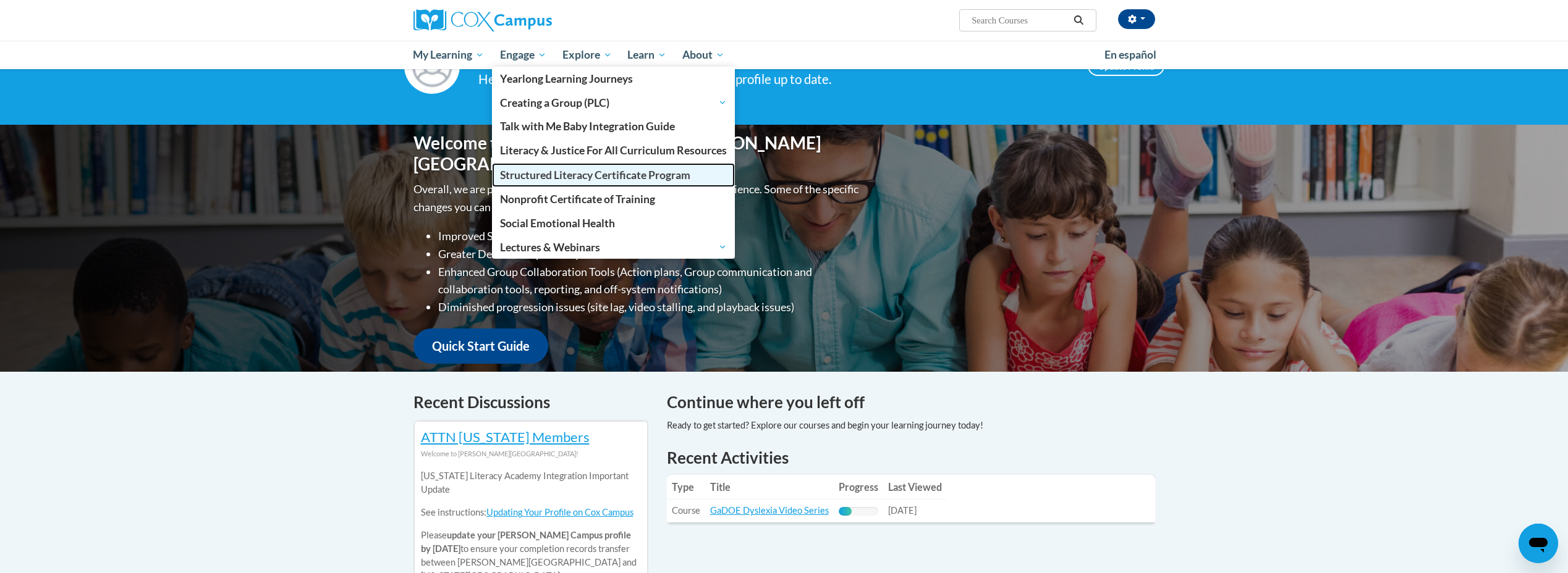
click at [552, 179] on span "Structured Literacy Certificate Program" at bounding box center [596, 174] width 191 height 13
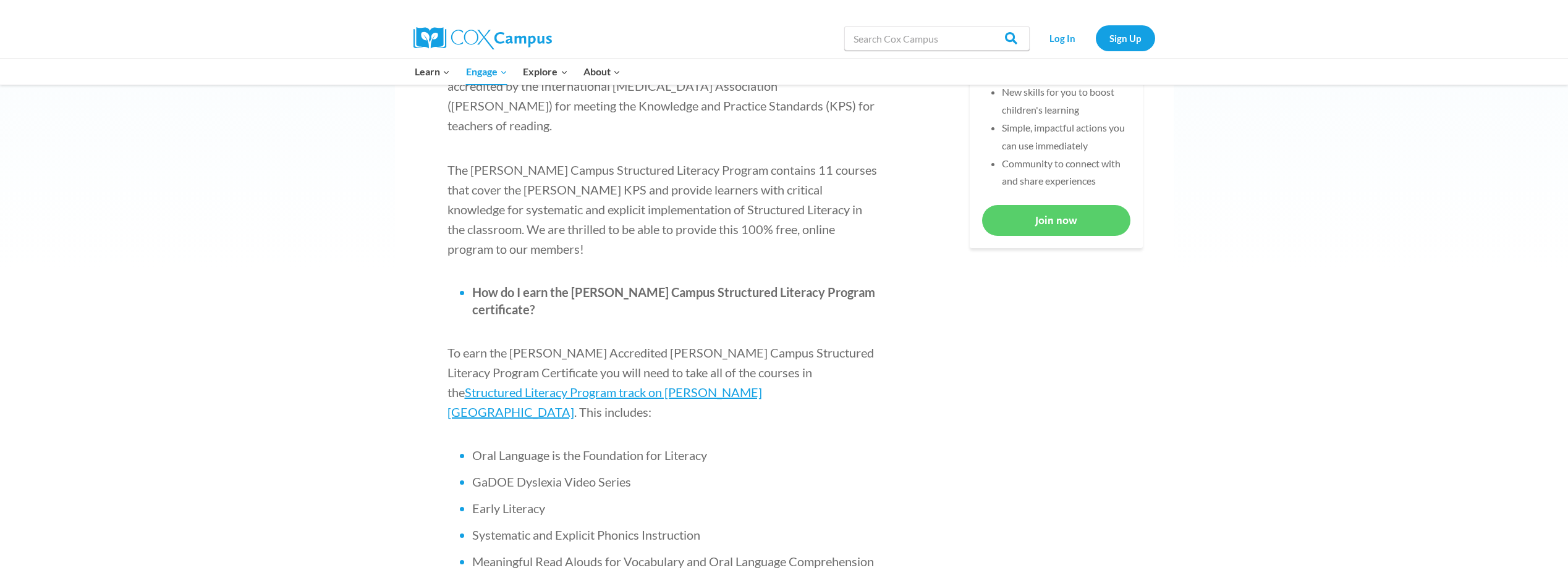
scroll to position [679, 0]
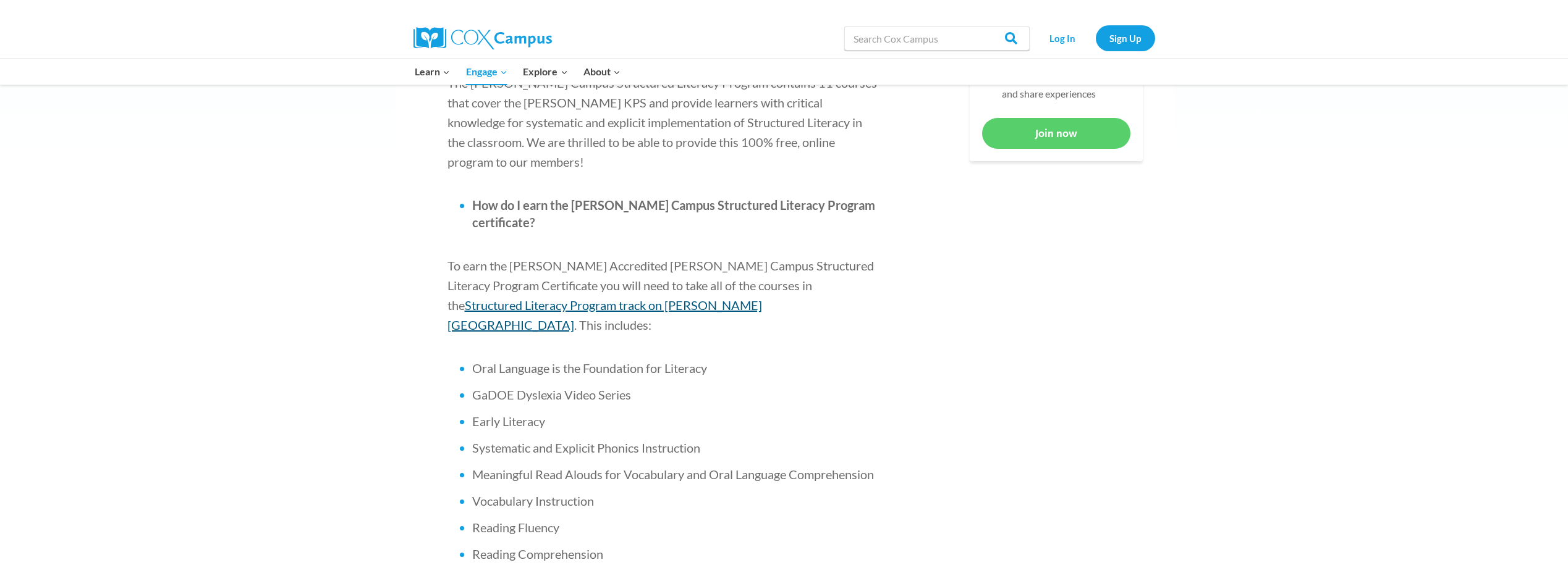
click at [506, 298] on span "Structured Literacy Program track on [PERSON_NAME][GEOGRAPHIC_DATA]" at bounding box center [605, 315] width 315 height 35
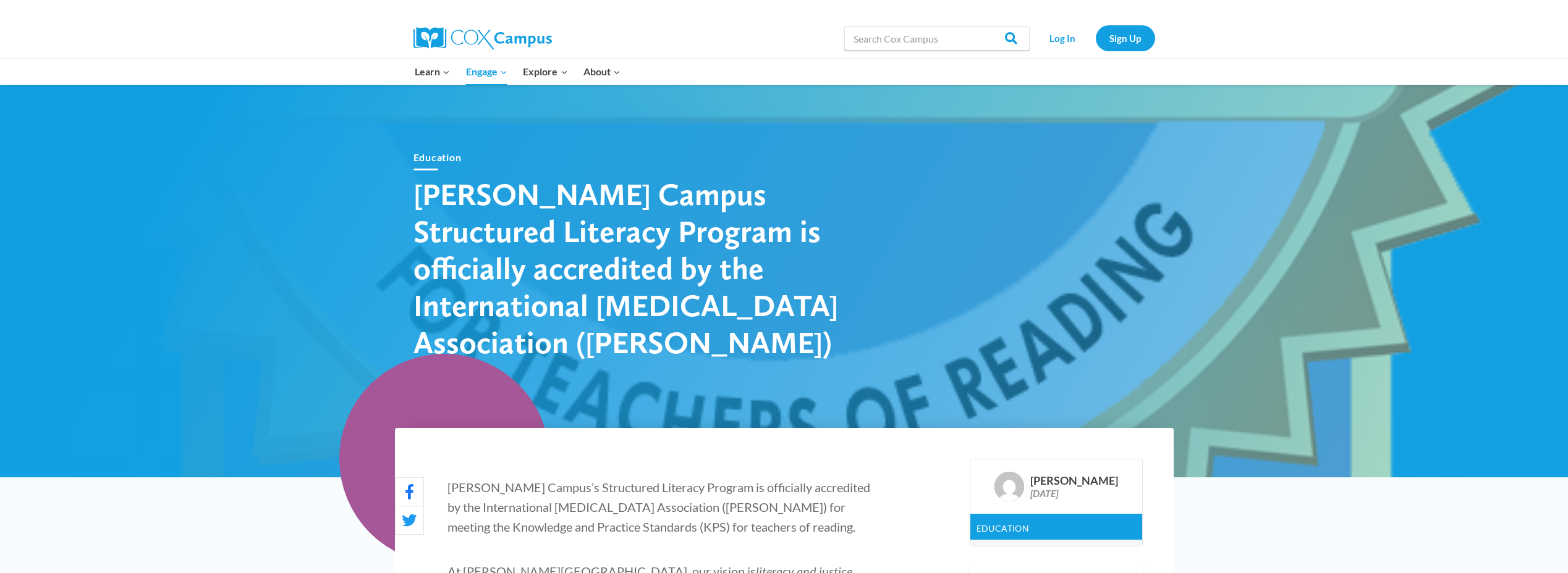
scroll to position [0, 0]
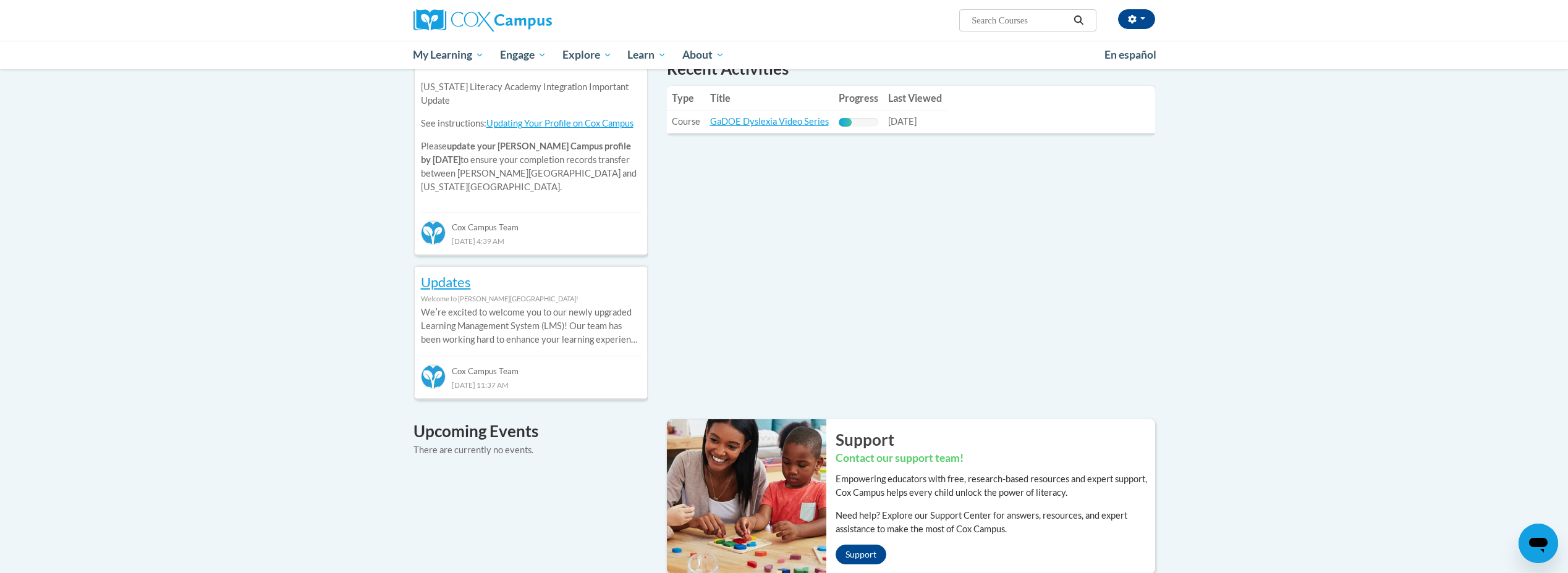
scroll to position [556, 0]
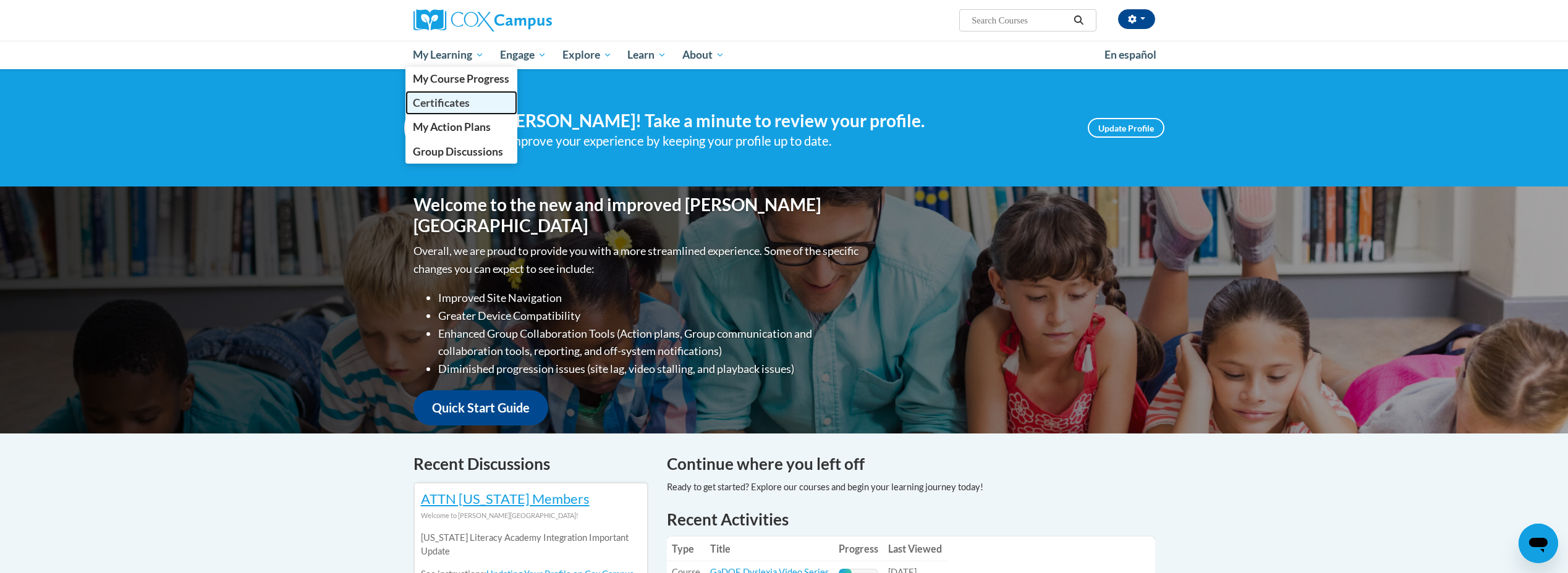
click at [455, 97] on span "Certificates" at bounding box center [441, 102] width 57 height 13
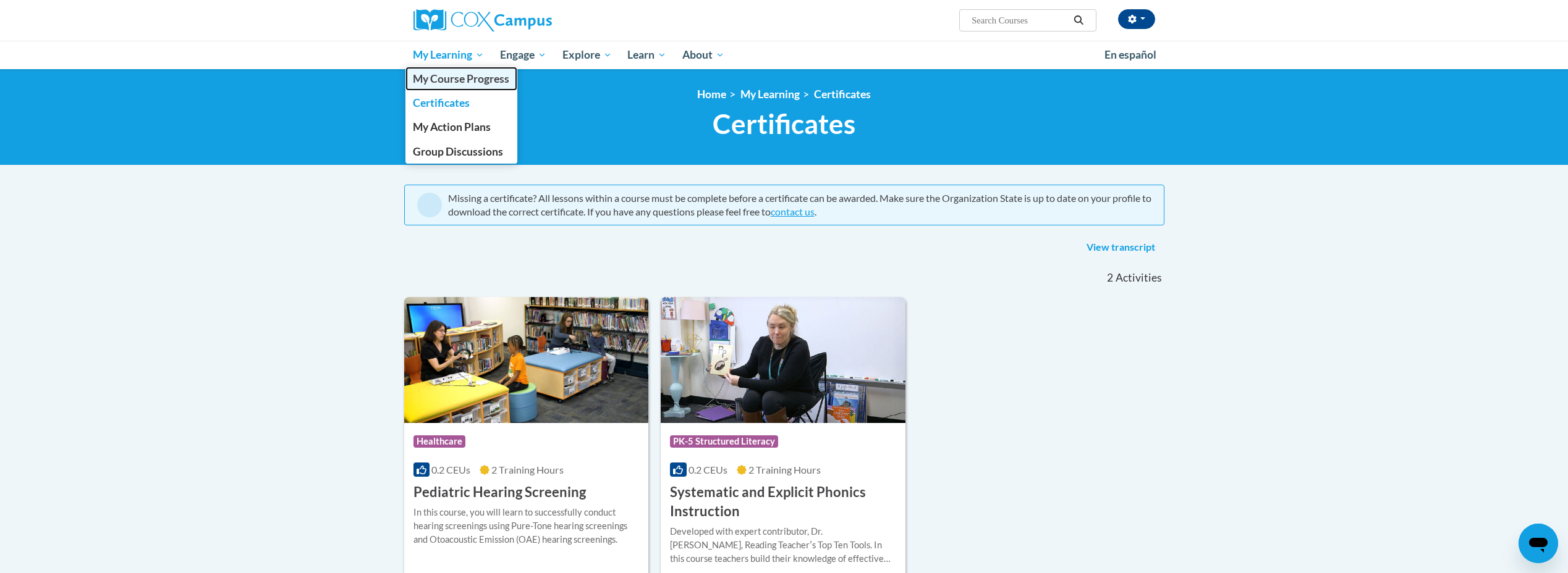
click at [443, 76] on span "My Course Progress" at bounding box center [460, 78] width 96 height 13
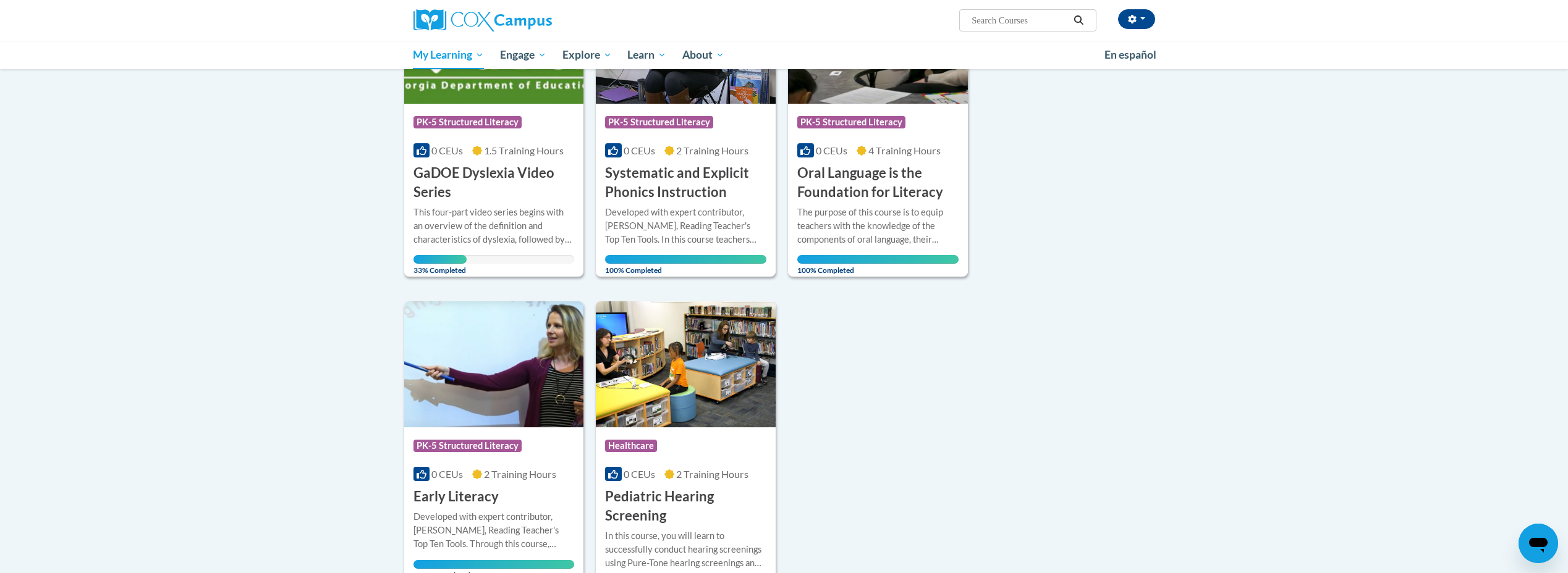
scroll to position [309, 0]
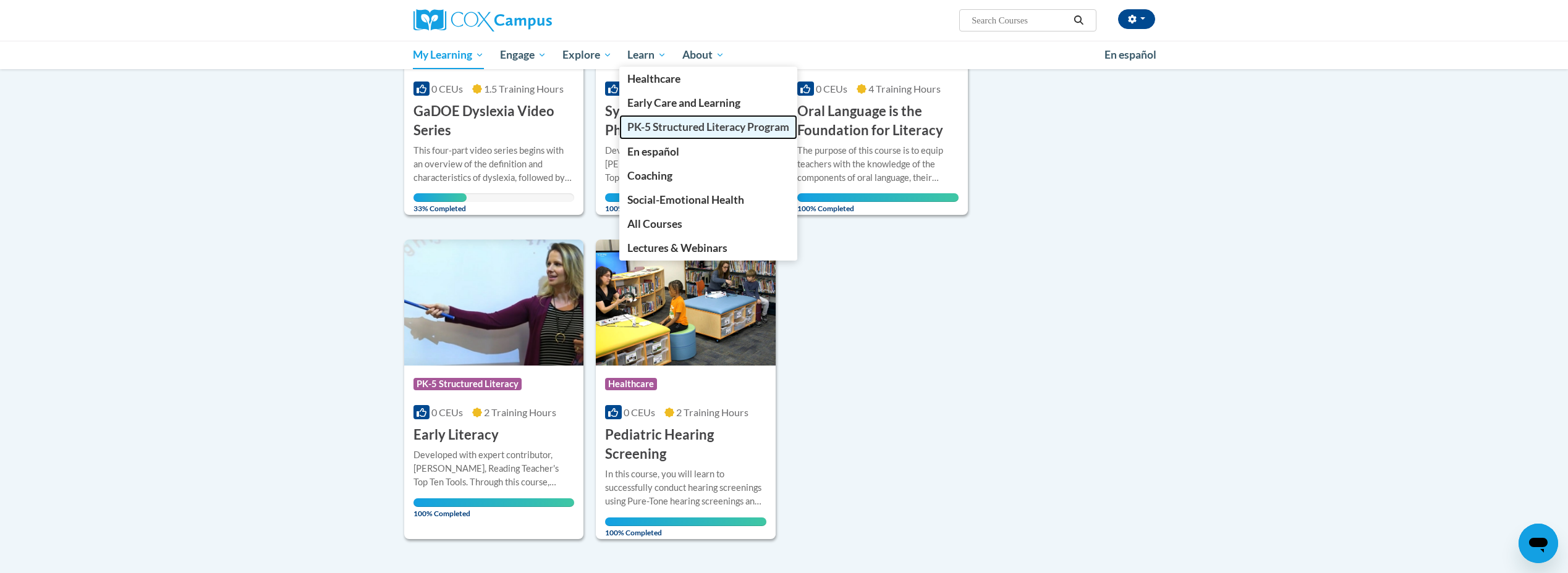
click at [680, 128] on span "PK-5 Structured Literacy Program" at bounding box center [708, 127] width 162 height 13
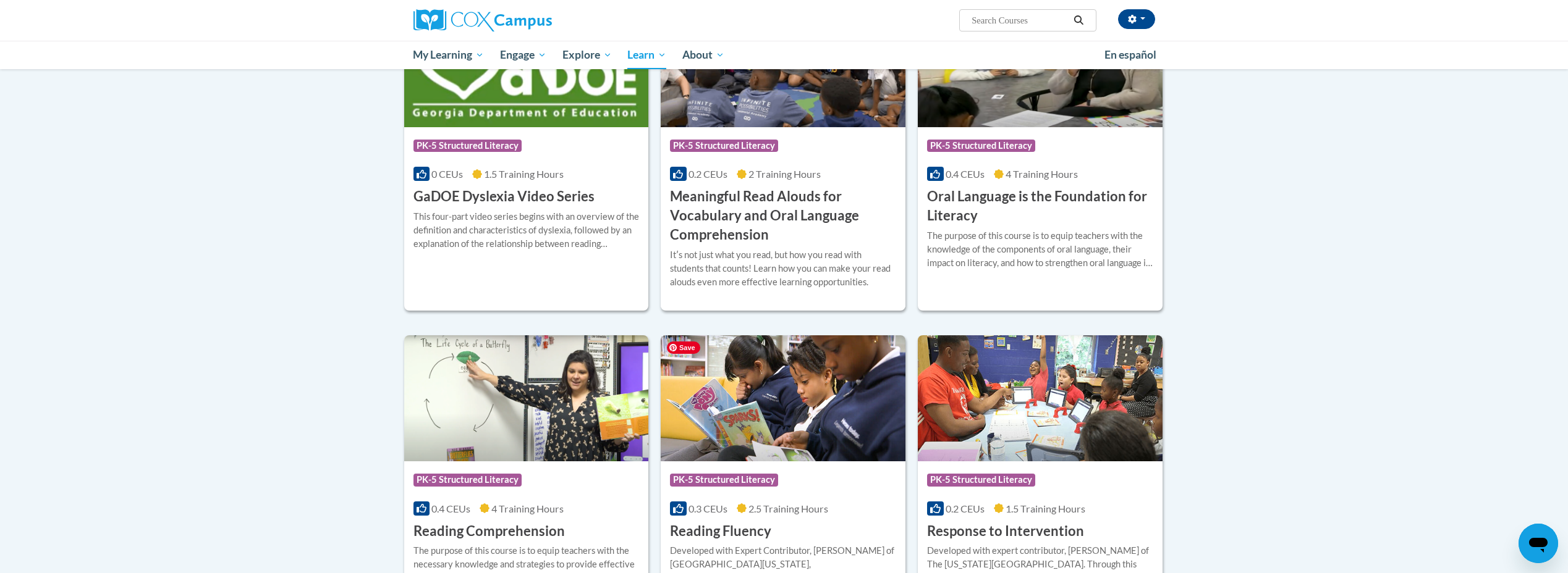
scroll to position [786, 0]
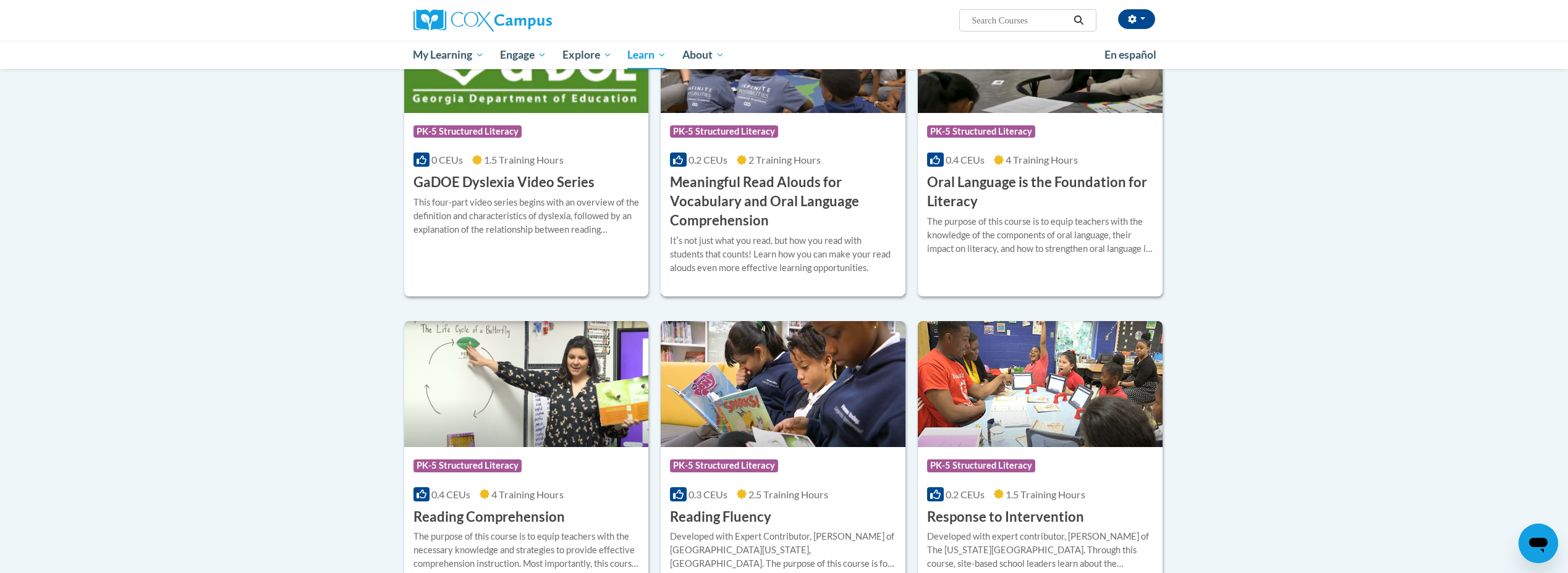
click at [790, 182] on h3 "Meaningful Read Alouds for Vocabulary and Oral Language Comprehension" at bounding box center [784, 201] width 226 height 57
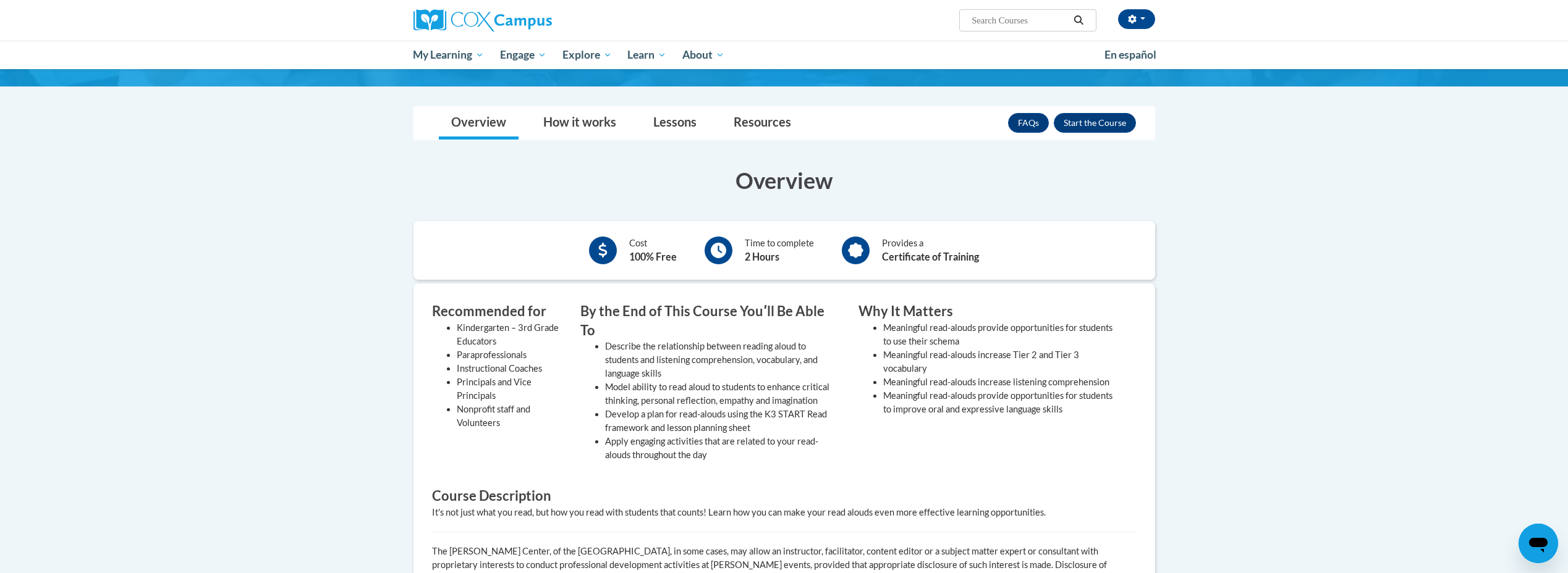
scroll to position [185, 0]
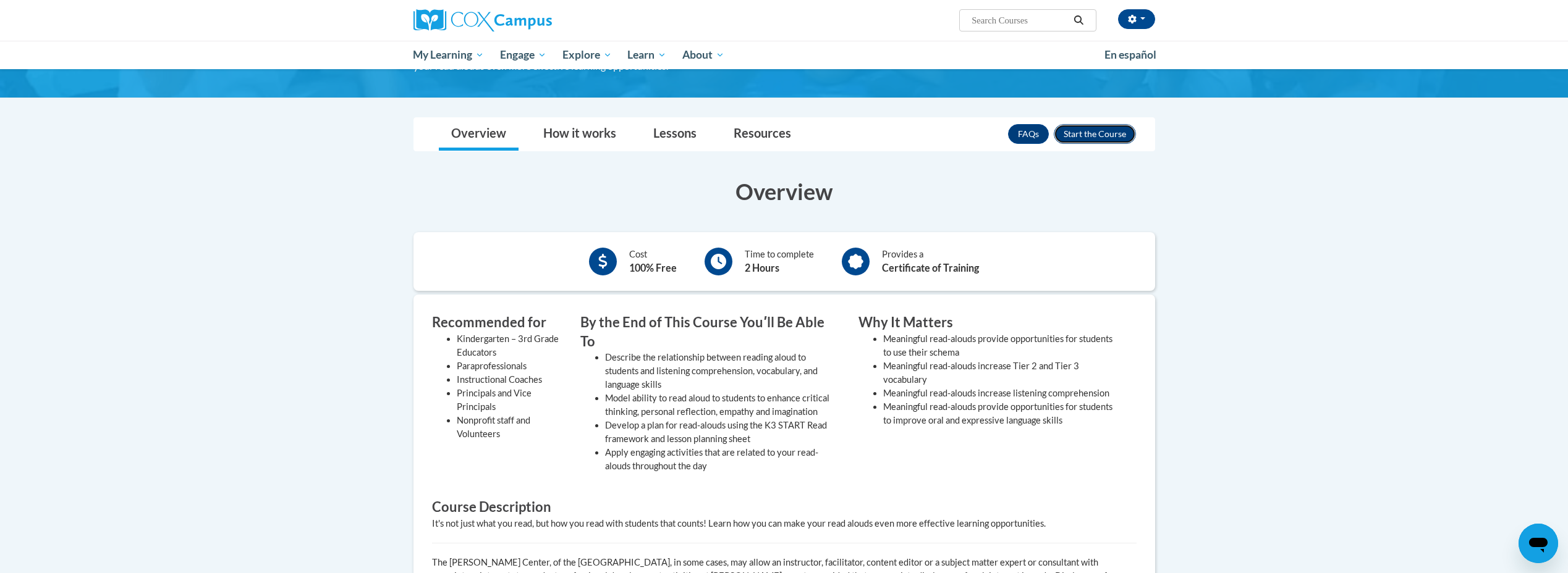
click at [1085, 133] on button "Enroll" at bounding box center [1095, 133] width 83 height 20
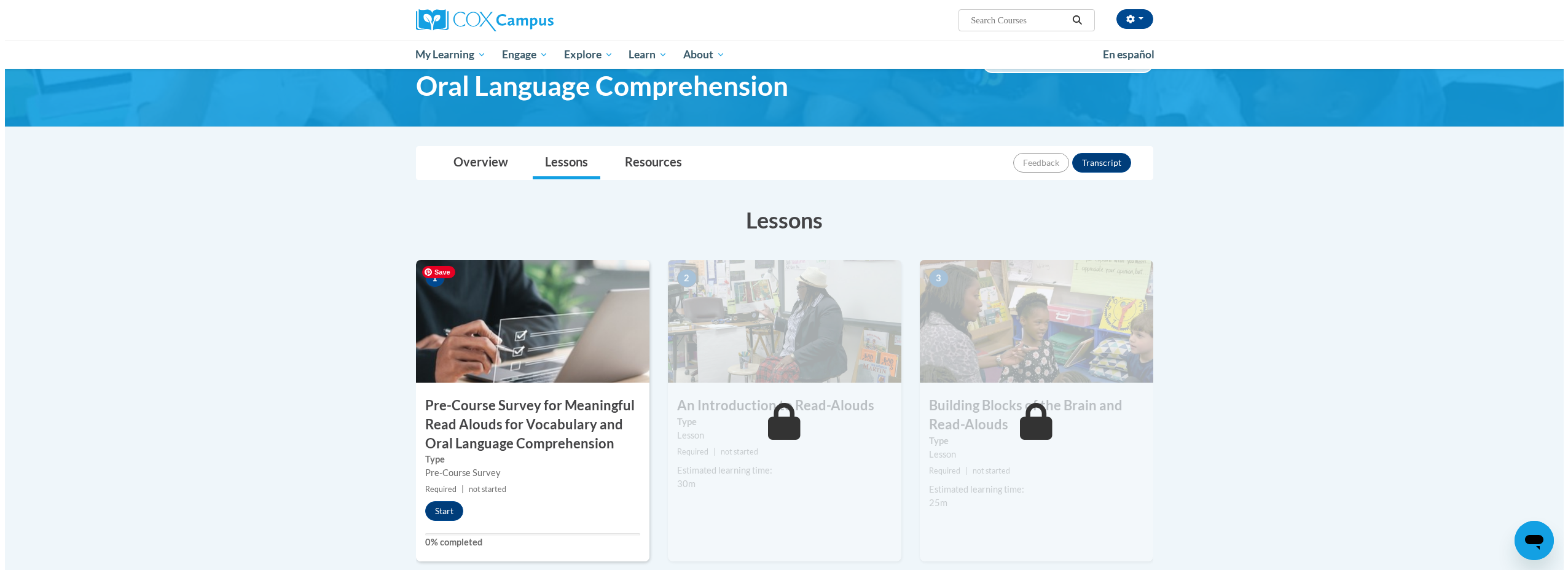
scroll to position [184, 0]
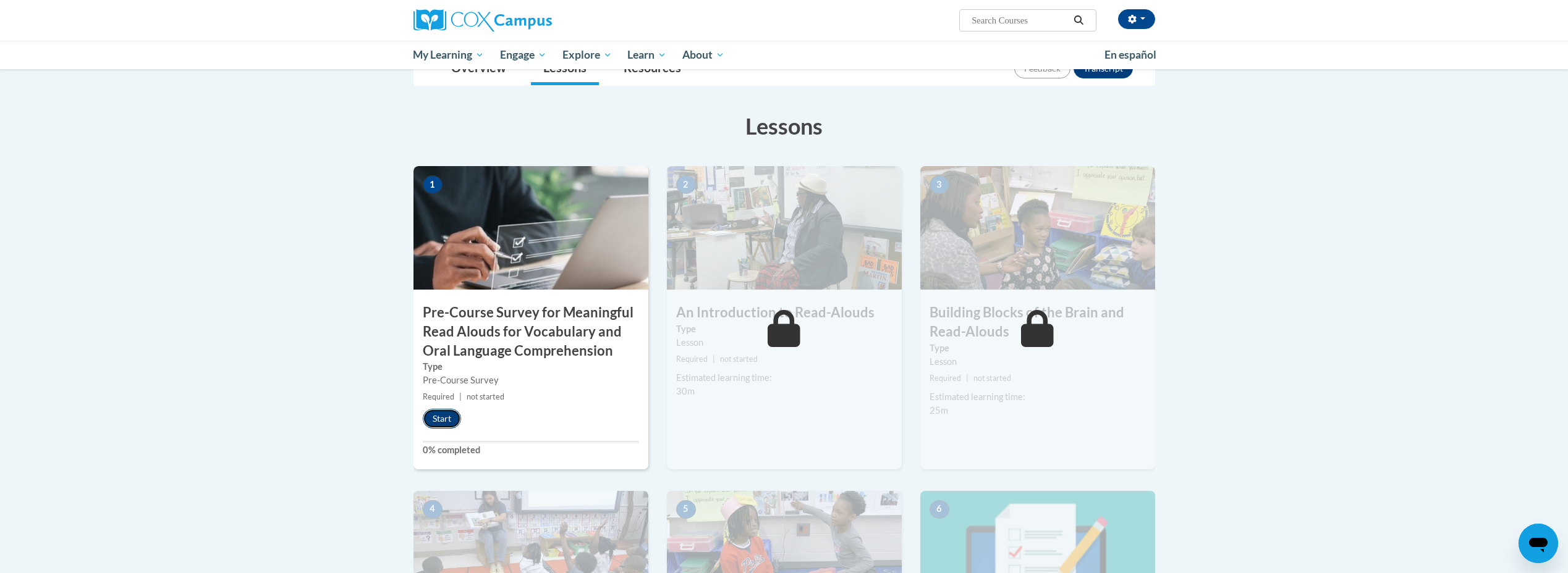
click at [438, 417] on button "Start" at bounding box center [442, 418] width 38 height 20
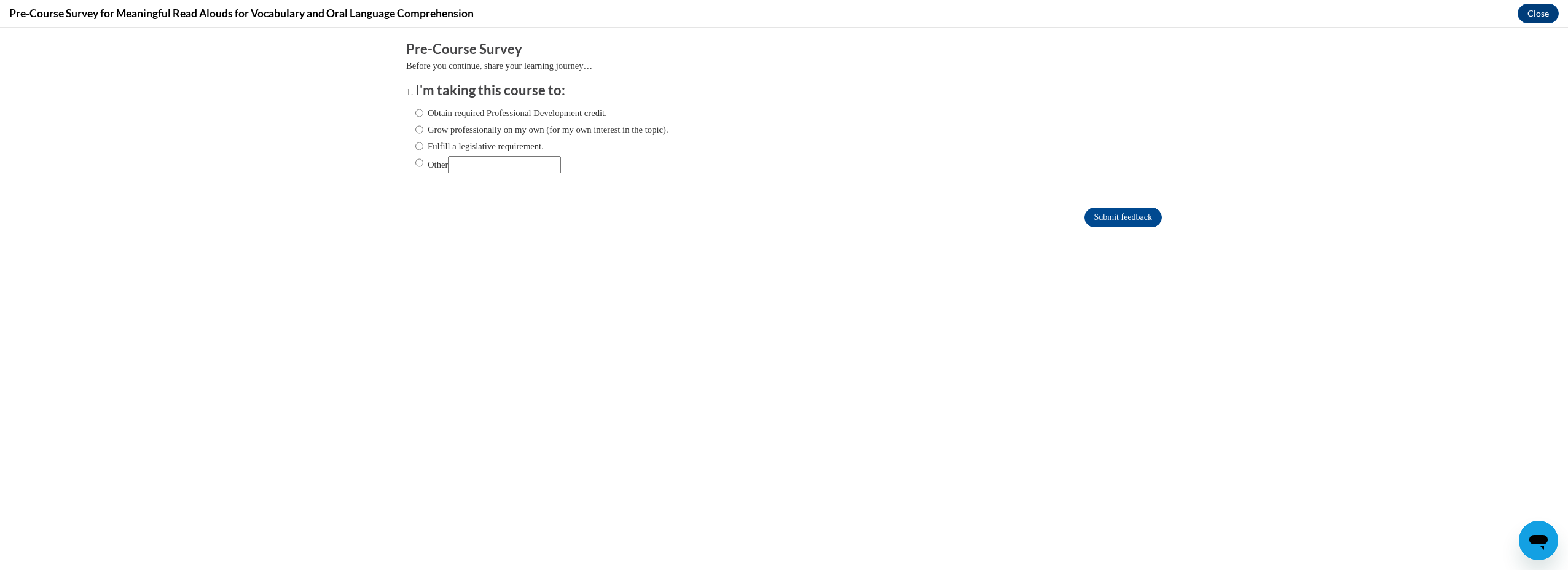
scroll to position [0, 0]
click at [490, 127] on label "Grow professionally on my own (for my own interest in the topic)." at bounding box center [541, 129] width 253 height 14
click at [424, 127] on input "Grow professionally on my own (for my own interest in the topic)." at bounding box center [419, 129] width 8 height 14
radio input "true"
click at [1123, 222] on input "Submit feedback" at bounding box center [1123, 217] width 78 height 19
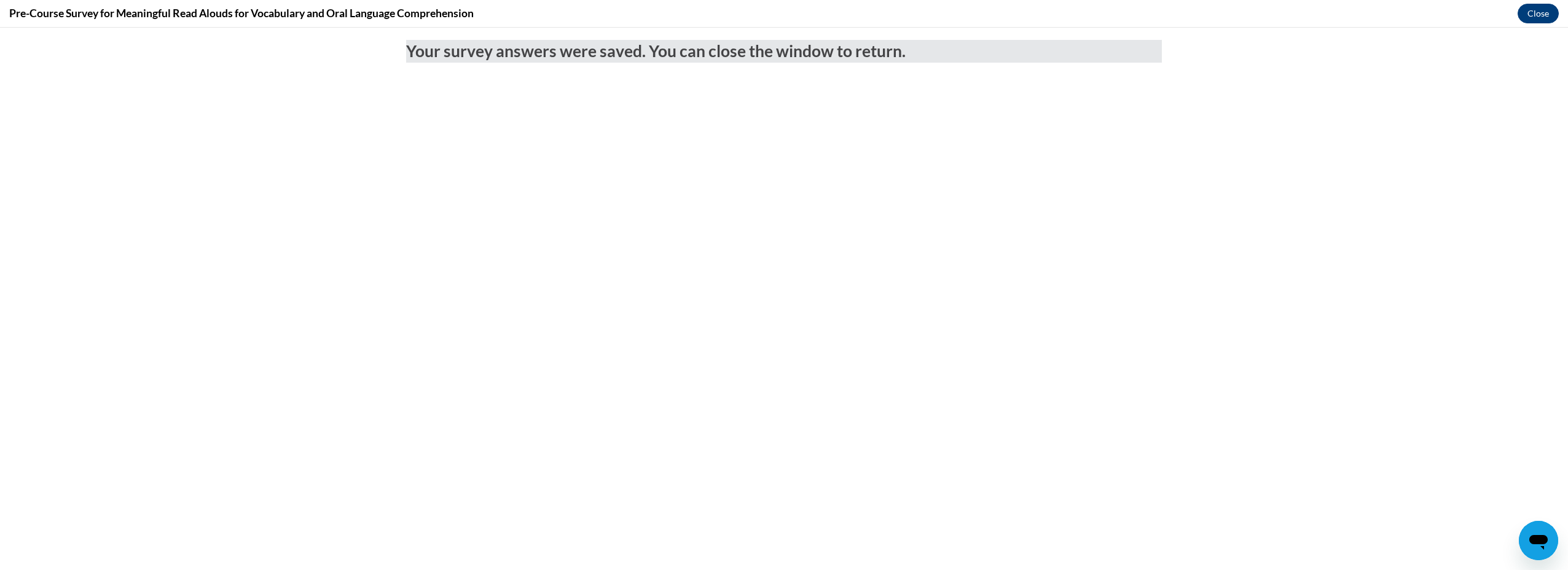
drag, startPoint x: 1510, startPoint y: 14, endPoint x: 1525, endPoint y: 14, distance: 15.0
click at [1515, 14] on div "Pre-Course Survey for Meaningful Read Alouds for Vocabulary and Oral Language C…" at bounding box center [784, 14] width 1568 height 28
click at [1526, 13] on button "Close" at bounding box center [1538, 13] width 41 height 19
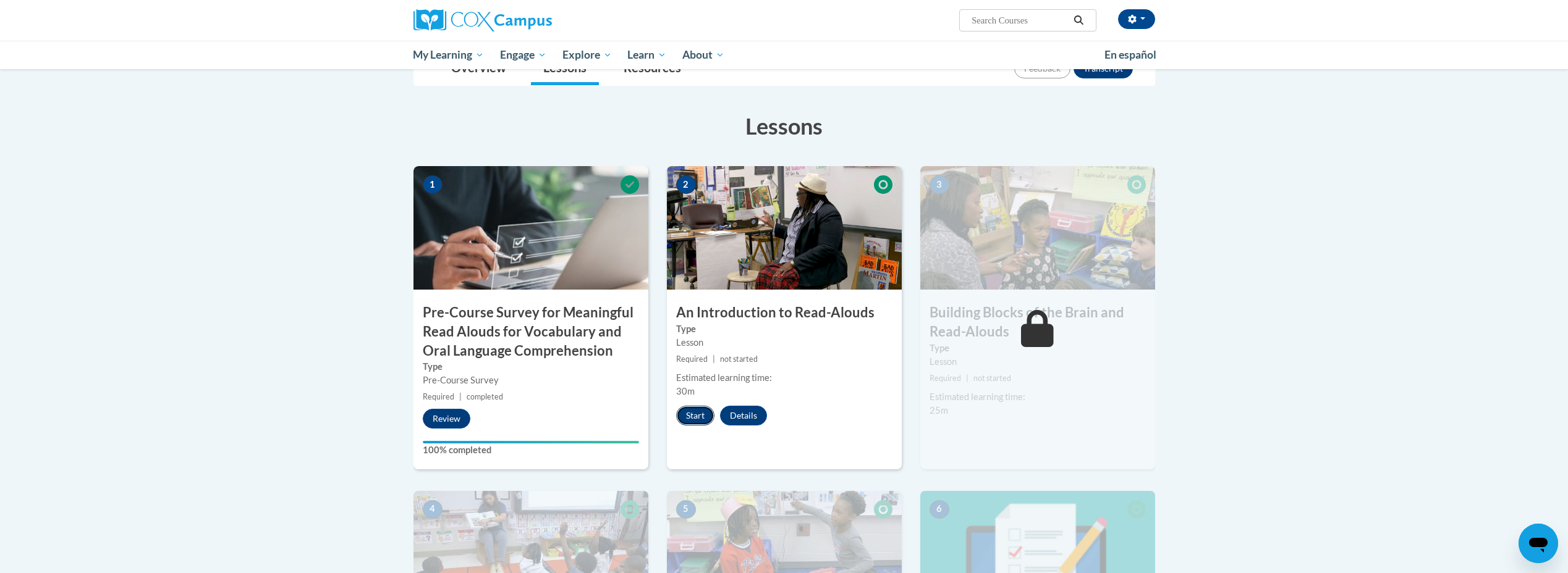
click at [704, 414] on button "Start" at bounding box center [695, 415] width 38 height 20
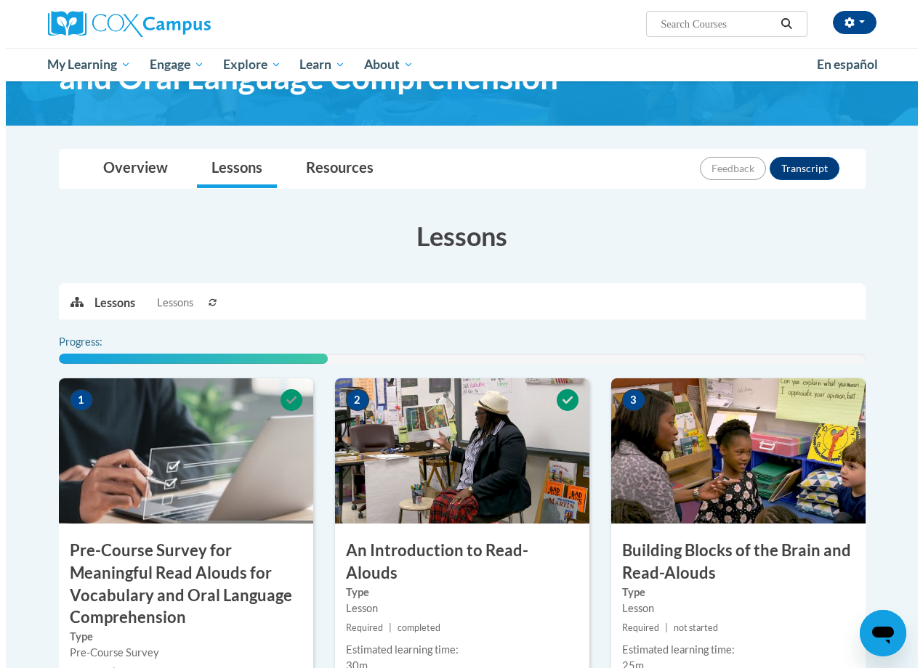
scroll to position [291, 0]
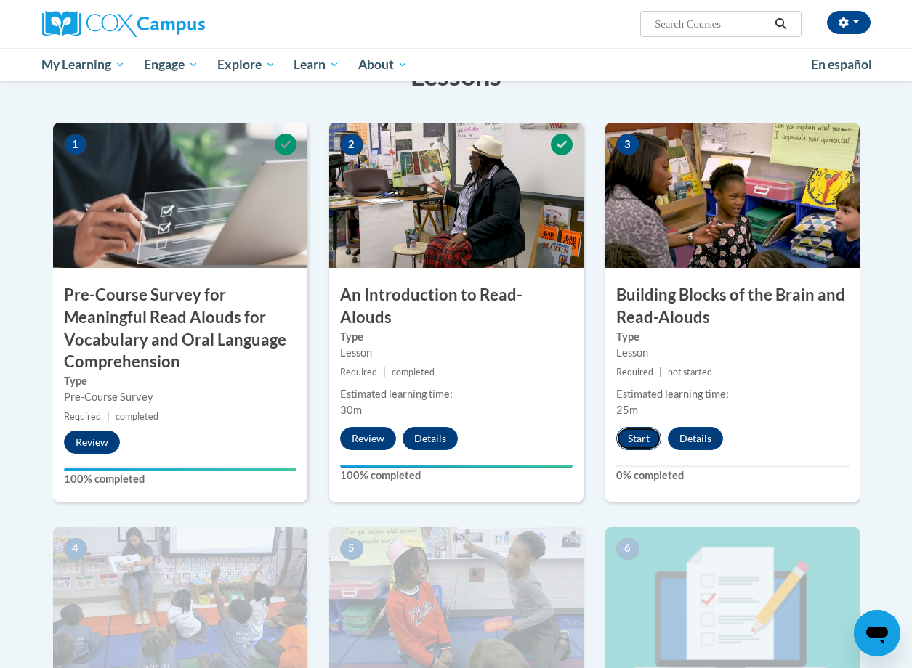
click at [641, 445] on button "Start" at bounding box center [638, 438] width 45 height 23
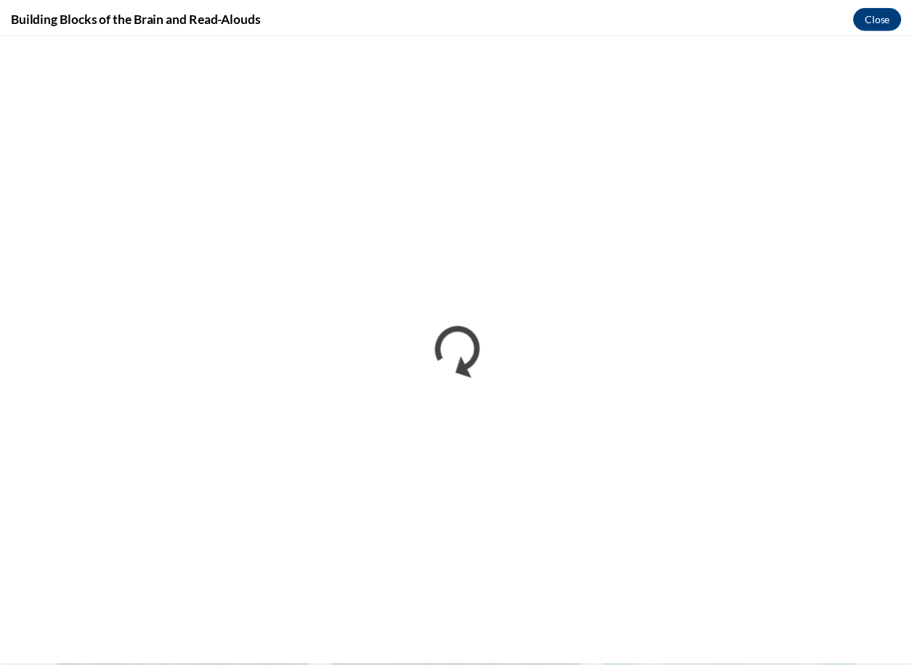
scroll to position [0, 0]
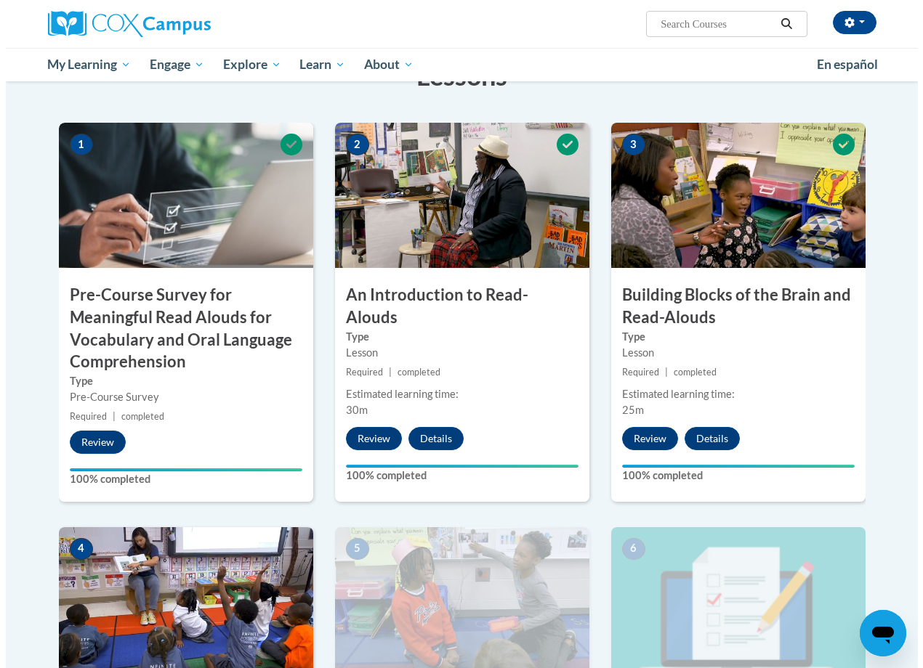
scroll to position [509, 0]
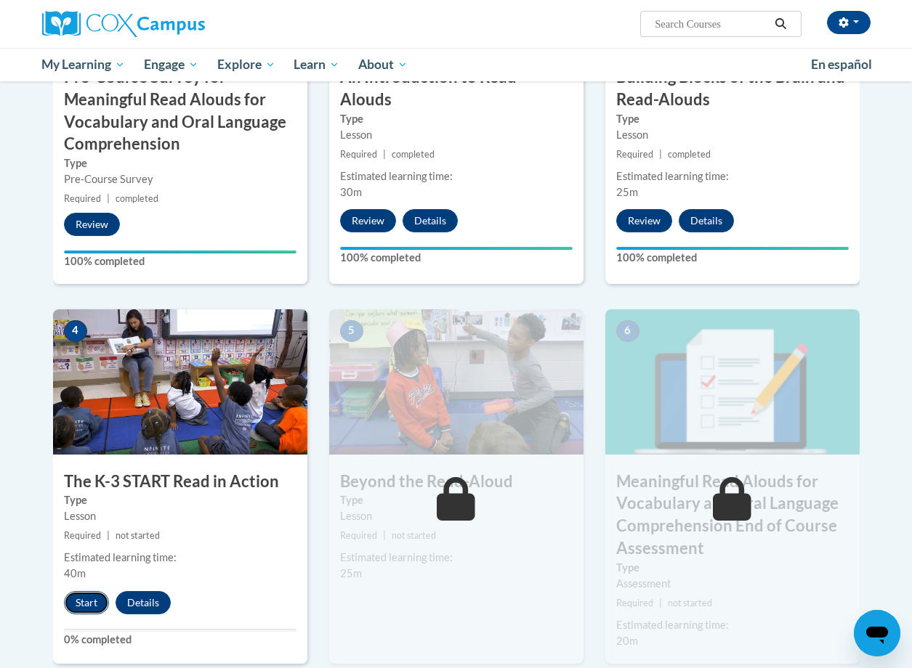
click at [91, 600] on button "Start" at bounding box center [86, 602] width 45 height 23
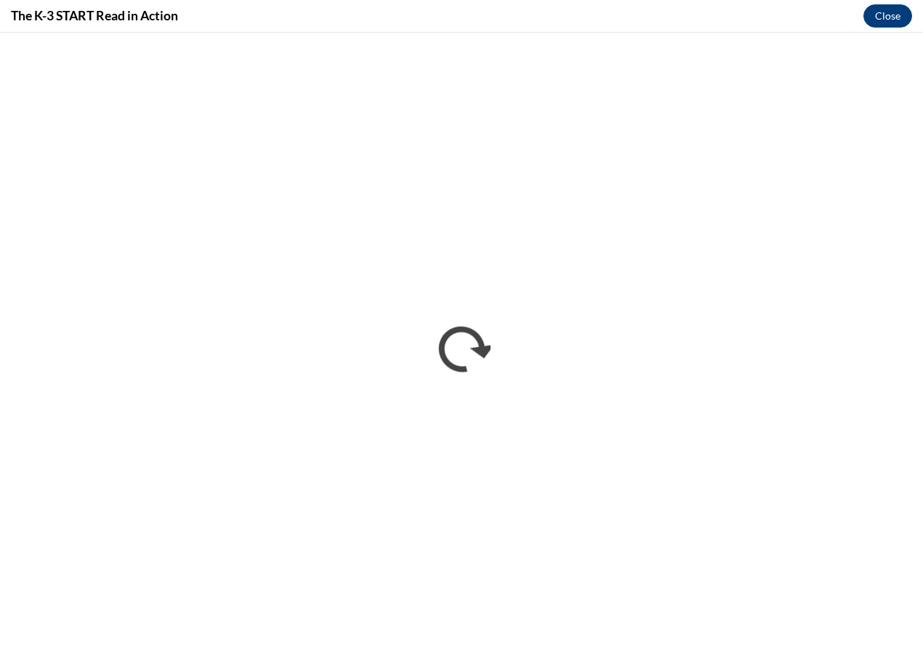
scroll to position [0, 0]
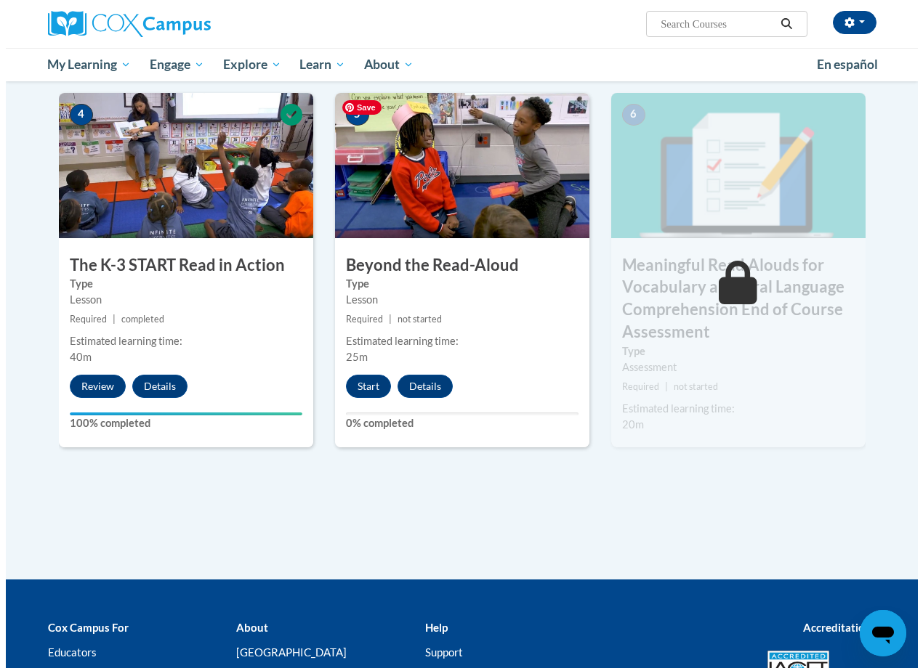
scroll to position [726, 0]
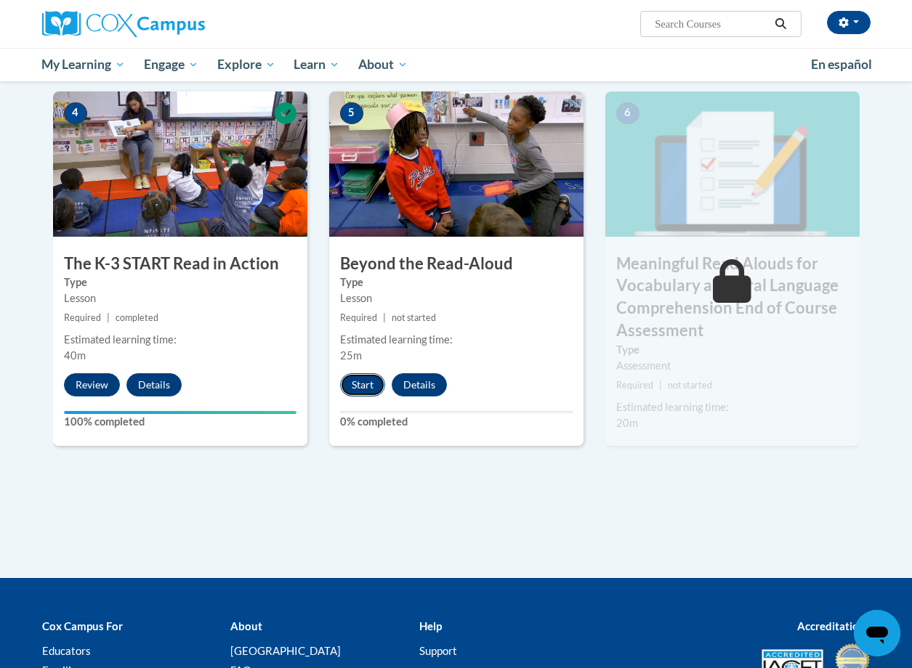
click at [347, 376] on button "Start" at bounding box center [362, 384] width 45 height 23
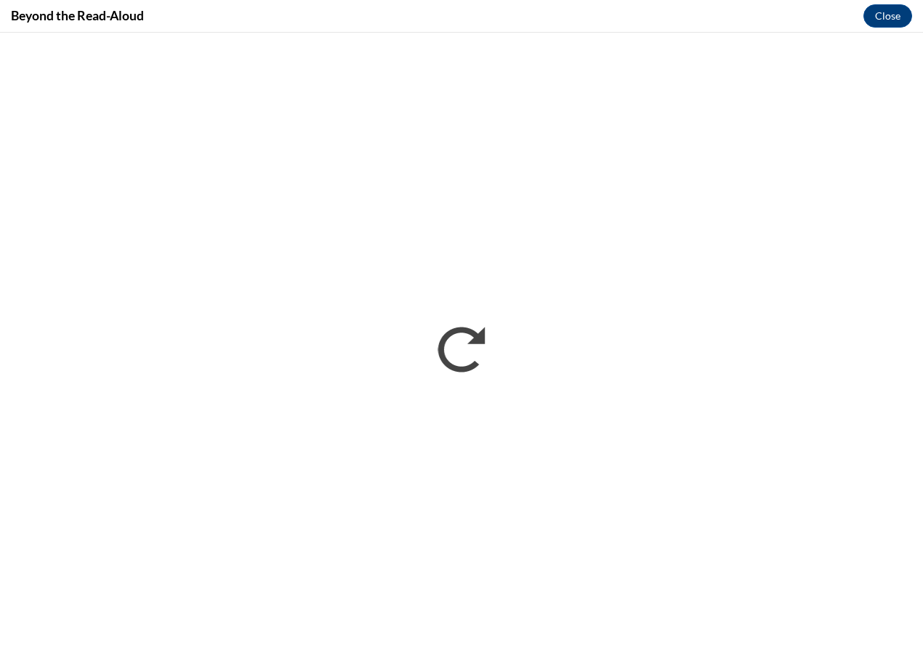
scroll to position [0, 0]
drag, startPoint x: 843, startPoint y: 29, endPoint x: 843, endPoint y: 0, distance: 29.1
click at [843, 29] on div "Beyond the Read-Aloud Close" at bounding box center [461, 16] width 923 height 33
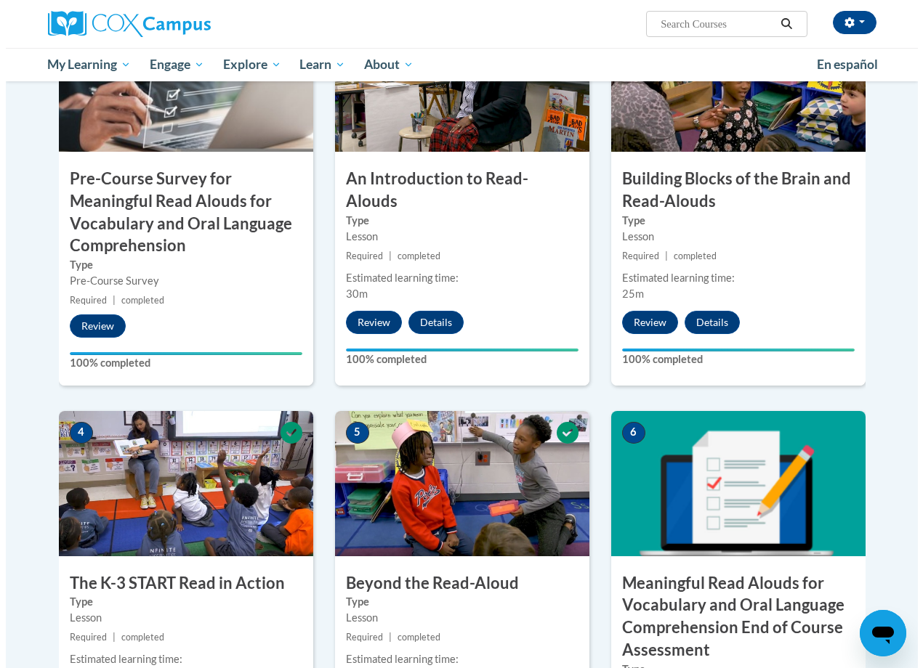
scroll to position [654, 0]
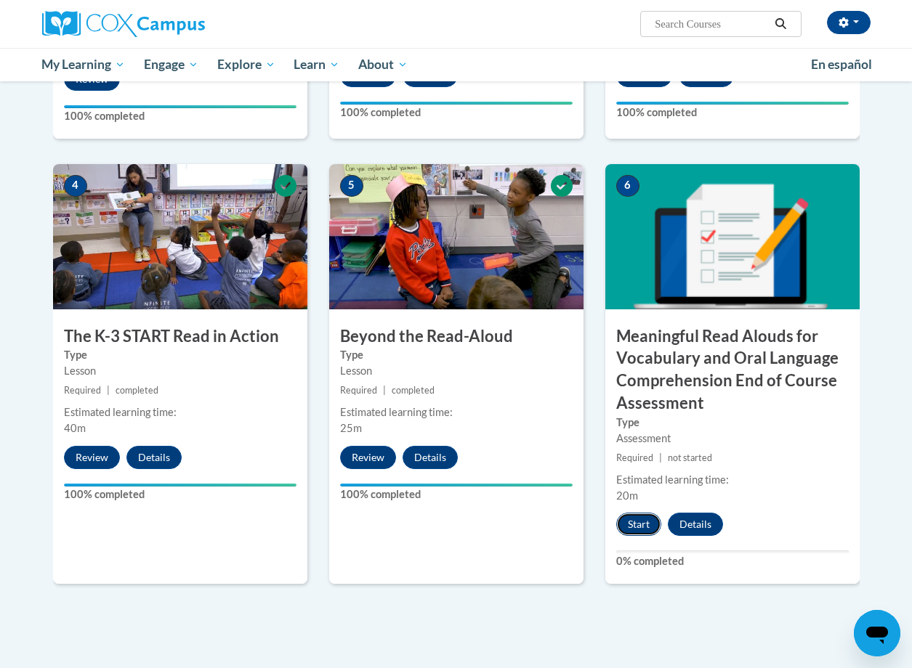
click at [639, 529] on button "Start" at bounding box center [638, 524] width 45 height 23
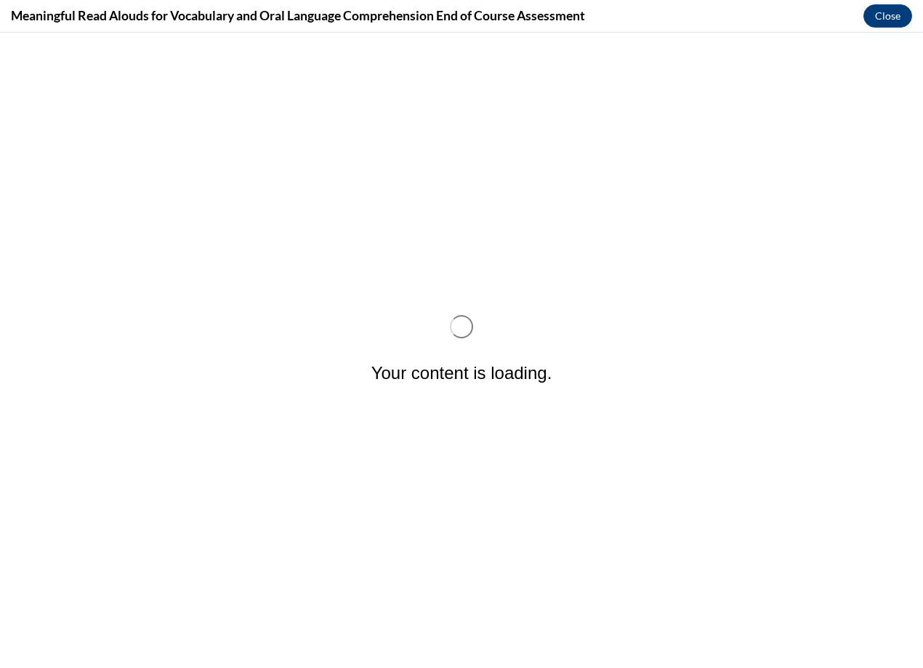
scroll to position [0, 0]
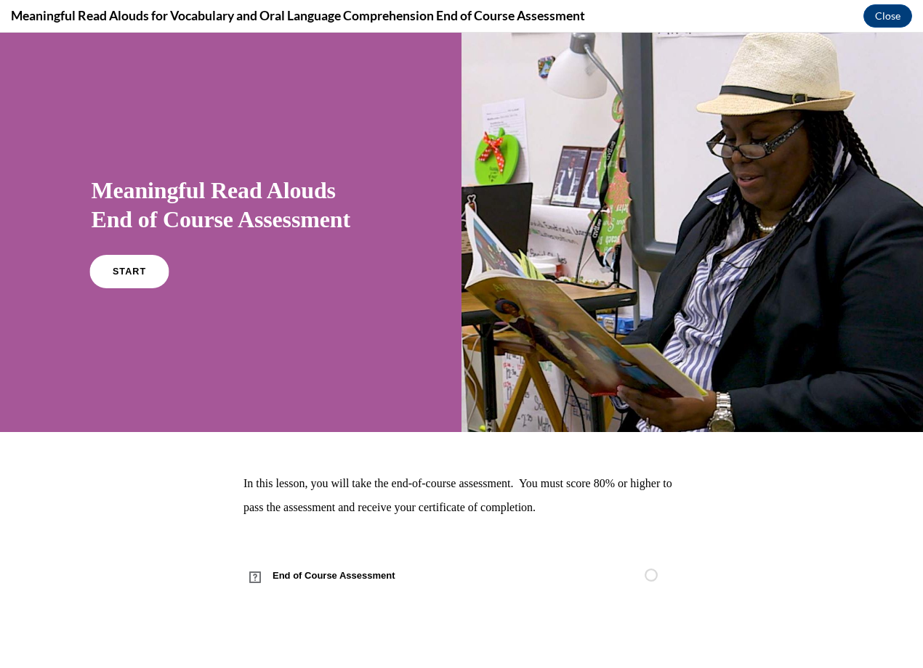
click at [133, 261] on link "START" at bounding box center [128, 271] width 79 height 33
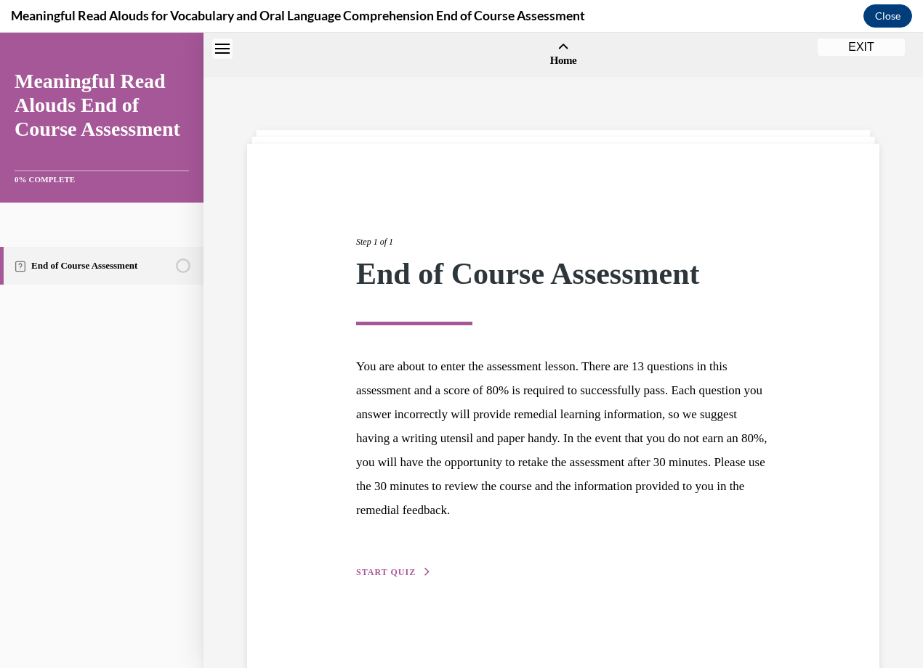
scroll to position [45, 0]
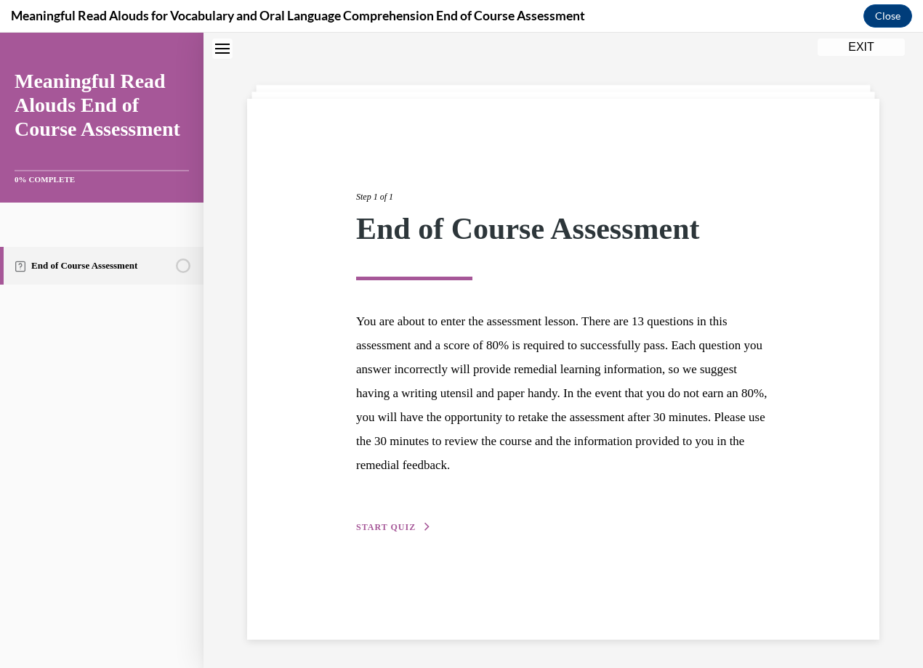
click at [394, 533] on button "START QUIZ" at bounding box center [394, 527] width 76 height 13
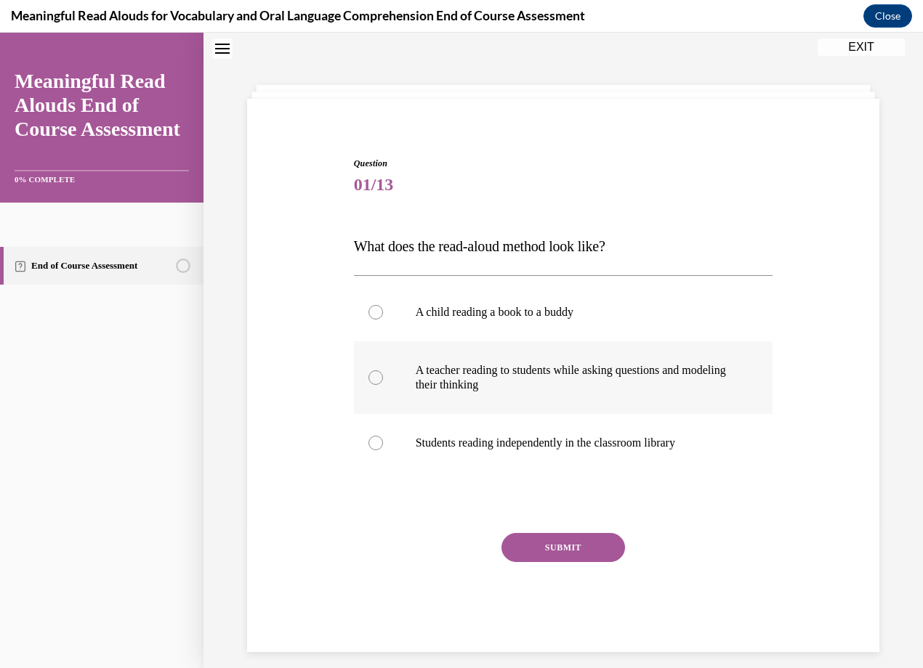
click at [578, 390] on p "A teacher reading to students while asking questions and modeling their thinking" at bounding box center [576, 377] width 321 height 29
click at [383, 385] on input "A teacher reading to students while asking questions and modeling their thinking" at bounding box center [375, 378] width 15 height 15
radio input "true"
click at [570, 531] on div "Question 01/13 What does the read-aloud method look like? A child reading a boo…" at bounding box center [563, 404] width 419 height 495
click at [567, 551] on button "SUBMIT" at bounding box center [563, 547] width 124 height 29
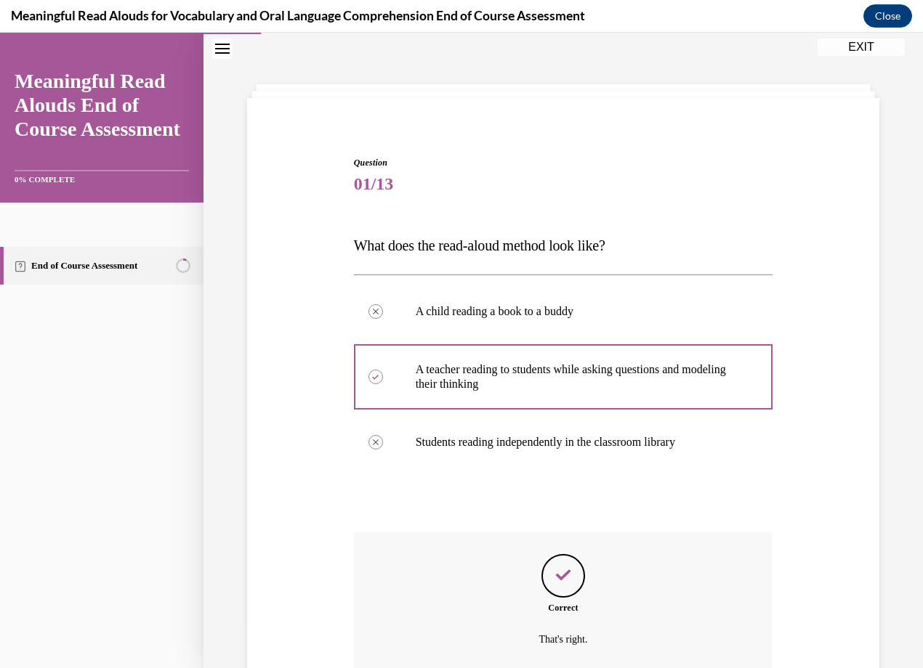
scroll to position [176, 0]
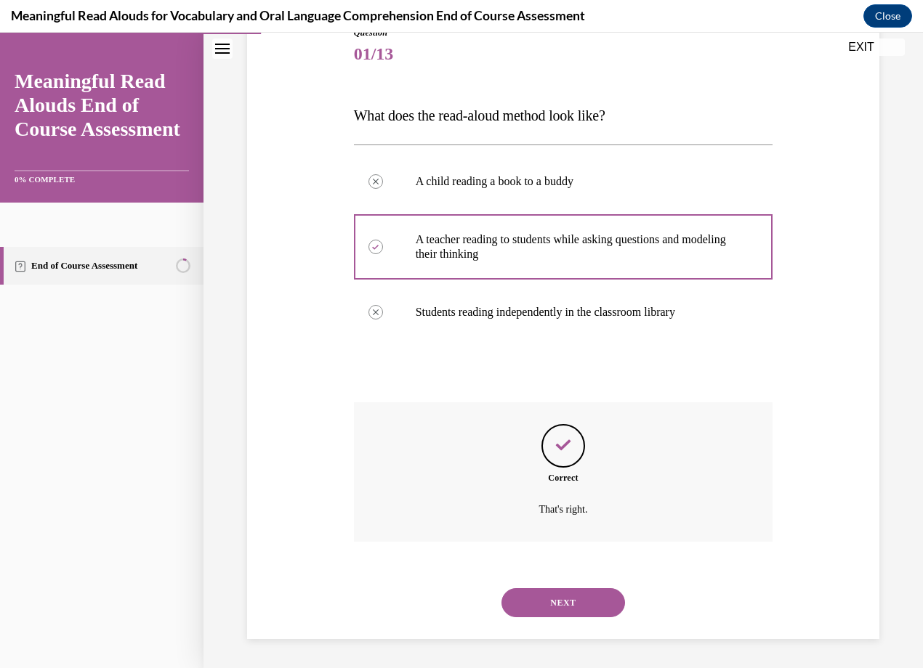
click at [581, 618] on div "NEXT" at bounding box center [563, 603] width 419 height 58
click at [587, 602] on button "NEXT" at bounding box center [563, 602] width 124 height 29
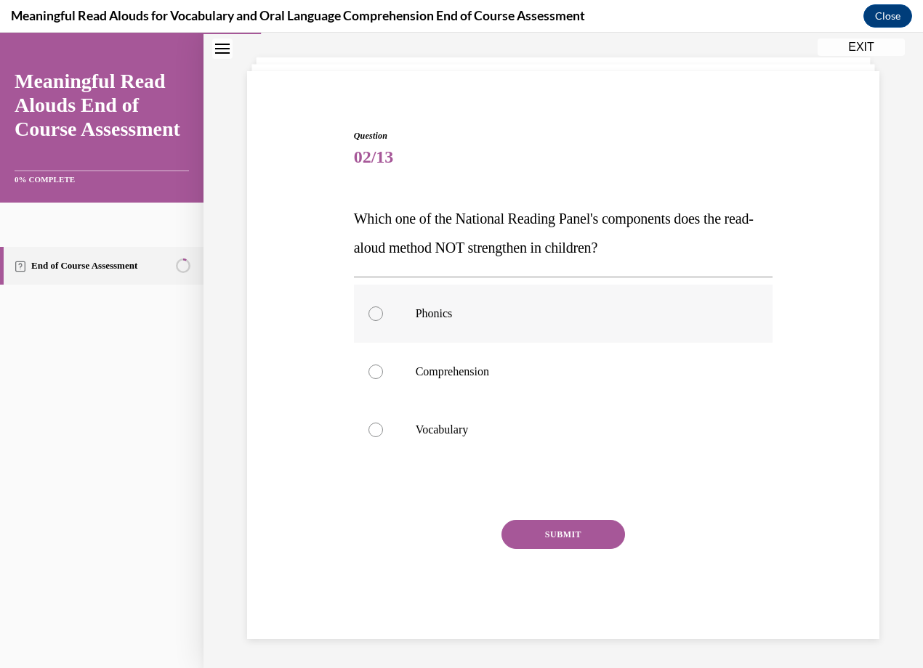
drag, startPoint x: 515, startPoint y: 323, endPoint x: 519, endPoint y: 341, distance: 18.7
click at [516, 323] on label "Phonics" at bounding box center [563, 314] width 419 height 58
click at [383, 321] on input "Phonics" at bounding box center [375, 314] width 15 height 15
radio input "true"
click at [562, 531] on button "SUBMIT" at bounding box center [563, 534] width 124 height 29
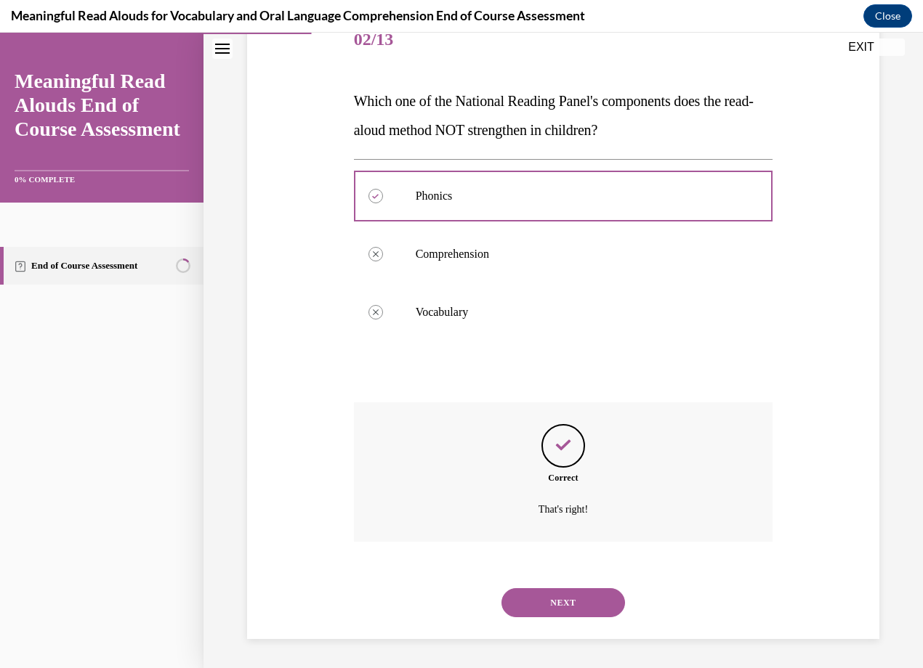
click at [576, 607] on button "NEXT" at bounding box center [563, 602] width 124 height 29
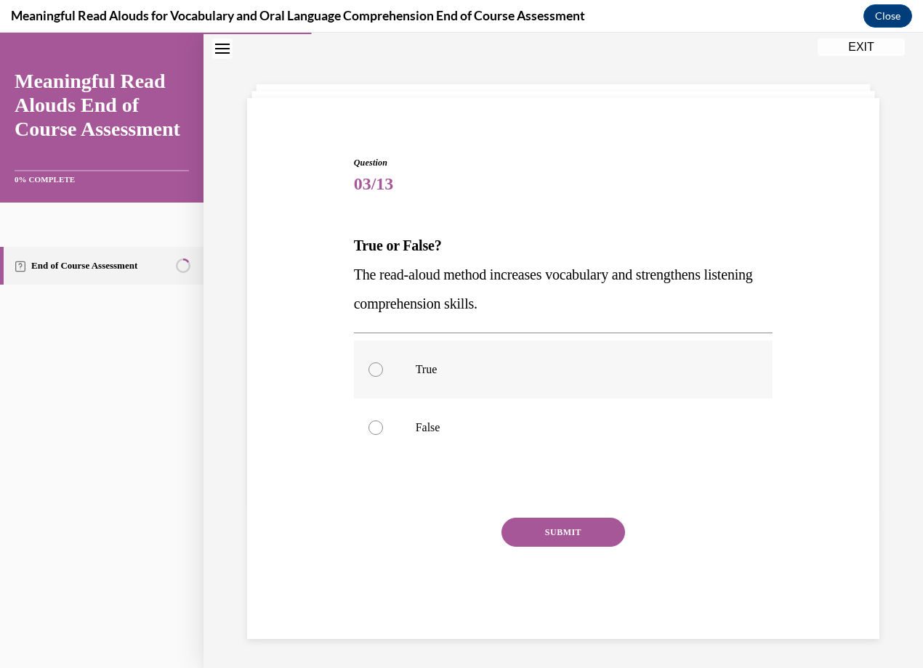
drag, startPoint x: 574, startPoint y: 375, endPoint x: 578, endPoint y: 391, distance: 16.6
click at [574, 375] on p "True" at bounding box center [576, 370] width 321 height 15
click at [383, 375] on input "True" at bounding box center [375, 370] width 15 height 15
radio input "true"
click at [605, 537] on button "SUBMIT" at bounding box center [563, 532] width 124 height 29
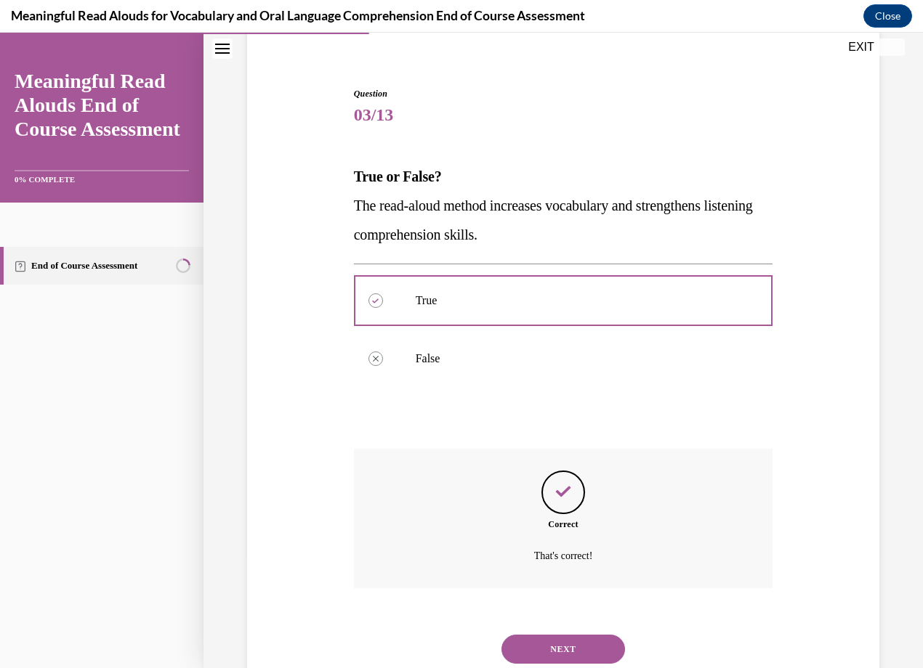
scroll to position [161, 0]
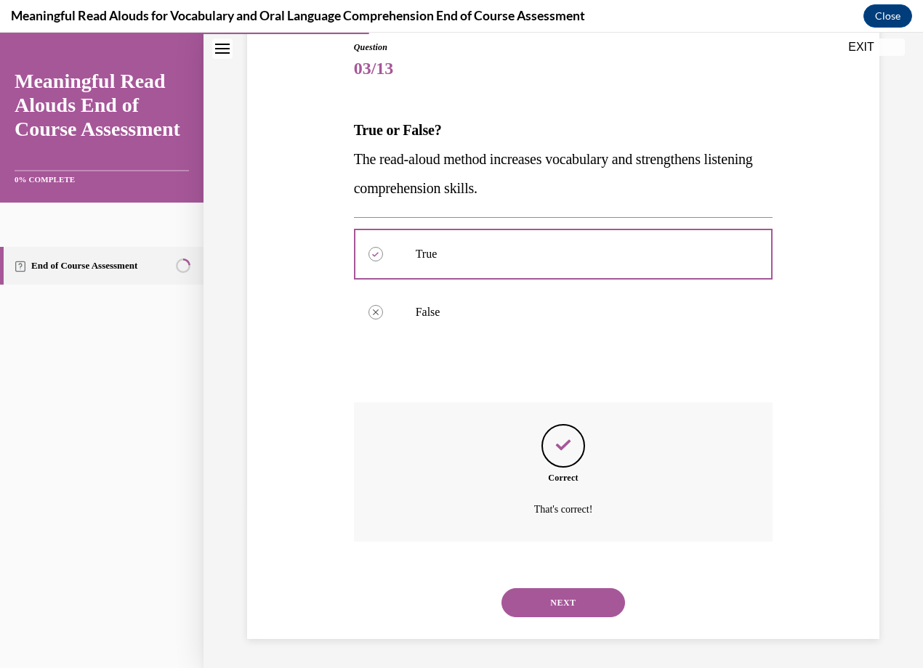
click at [594, 605] on button "NEXT" at bounding box center [563, 602] width 124 height 29
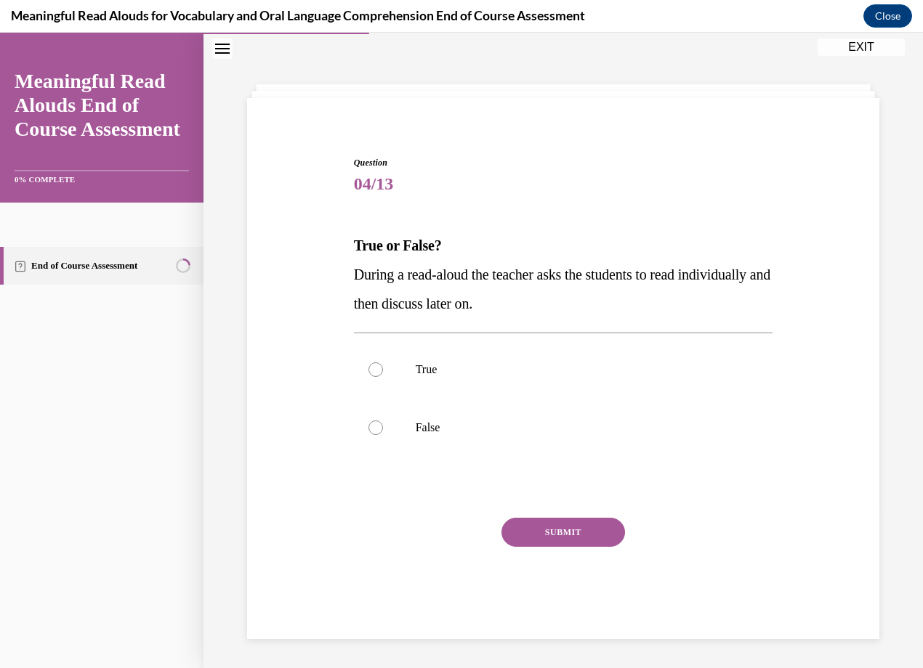
scroll to position [46, 0]
click at [507, 445] on label "False" at bounding box center [563, 428] width 419 height 58
click at [383, 435] on input "False" at bounding box center [375, 428] width 15 height 15
radio input "true"
click at [567, 539] on button "SUBMIT" at bounding box center [563, 532] width 124 height 29
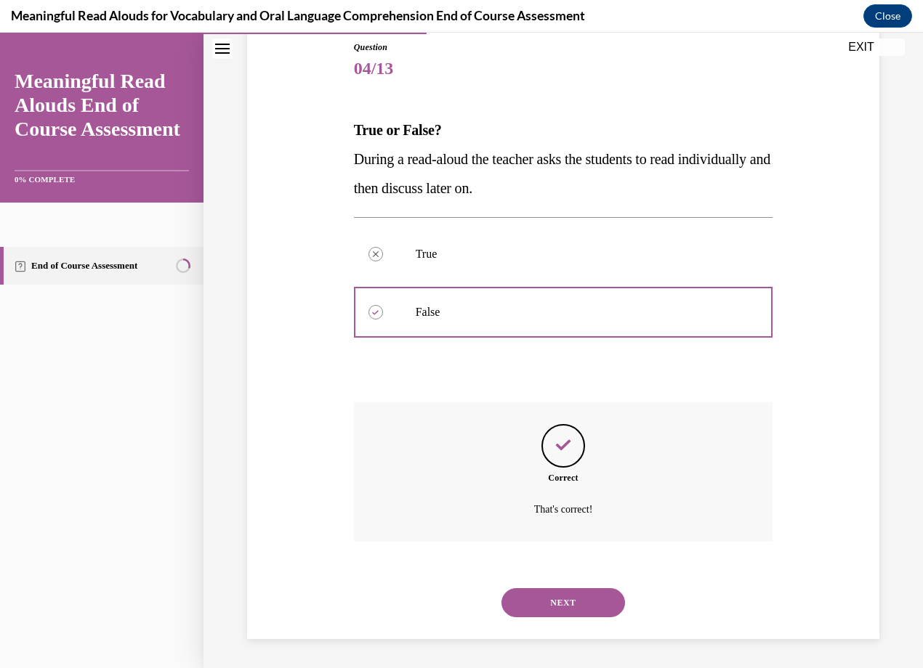
click at [575, 603] on button "NEXT" at bounding box center [563, 602] width 124 height 29
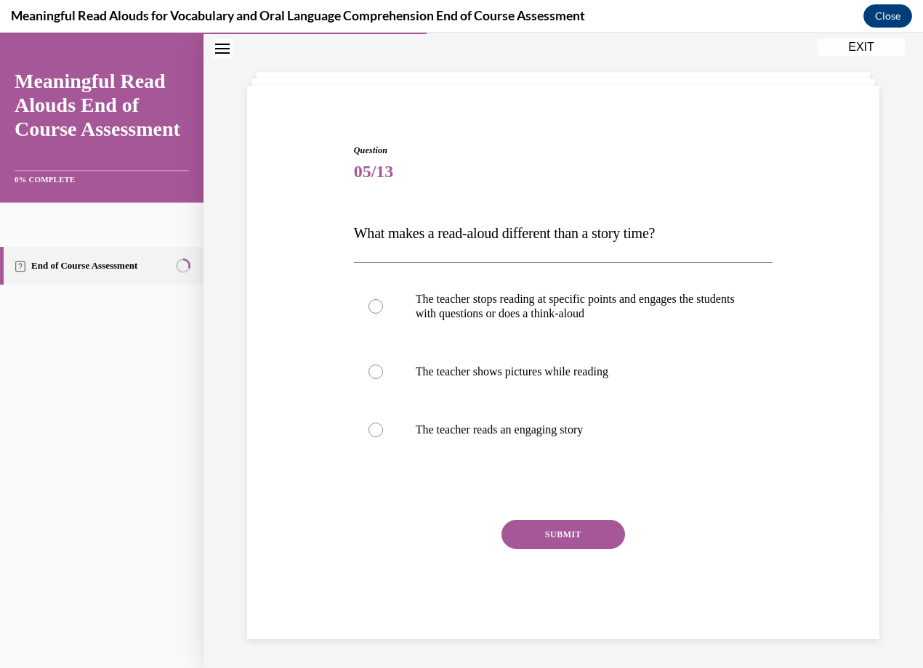
scroll to position [58, 0]
click at [517, 305] on p "The teacher stops reading at specific points and engages the students with ques…" at bounding box center [576, 306] width 321 height 29
click at [383, 305] on input "The teacher stops reading at specific points and engages the students with ques…" at bounding box center [375, 306] width 15 height 15
radio input "true"
click at [594, 528] on button "SUBMIT" at bounding box center [563, 534] width 124 height 29
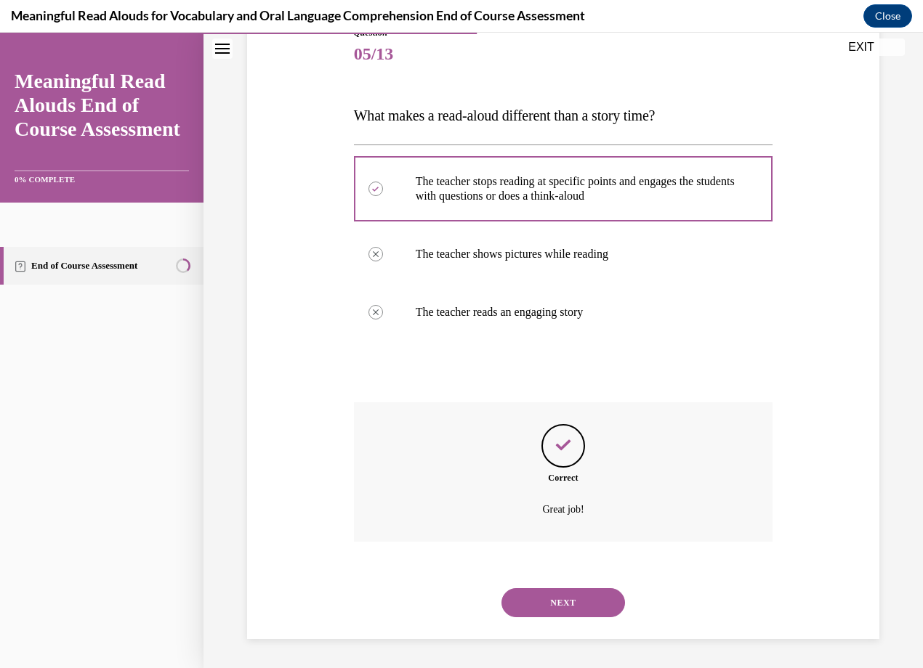
click at [586, 600] on button "NEXT" at bounding box center [563, 602] width 124 height 29
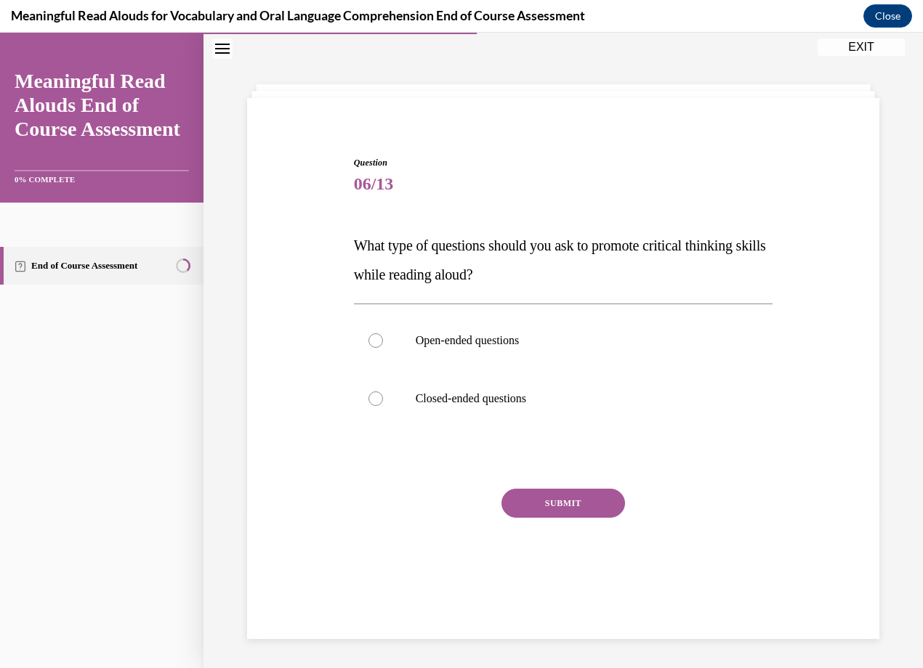
scroll to position [46, 0]
click at [556, 348] on label "Open-ended questions" at bounding box center [563, 341] width 419 height 58
click at [383, 348] on input "Open-ended questions" at bounding box center [375, 340] width 15 height 15
radio input "true"
click at [580, 514] on button "SUBMIT" at bounding box center [563, 503] width 124 height 29
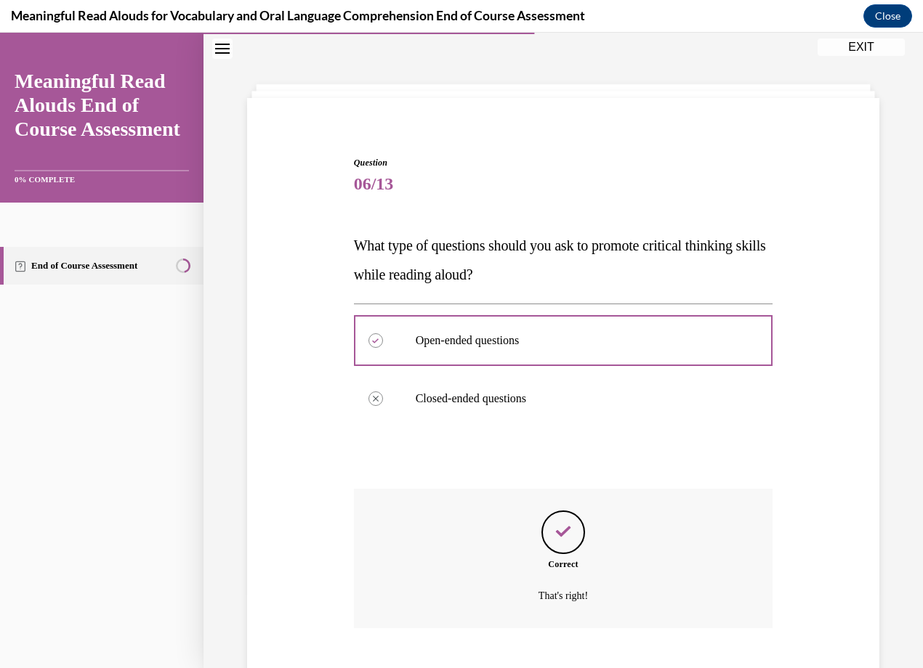
scroll to position [132, 0]
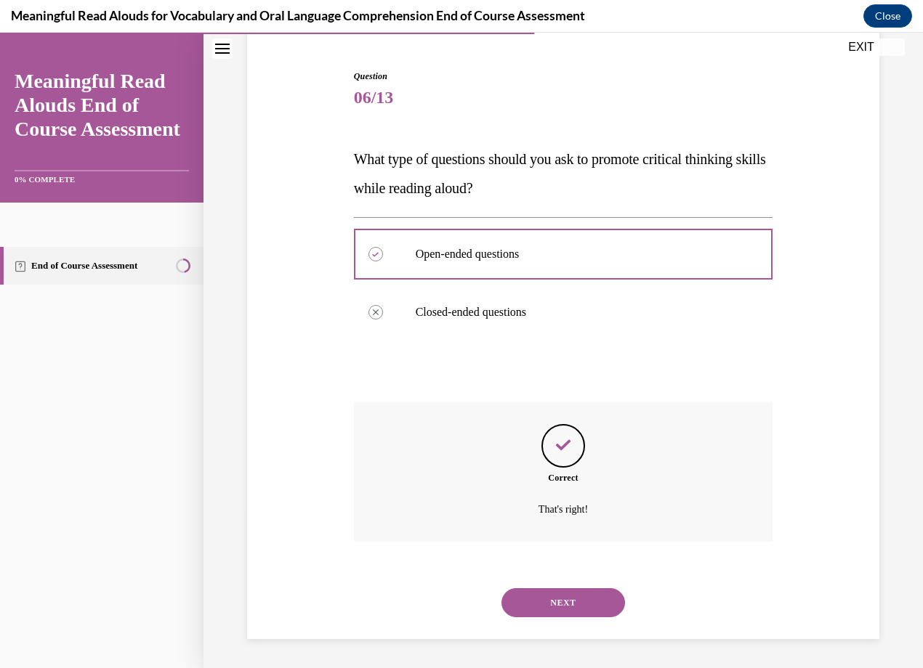
click at [586, 595] on button "NEXT" at bounding box center [563, 602] width 124 height 29
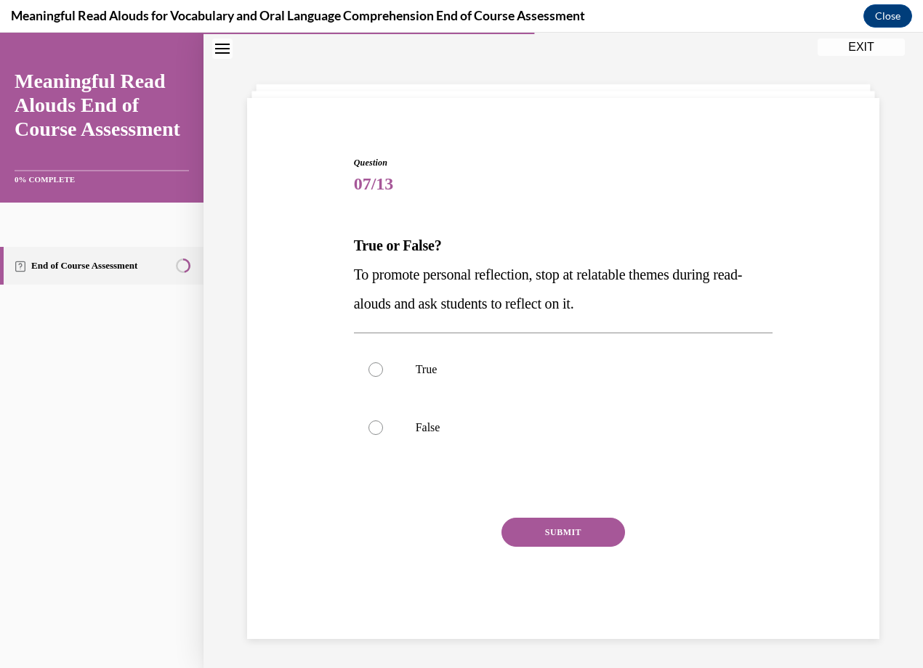
scroll to position [46, 0]
click at [532, 366] on p "True" at bounding box center [576, 370] width 321 height 15
click at [383, 366] on input "True" at bounding box center [375, 370] width 15 height 15
radio input "true"
click at [570, 522] on button "SUBMIT" at bounding box center [563, 532] width 124 height 29
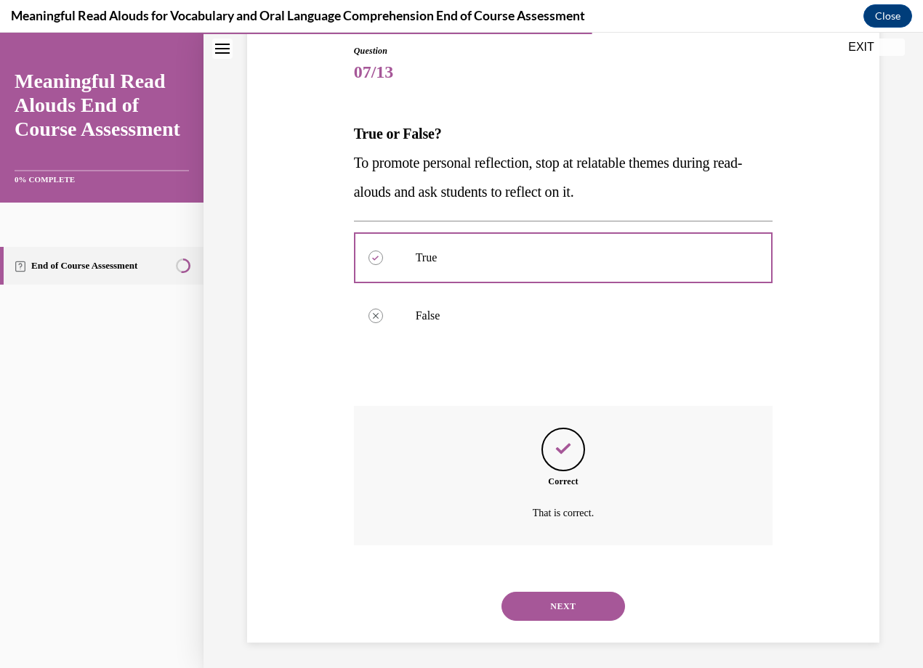
scroll to position [161, 0]
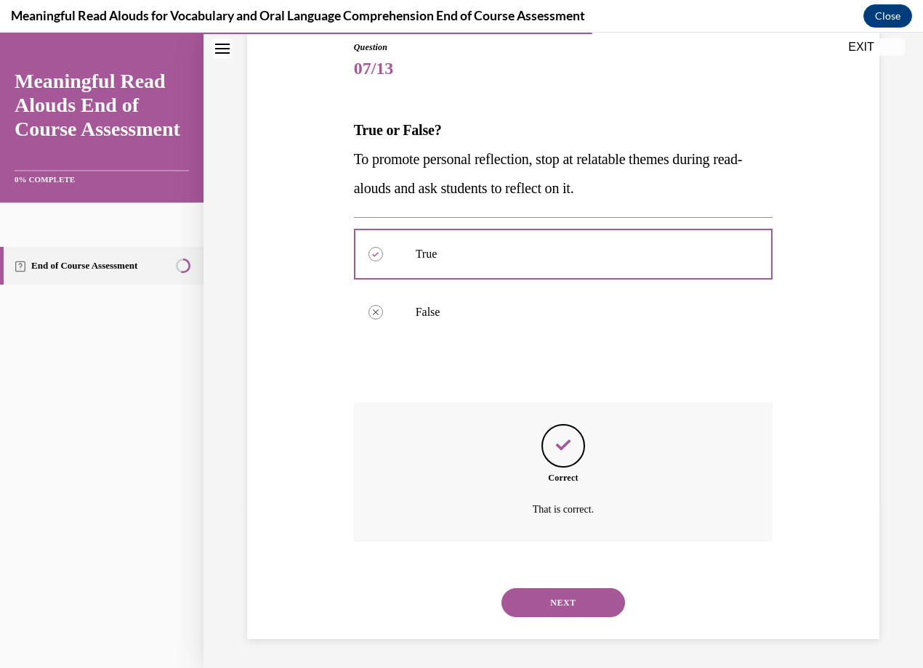
click at [553, 614] on button "NEXT" at bounding box center [563, 602] width 124 height 29
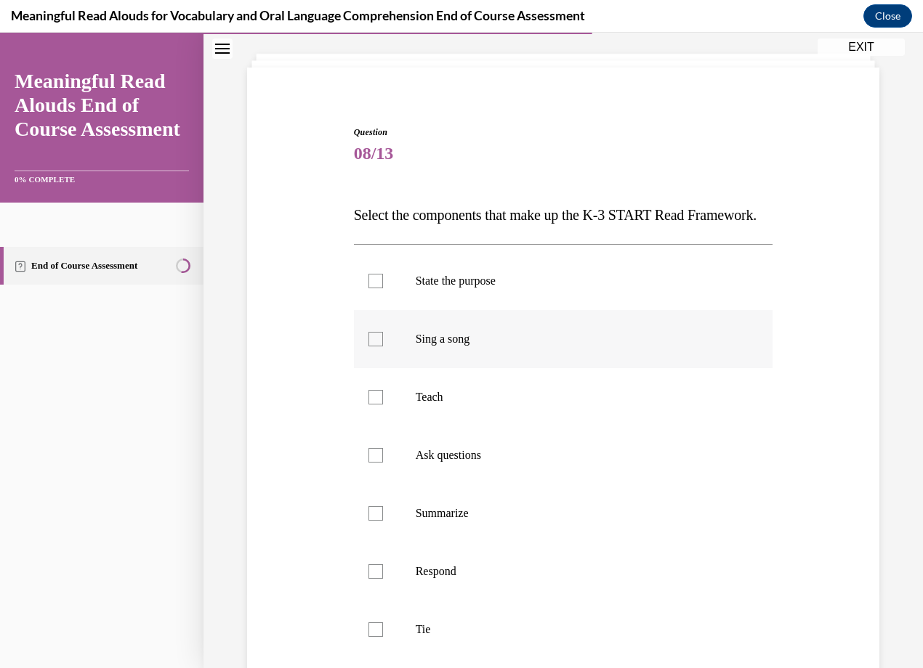
scroll to position [149, 0]
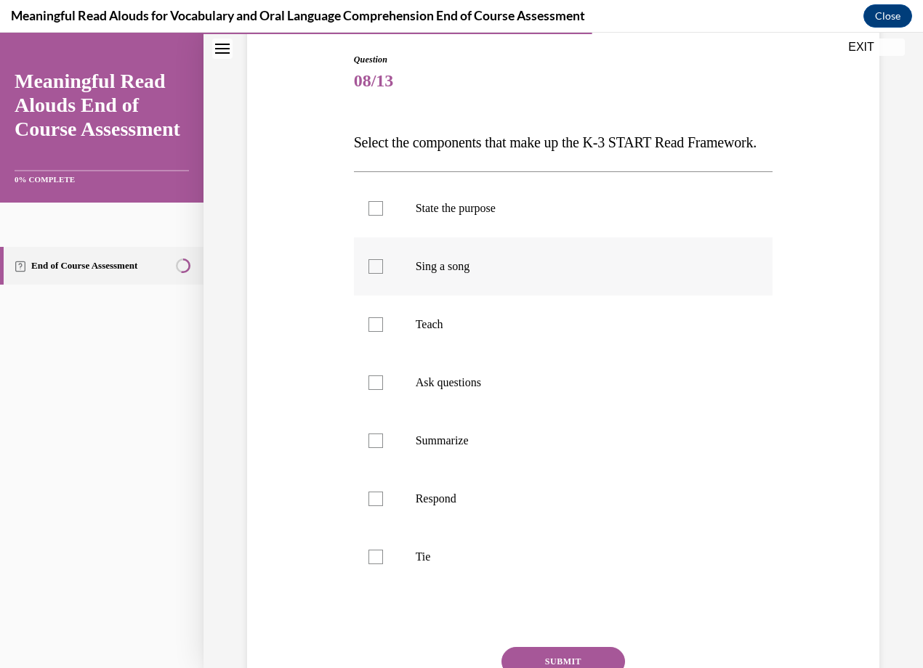
drag, startPoint x: 544, startPoint y: 249, endPoint x: 533, endPoint y: 295, distance: 47.2
click at [543, 238] on label "State the purpose" at bounding box center [563, 208] width 419 height 58
click at [383, 216] on input "State the purpose" at bounding box center [375, 208] width 15 height 15
checkbox input "true"
click at [501, 332] on p "Teach" at bounding box center [576, 324] width 321 height 15
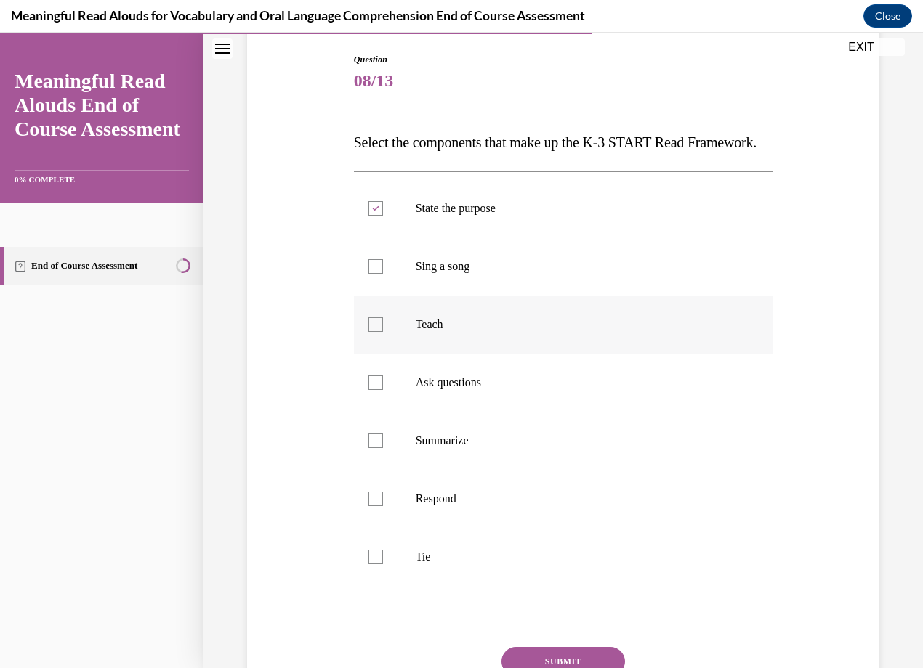
click at [383, 332] on input "Teach" at bounding box center [375, 324] width 15 height 15
checkbox input "true"
click at [523, 390] on p "Ask questions" at bounding box center [576, 383] width 321 height 15
click at [383, 390] on input "Ask questions" at bounding box center [375, 383] width 15 height 15
checkbox input "true"
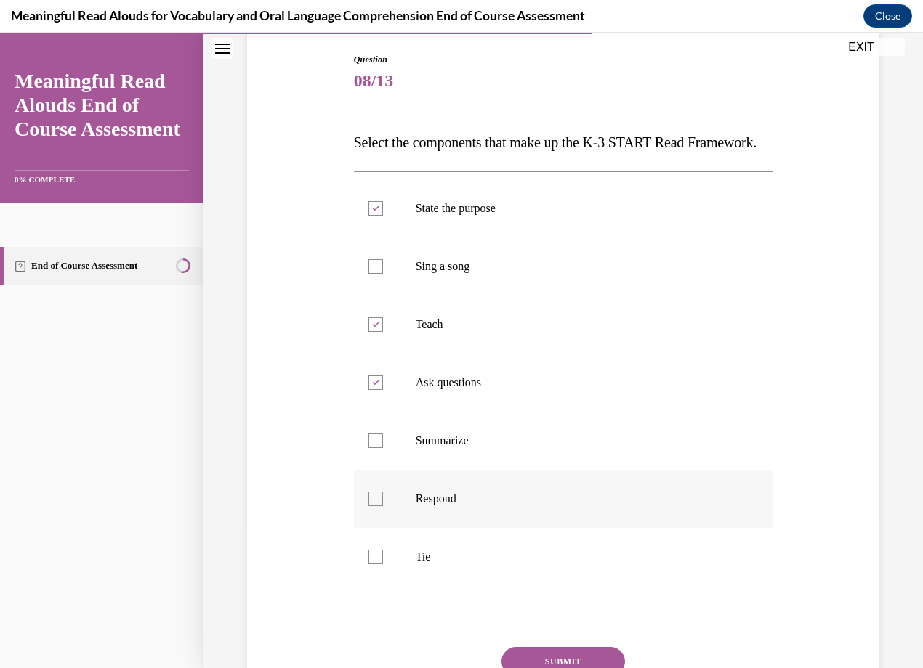
click at [506, 528] on label "Respond" at bounding box center [563, 499] width 419 height 58
click at [383, 506] on input "Respond" at bounding box center [375, 499] width 15 height 15
checkbox input "true"
drag, startPoint x: 492, startPoint y: 595, endPoint x: 553, endPoint y: 602, distance: 61.4
click at [491, 586] on label "Tie" at bounding box center [563, 557] width 419 height 58
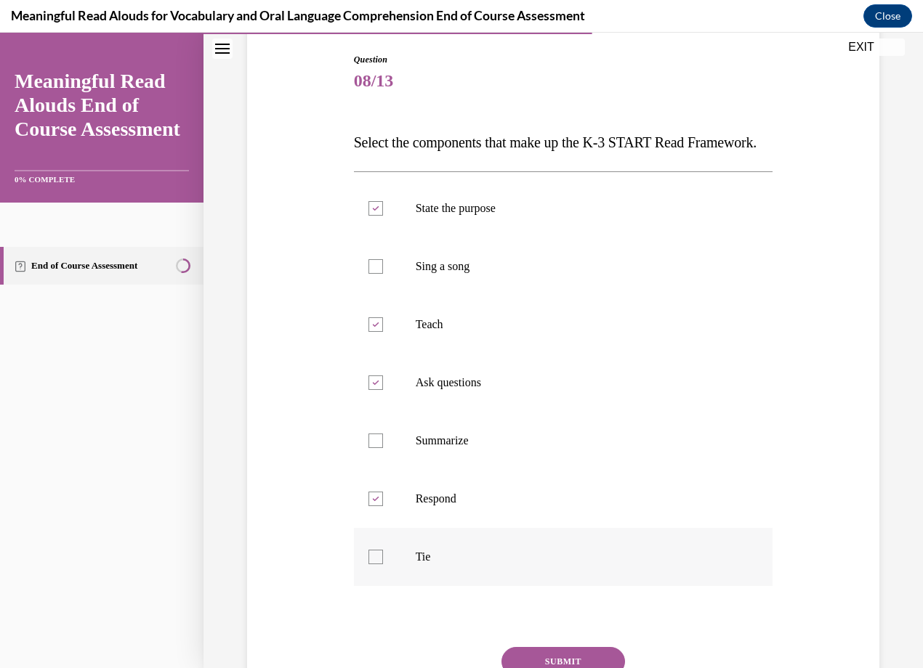
click at [383, 564] on input "Tie" at bounding box center [375, 557] width 15 height 15
checkbox input "true"
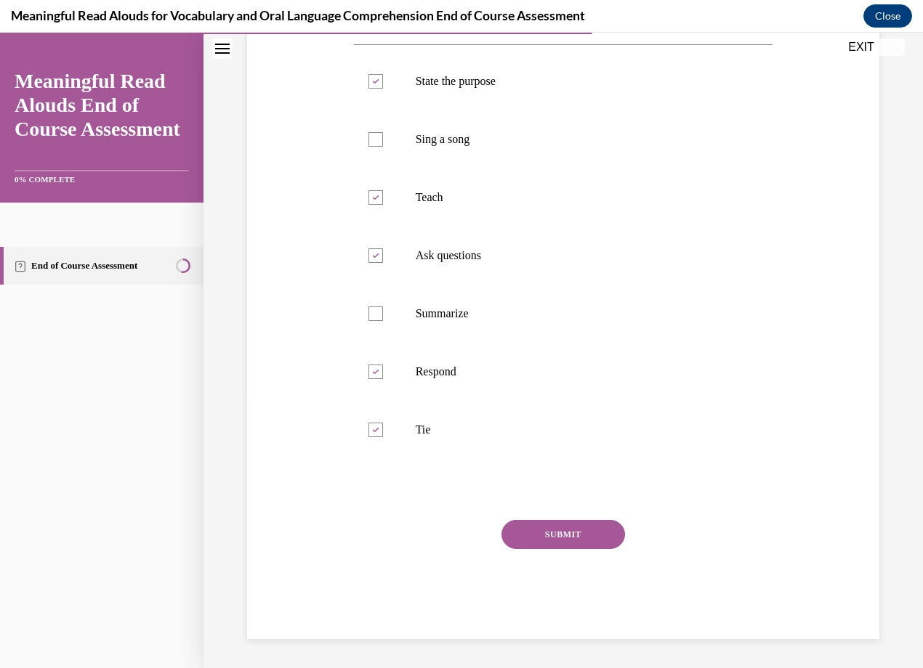
click at [578, 531] on button "SUBMIT" at bounding box center [563, 534] width 124 height 29
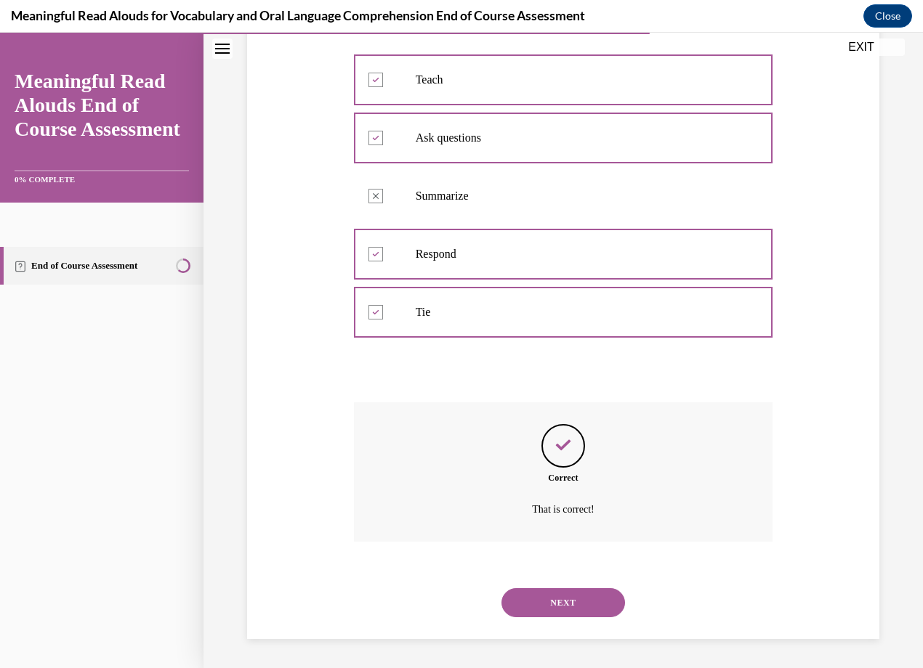
scroll to position [423, 0]
click at [581, 603] on button "NEXT" at bounding box center [563, 602] width 124 height 29
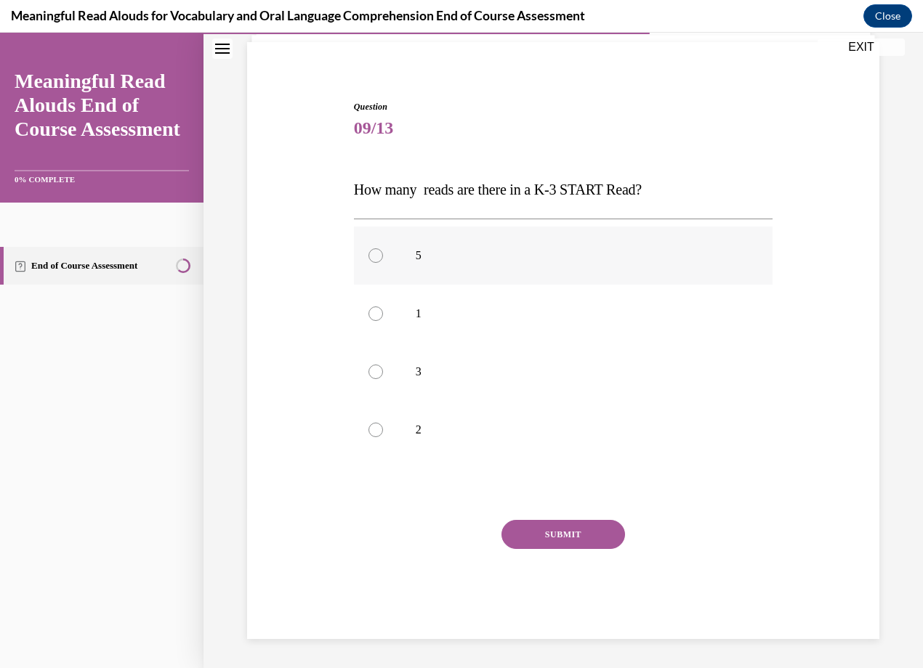
drag, startPoint x: 475, startPoint y: 254, endPoint x: 482, endPoint y: 267, distance: 14.3
click at [477, 254] on p "5" at bounding box center [576, 255] width 321 height 15
click at [383, 254] on input "5" at bounding box center [375, 255] width 15 height 15
radio input "true"
click at [596, 532] on button "SUBMIT" at bounding box center [563, 534] width 124 height 29
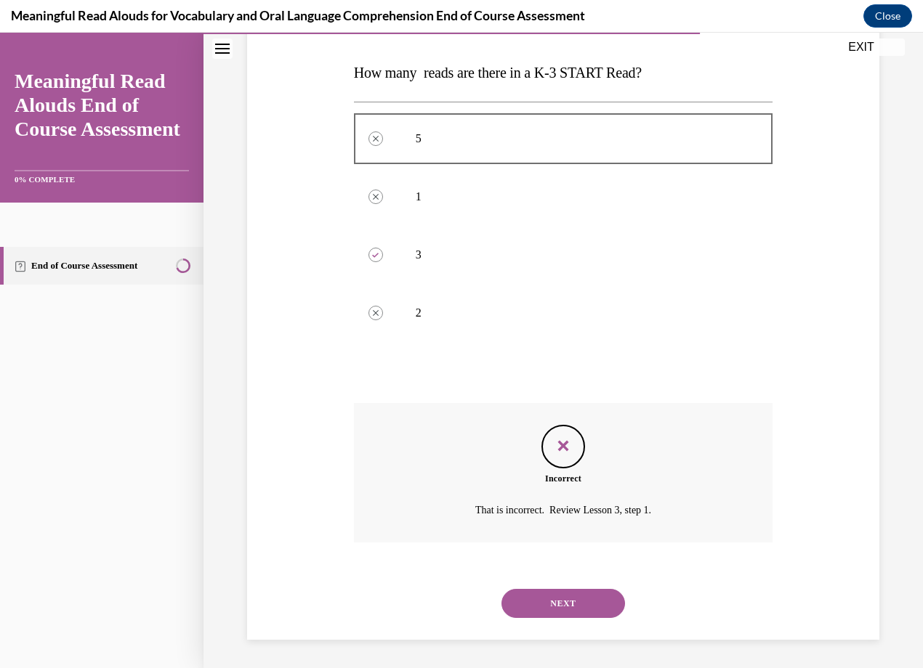
scroll to position [219, 0]
click at [542, 610] on button "NEXT" at bounding box center [563, 602] width 124 height 29
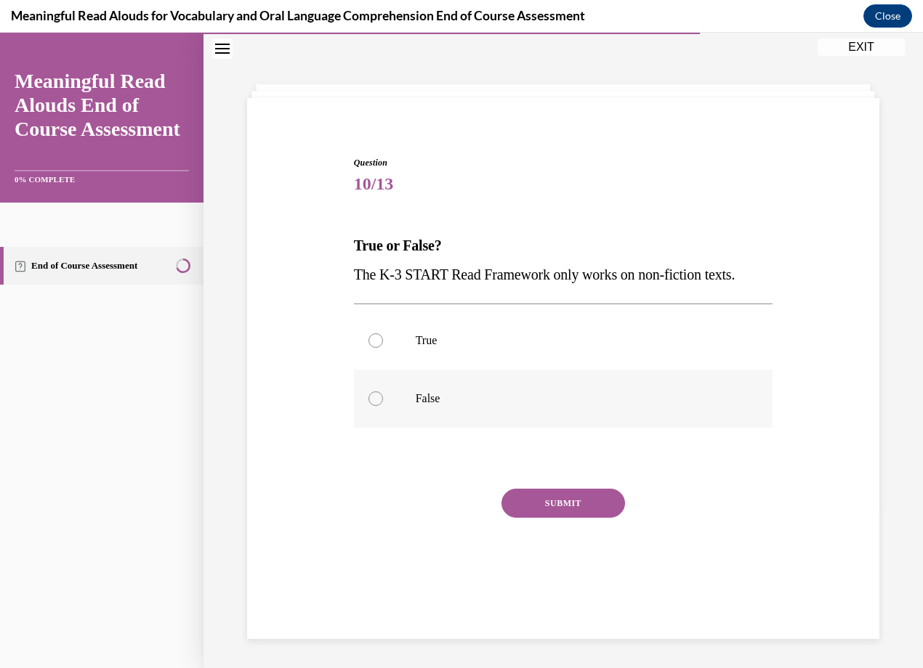
click at [454, 393] on p "False" at bounding box center [576, 399] width 321 height 15
click at [383, 393] on input "False" at bounding box center [375, 399] width 15 height 15
radio input "true"
click at [560, 501] on button "SUBMIT" at bounding box center [563, 503] width 124 height 29
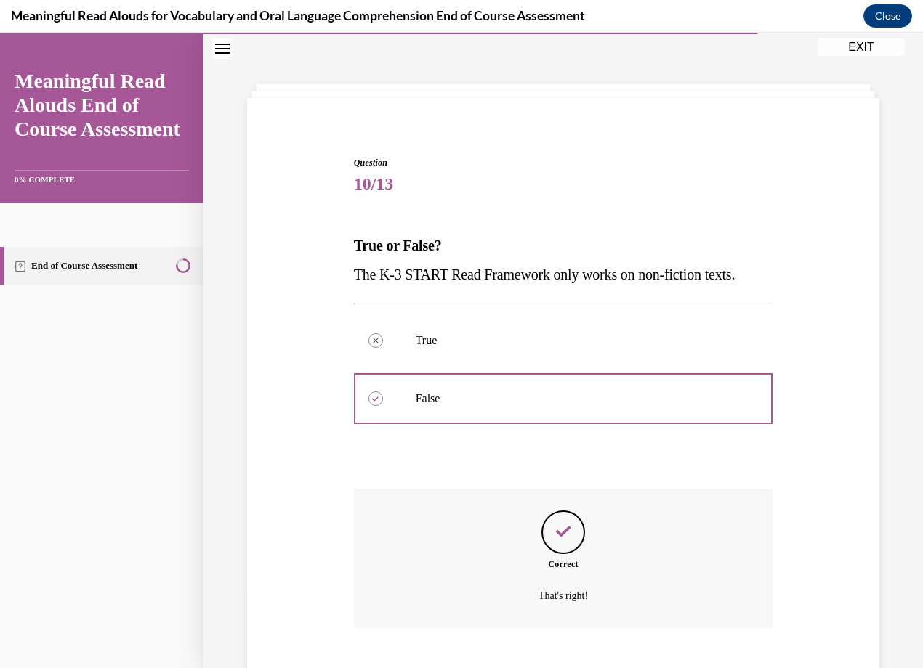
scroll to position [132, 0]
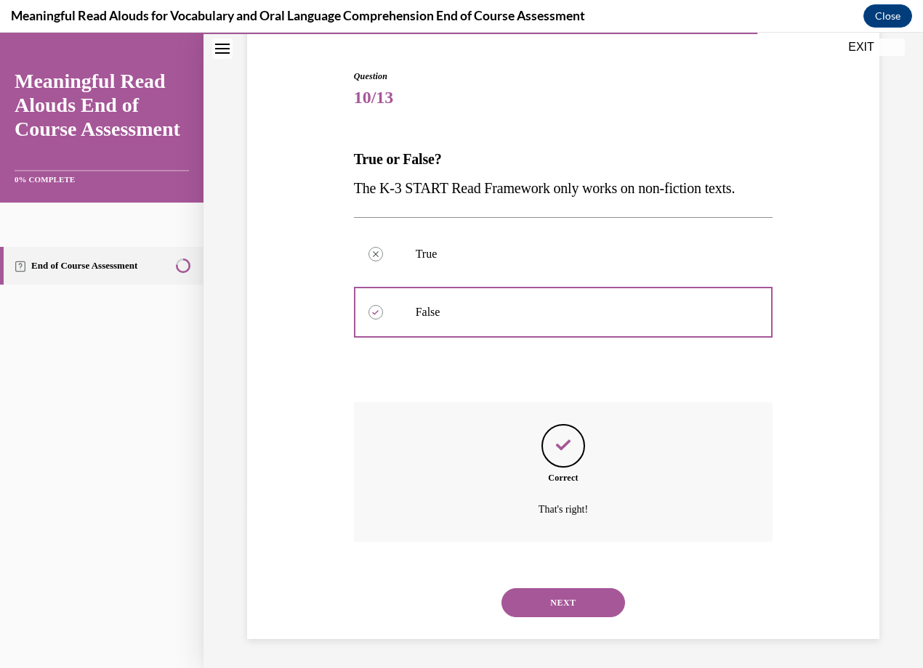
click at [579, 607] on button "NEXT" at bounding box center [563, 602] width 124 height 29
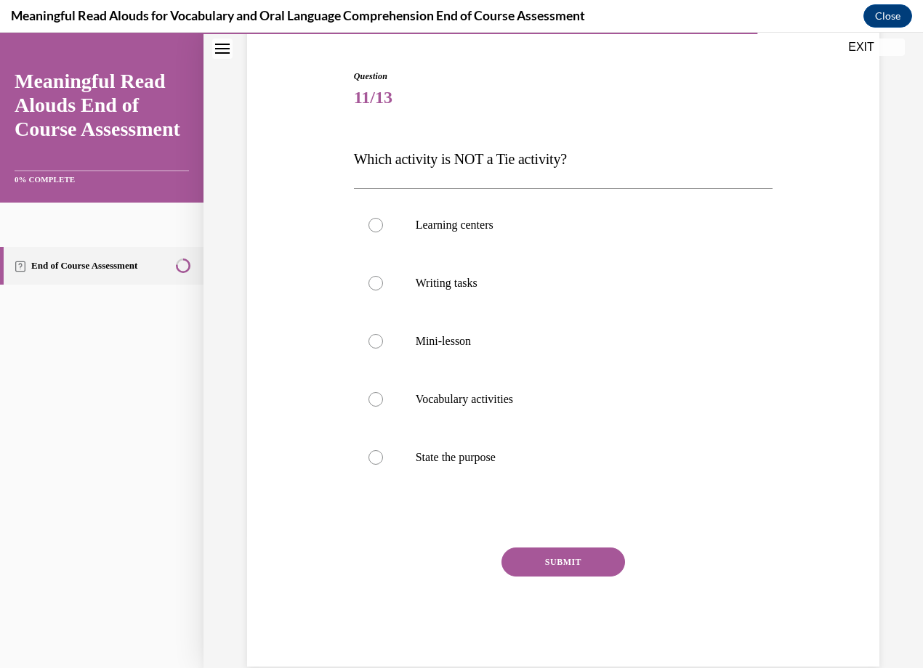
scroll to position [76, 0]
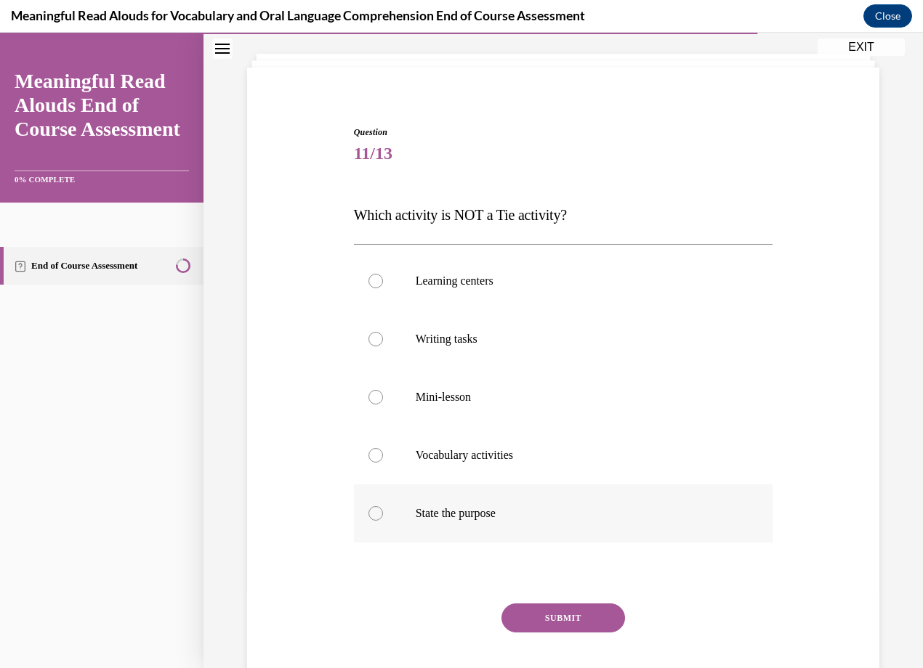
click at [525, 490] on label "State the purpose" at bounding box center [563, 514] width 419 height 58
click at [383, 506] on input "State the purpose" at bounding box center [375, 513] width 15 height 15
radio input "true"
click at [543, 616] on button "SUBMIT" at bounding box center [563, 618] width 124 height 29
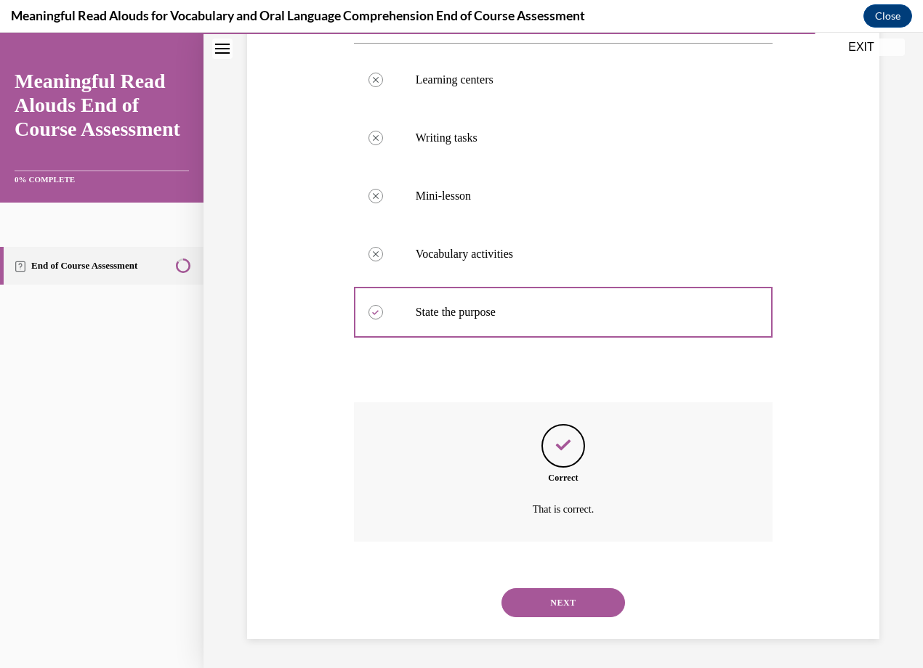
click at [580, 608] on button "NEXT" at bounding box center [563, 602] width 124 height 29
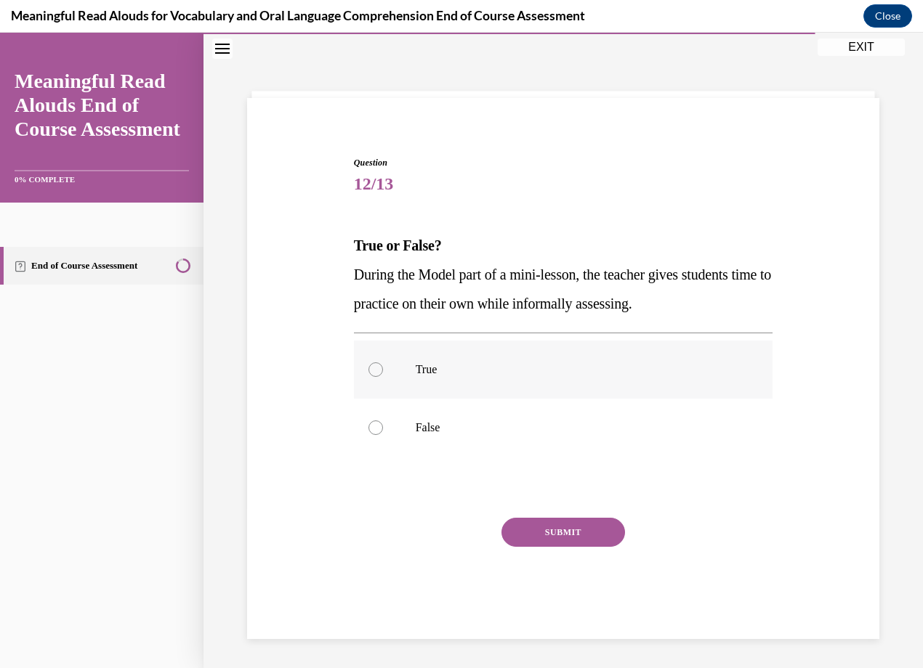
click at [636, 381] on label "True" at bounding box center [563, 370] width 419 height 58
click at [383, 377] on input "True" at bounding box center [375, 370] width 15 height 15
radio input "true"
click at [587, 538] on button "SUBMIT" at bounding box center [563, 532] width 124 height 29
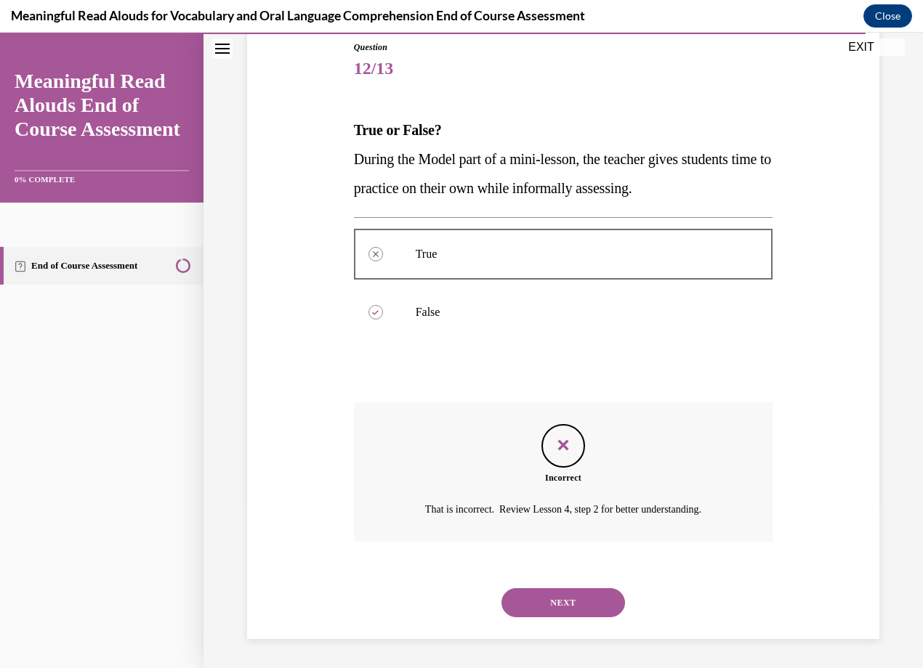
click at [603, 610] on button "NEXT" at bounding box center [563, 602] width 124 height 29
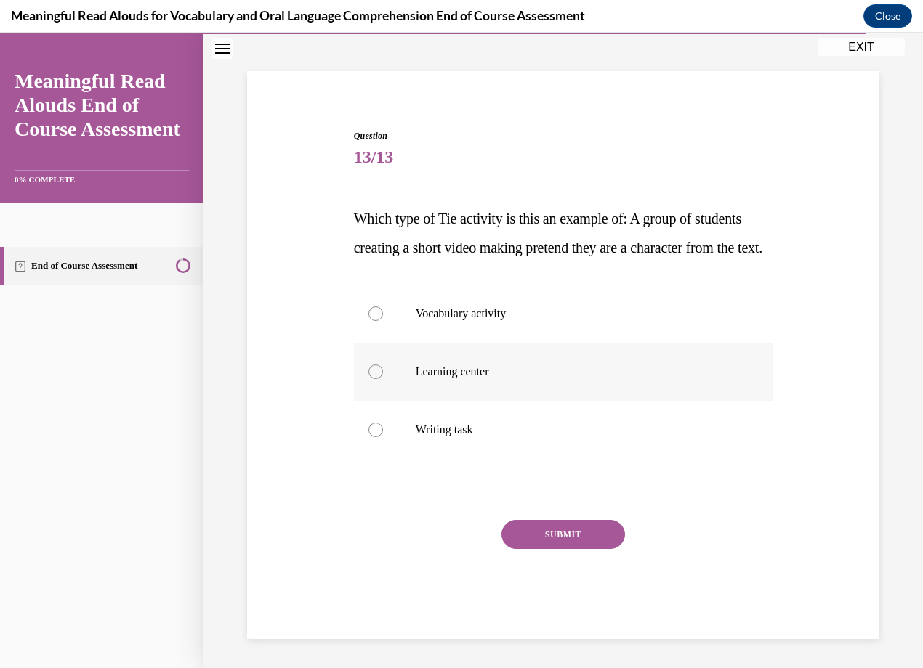
click at [515, 381] on label "Learning center" at bounding box center [563, 372] width 419 height 58
click at [383, 379] on input "Learning center" at bounding box center [375, 372] width 15 height 15
radio input "true"
click at [556, 523] on button "SUBMIT" at bounding box center [563, 534] width 124 height 29
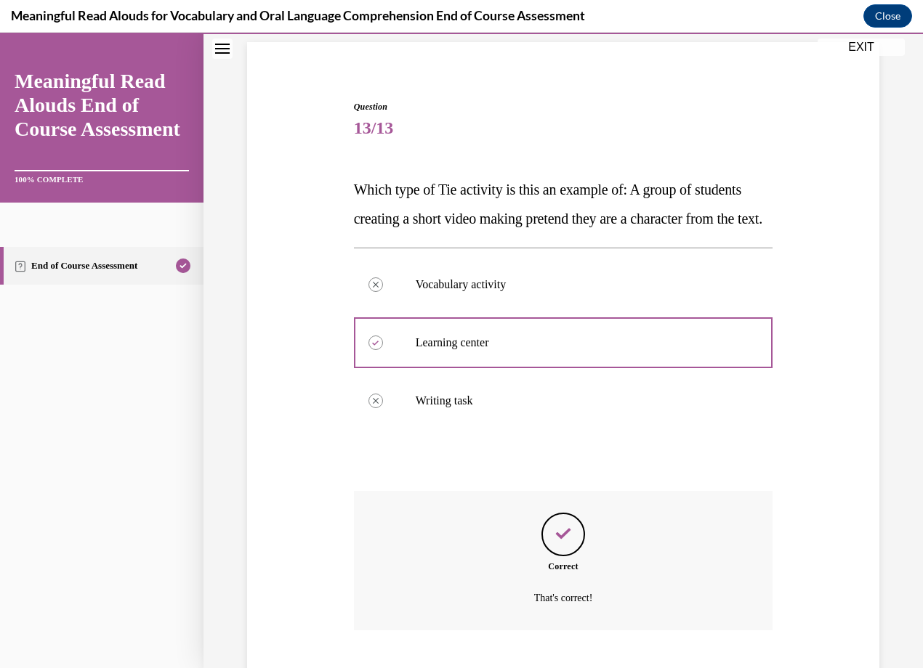
scroll to position [219, 0]
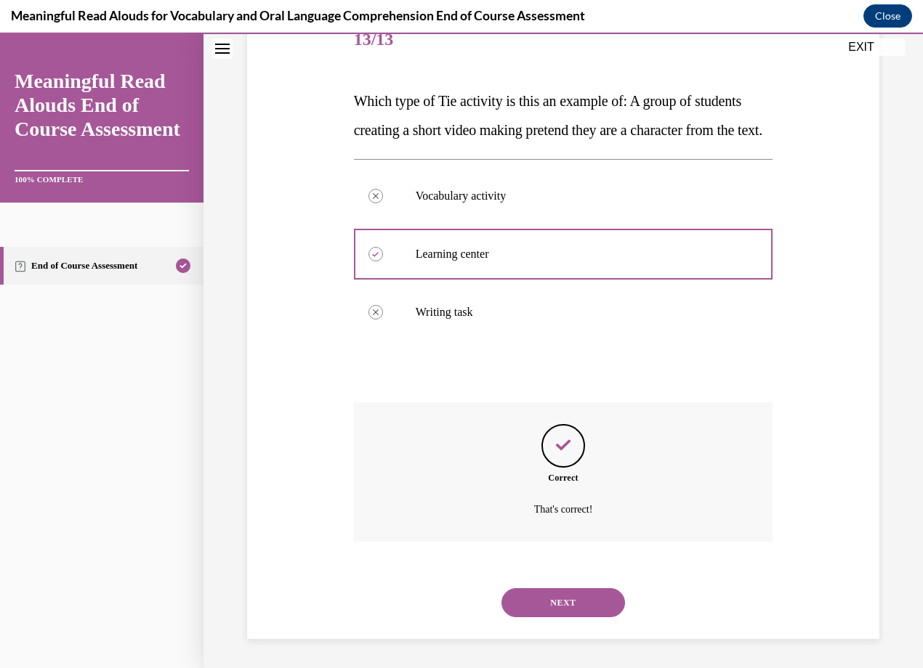
click at [580, 605] on button "NEXT" at bounding box center [563, 602] width 124 height 29
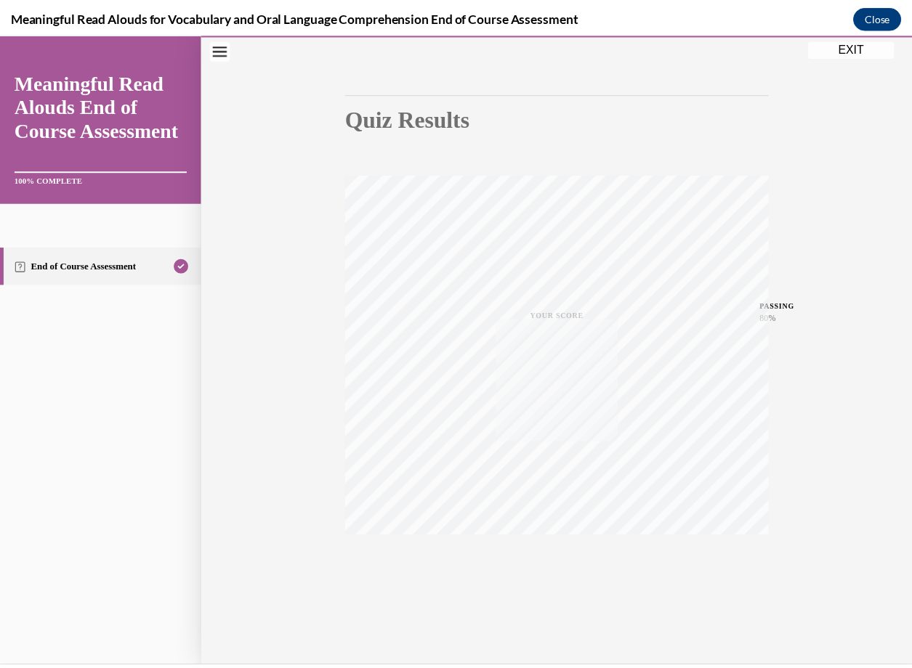
scroll to position [109, 0]
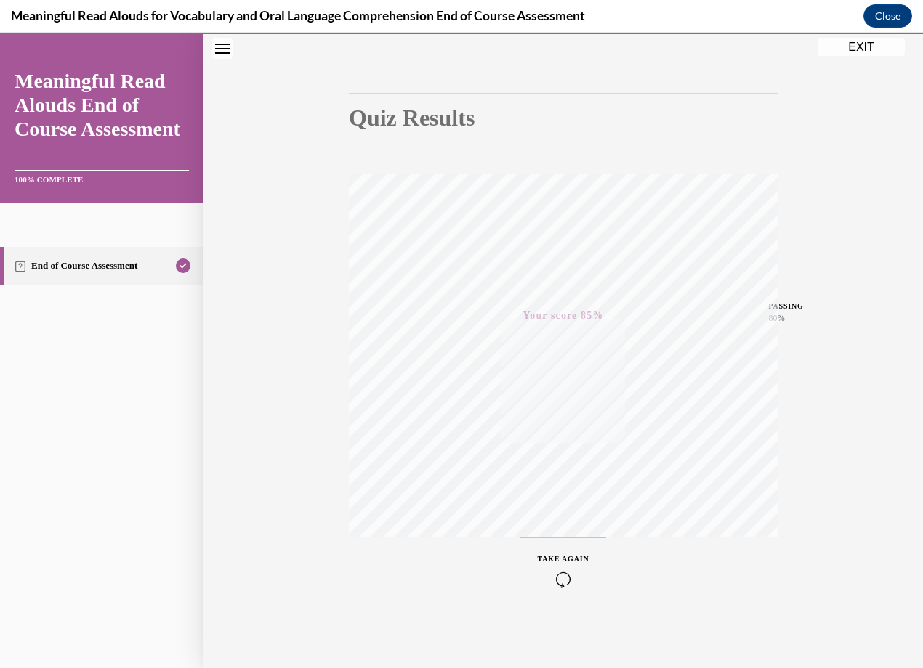
click at [866, 44] on button "EXIT" at bounding box center [860, 47] width 87 height 17
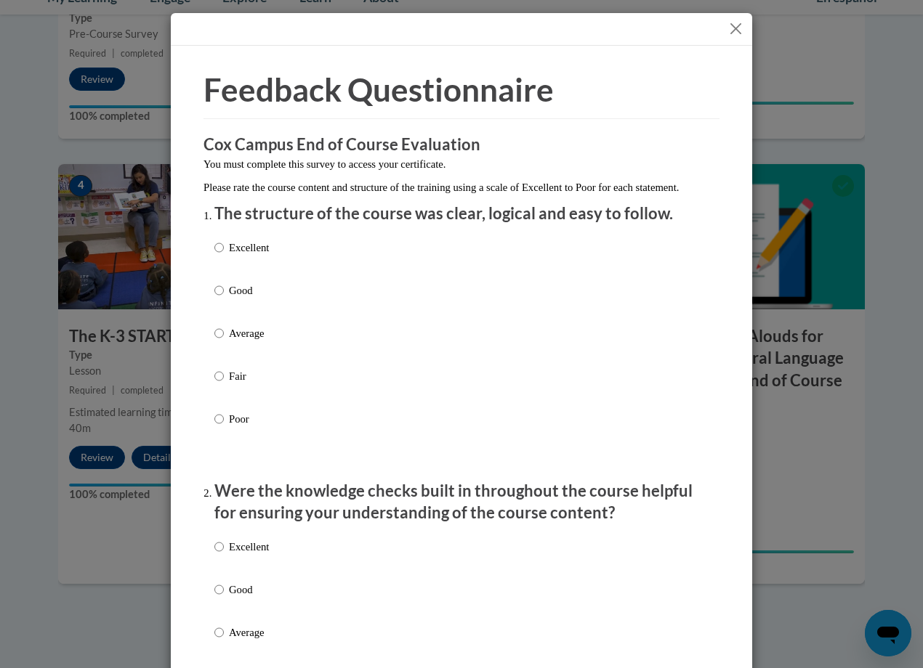
click at [730, 31] on button "Close" at bounding box center [735, 29] width 18 height 18
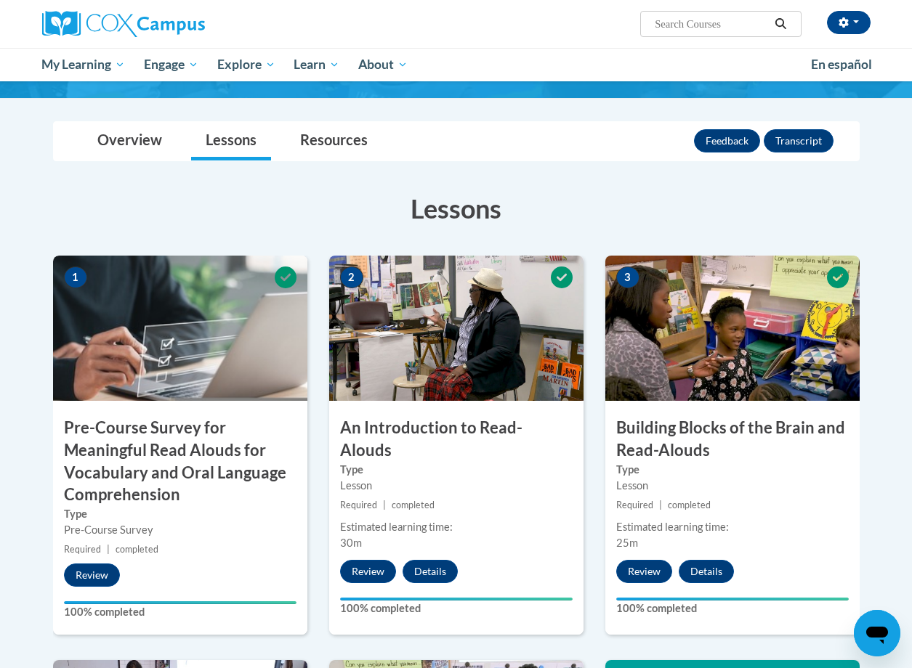
scroll to position [0, 0]
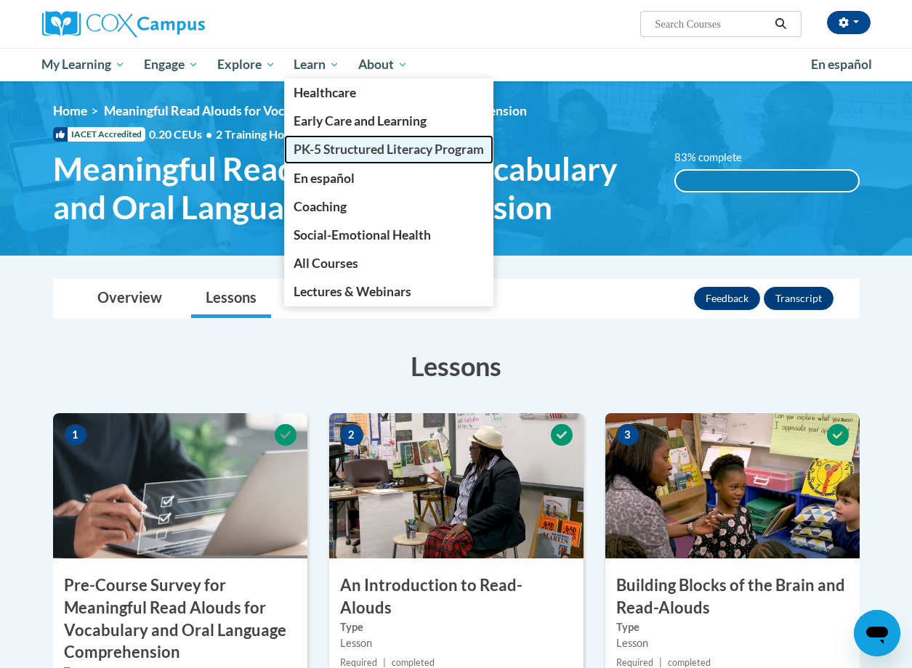
click at [331, 147] on span "PK-5 Structured Literacy Program" at bounding box center [389, 149] width 190 height 15
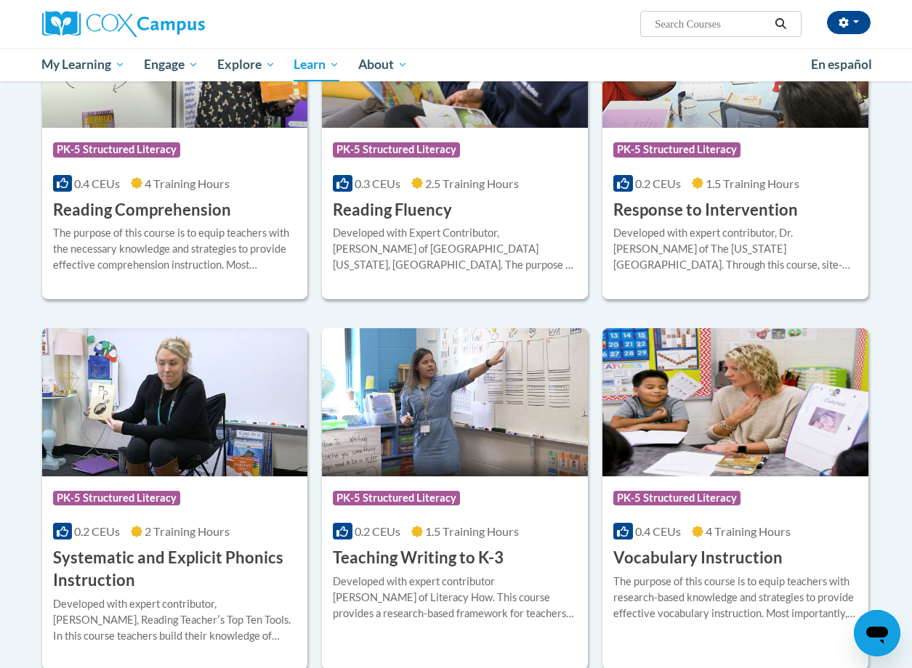
scroll to position [1308, 0]
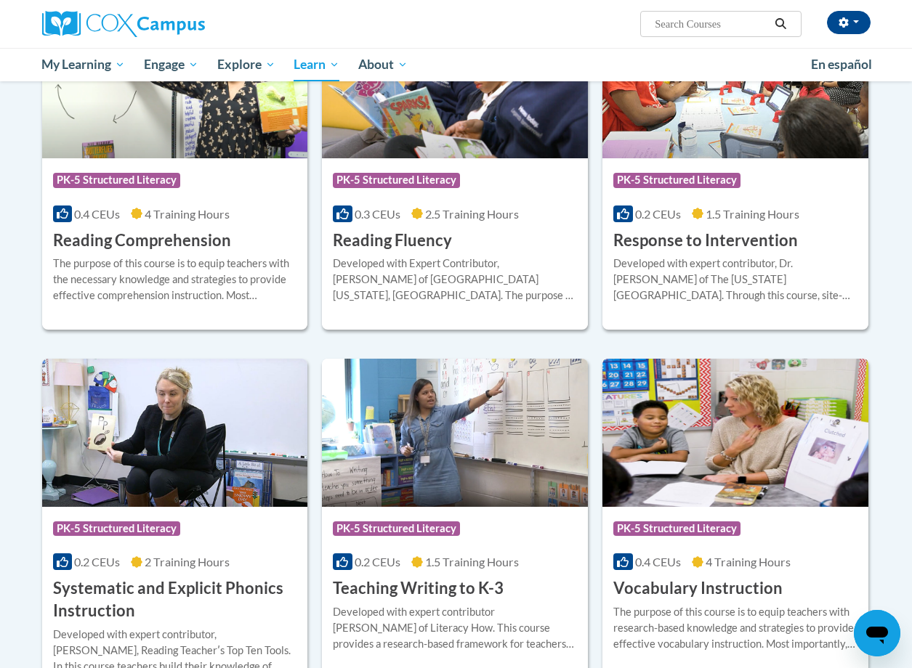
click at [730, 592] on h3 "Vocabulary Instruction" at bounding box center [697, 589] width 169 height 23
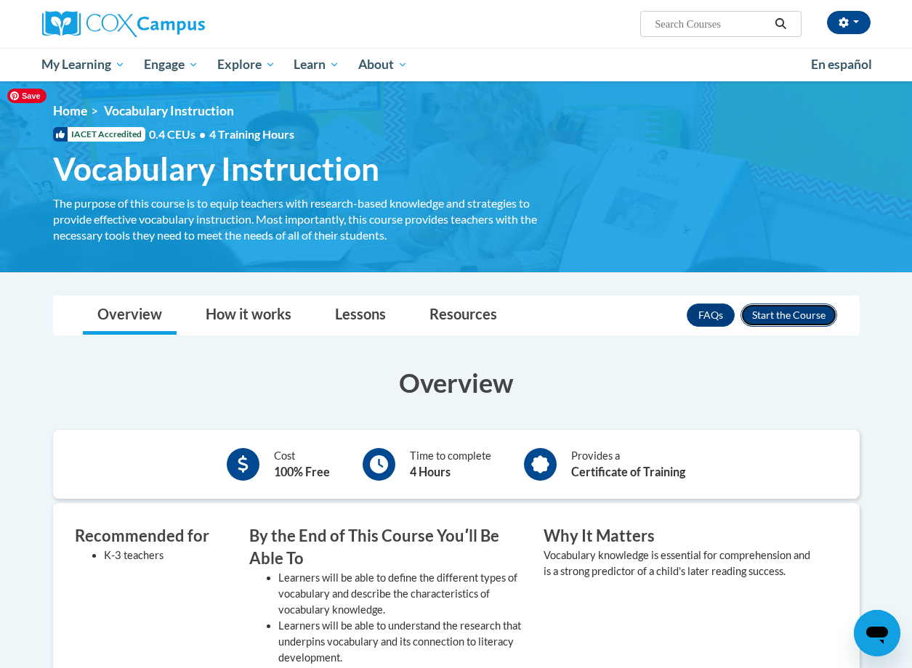
click at [793, 322] on button "Enroll" at bounding box center [788, 315] width 97 height 23
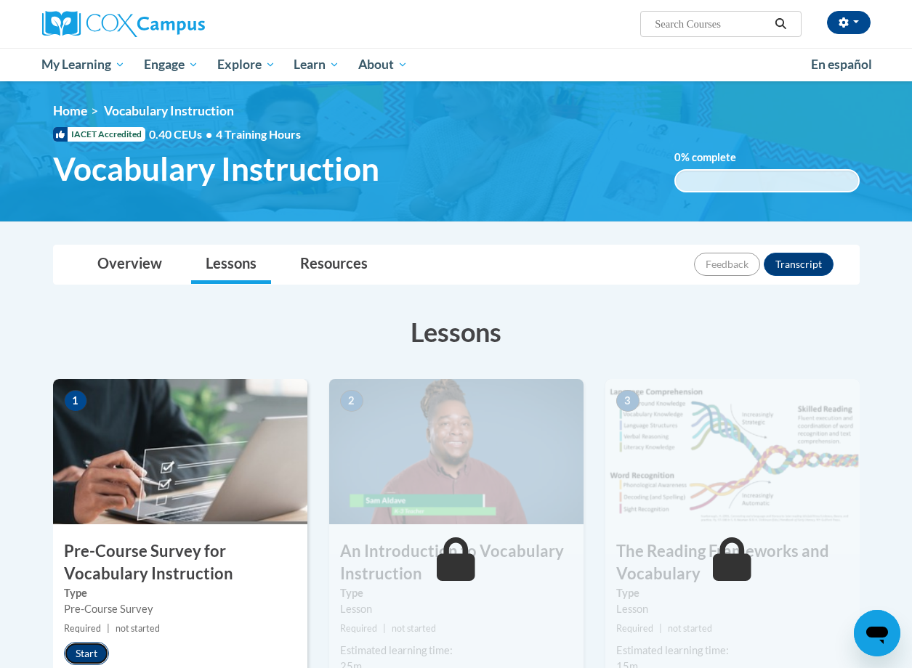
click at [90, 647] on button "Start" at bounding box center [86, 653] width 45 height 23
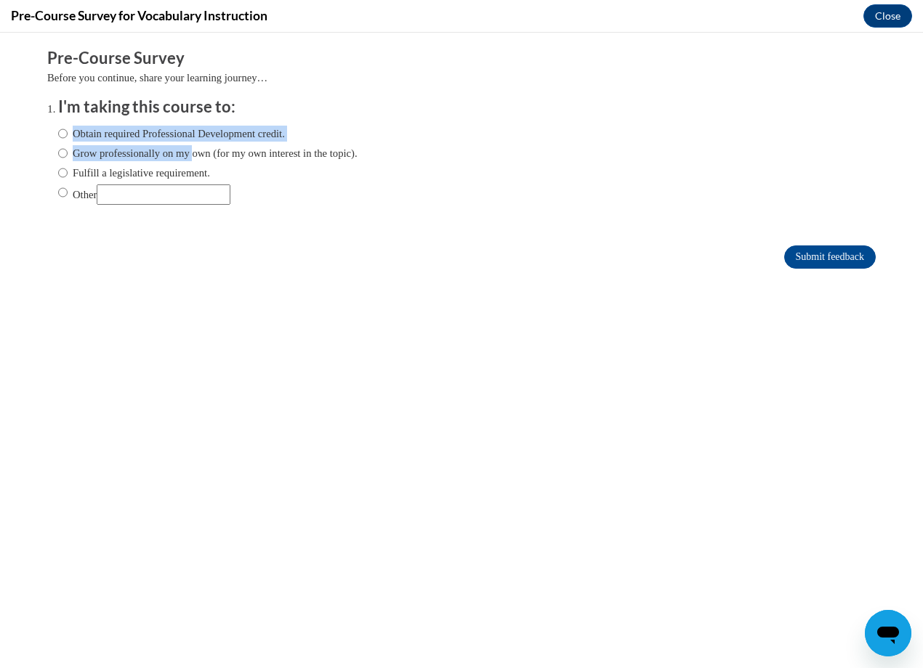
click at [192, 145] on div "Obtain required Professional Development credit. Grow professionally on my own …" at bounding box center [207, 165] width 299 height 94
click at [299, 156] on label "Grow professionally on my own (for my own interest in the topic)." at bounding box center [207, 153] width 299 height 16
click at [68, 156] on input "Grow professionally on my own (for my own interest in the topic)." at bounding box center [62, 153] width 9 height 16
radio input "true"
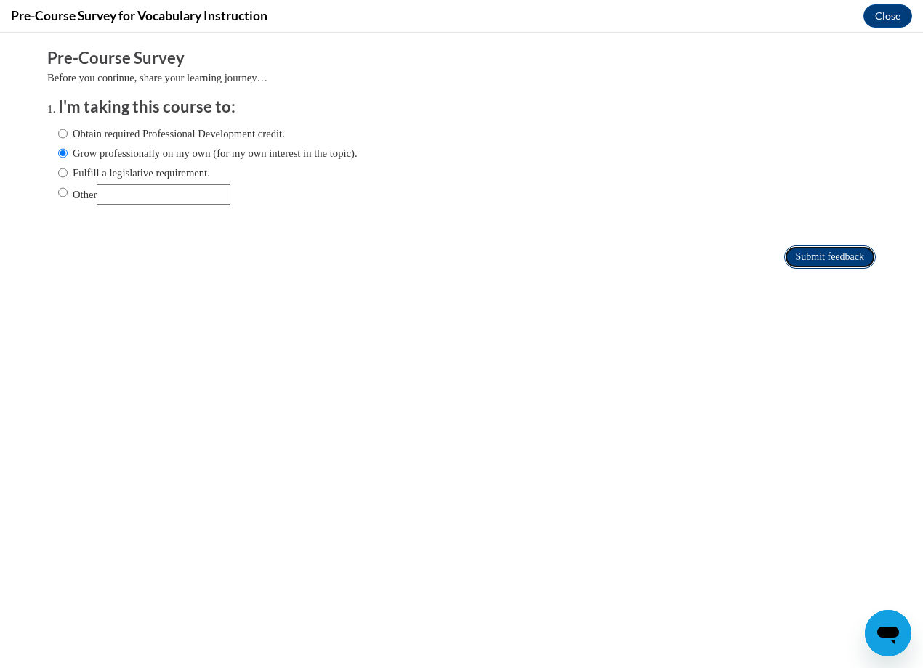
click at [790, 248] on input "Submit feedback" at bounding box center [830, 257] width 92 height 23
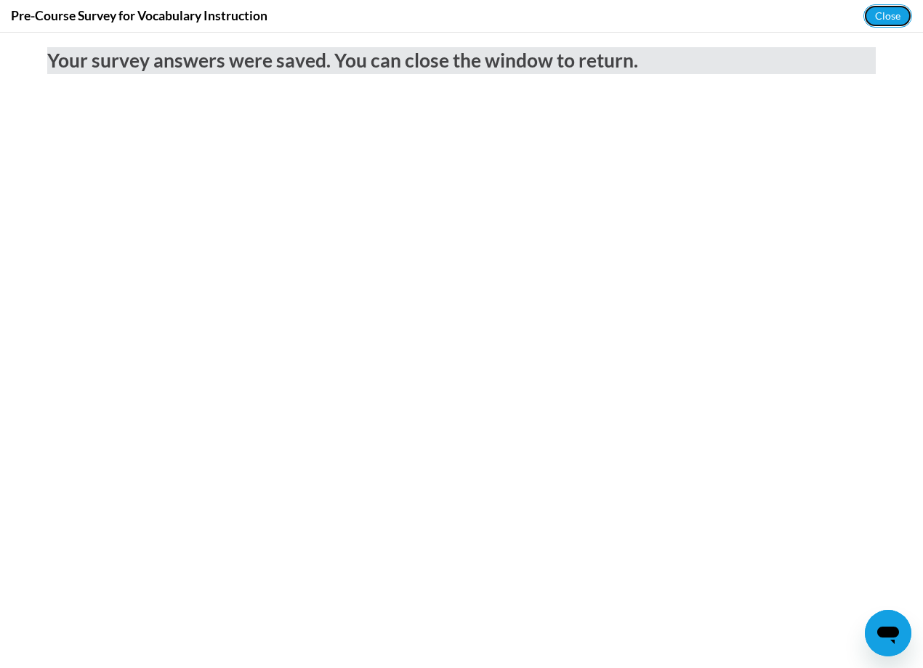
click at [892, 17] on button "Close" at bounding box center [887, 15] width 49 height 23
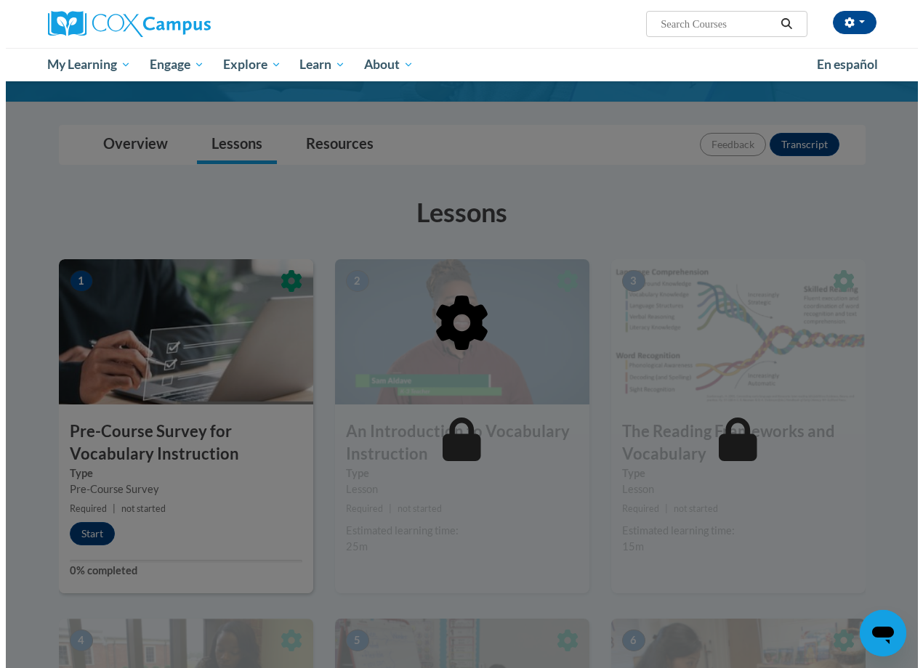
scroll to position [145, 0]
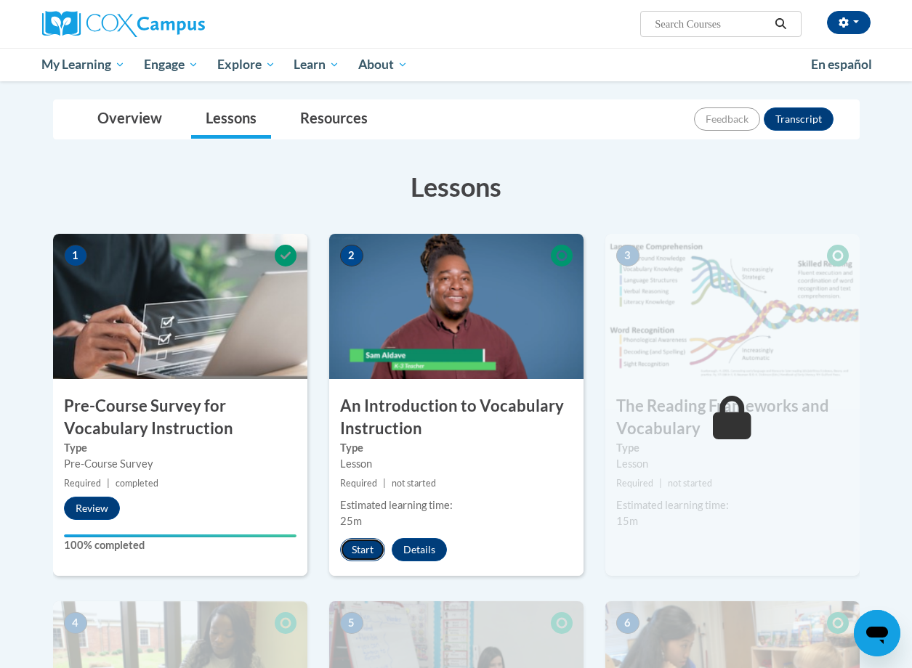
click at [359, 545] on button "Start" at bounding box center [362, 549] width 45 height 23
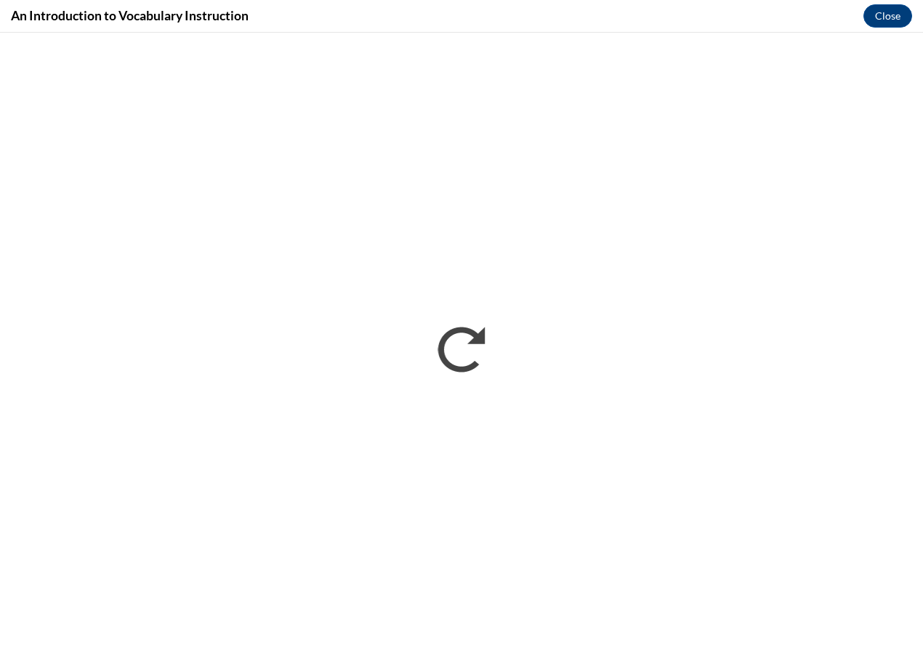
scroll to position [0, 0]
